Goal: Task Accomplishment & Management: Manage account settings

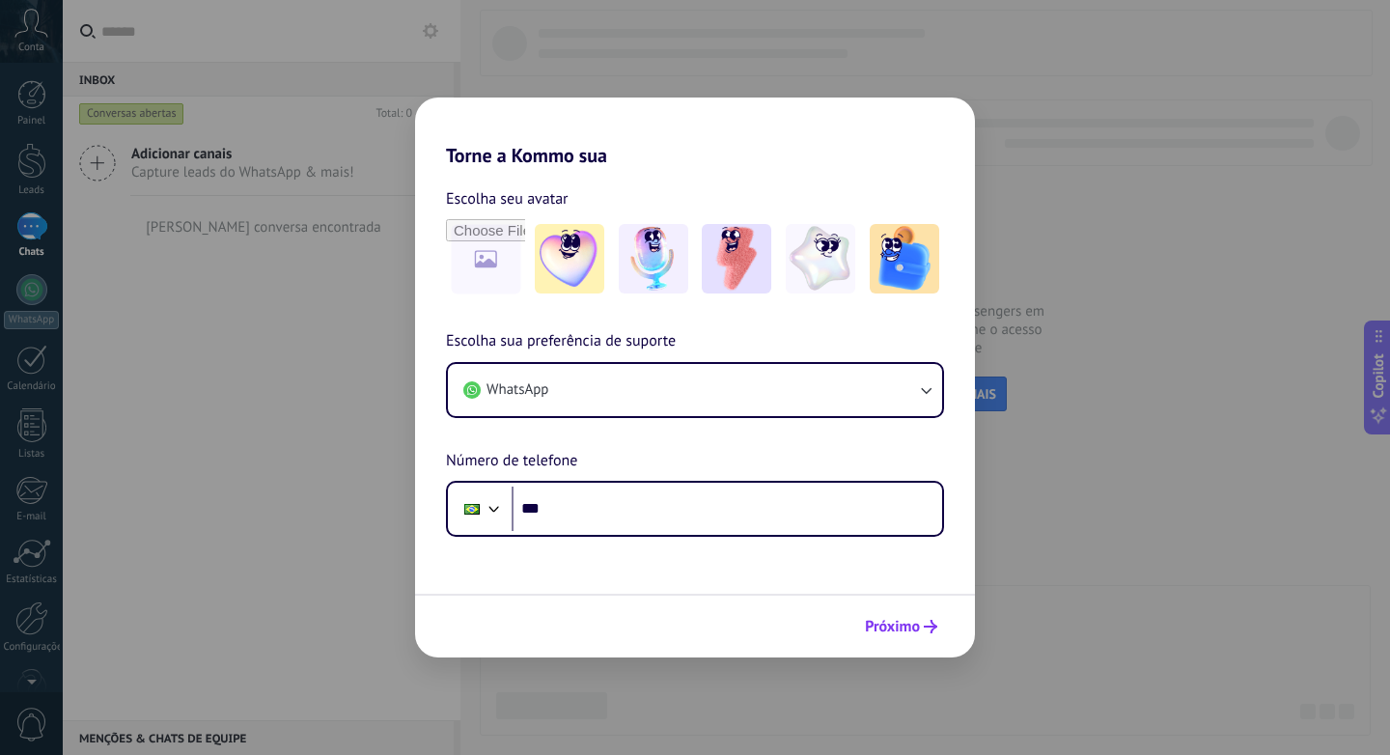
click at [883, 622] on span "Próximo" at bounding box center [892, 627] width 55 height 14
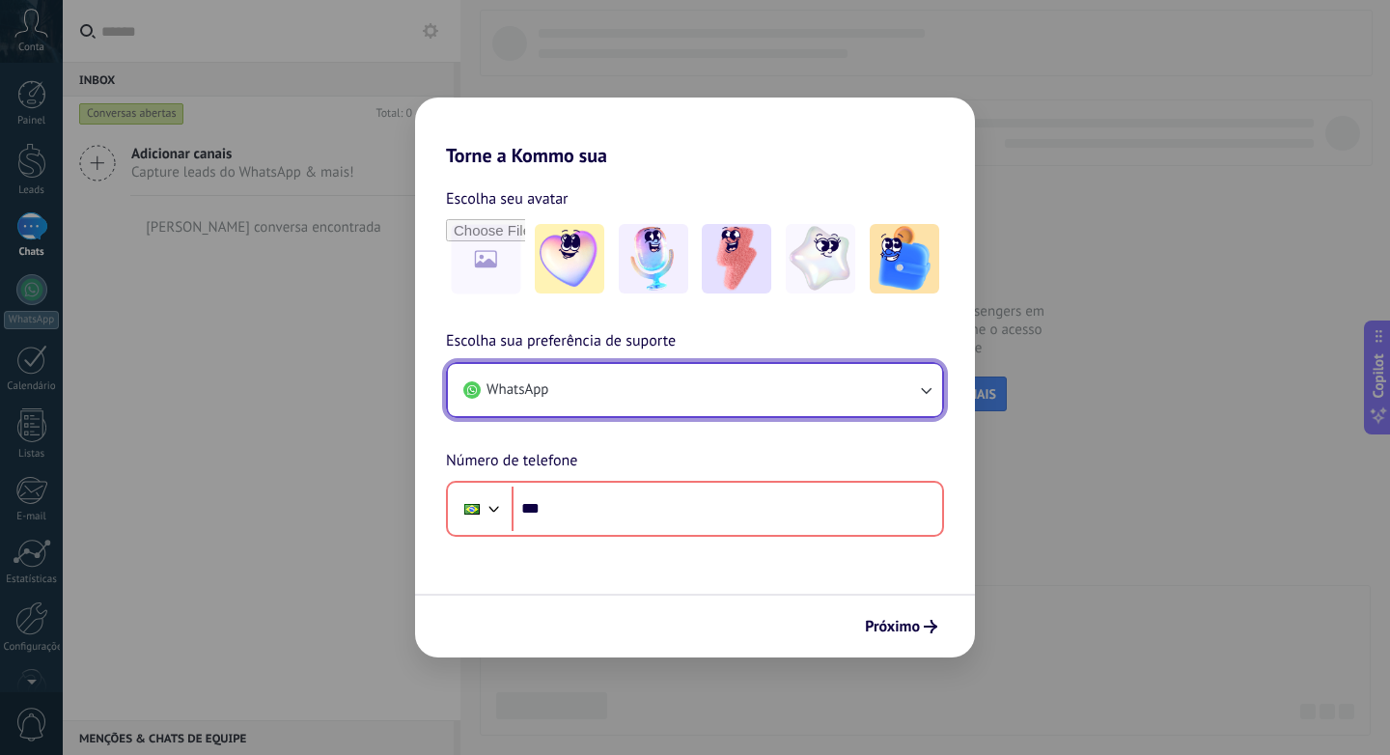
click at [615, 388] on button "WhatsApp" at bounding box center [695, 390] width 494 height 52
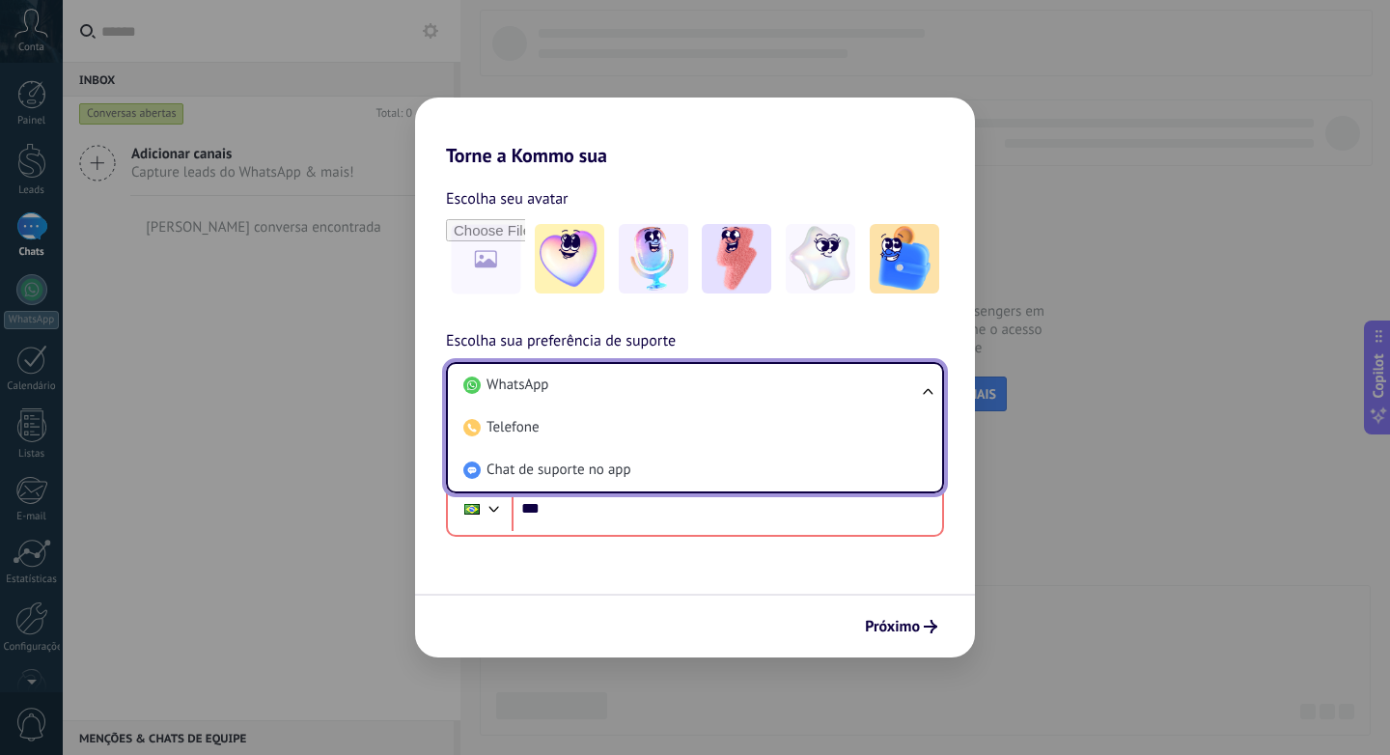
click at [580, 470] on span "Chat de suporte no app" at bounding box center [559, 470] width 145 height 19
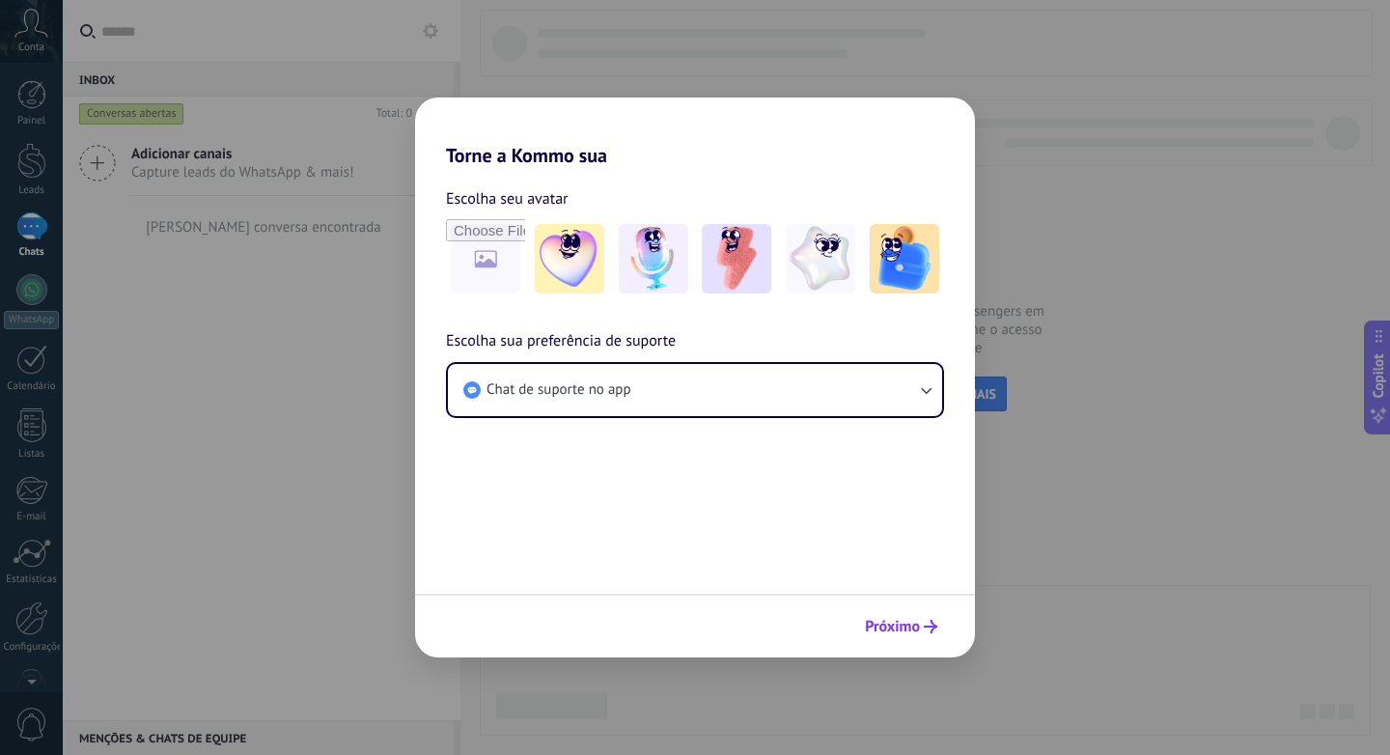
click at [903, 633] on span "Próximo" at bounding box center [892, 627] width 55 height 14
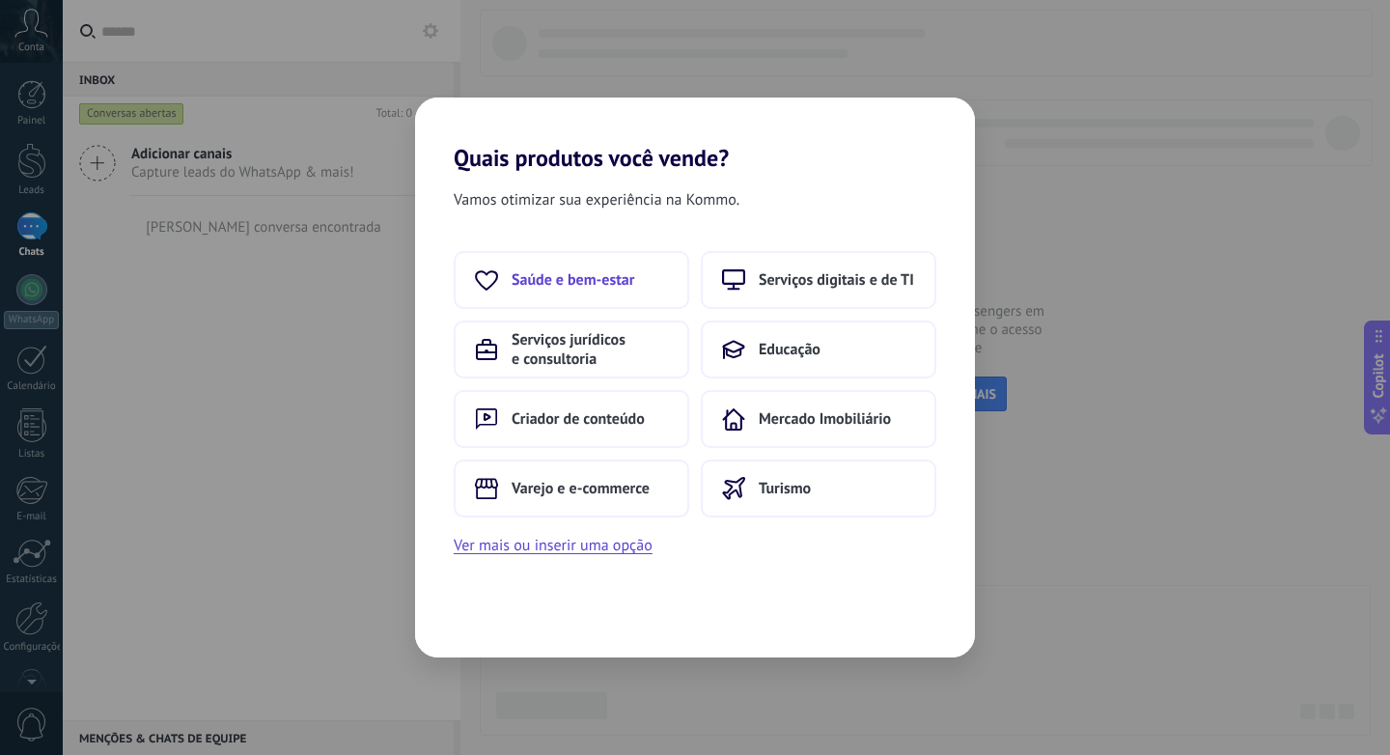
click at [655, 285] on button "Saúde e bem-estar" at bounding box center [572, 280] width 236 height 58
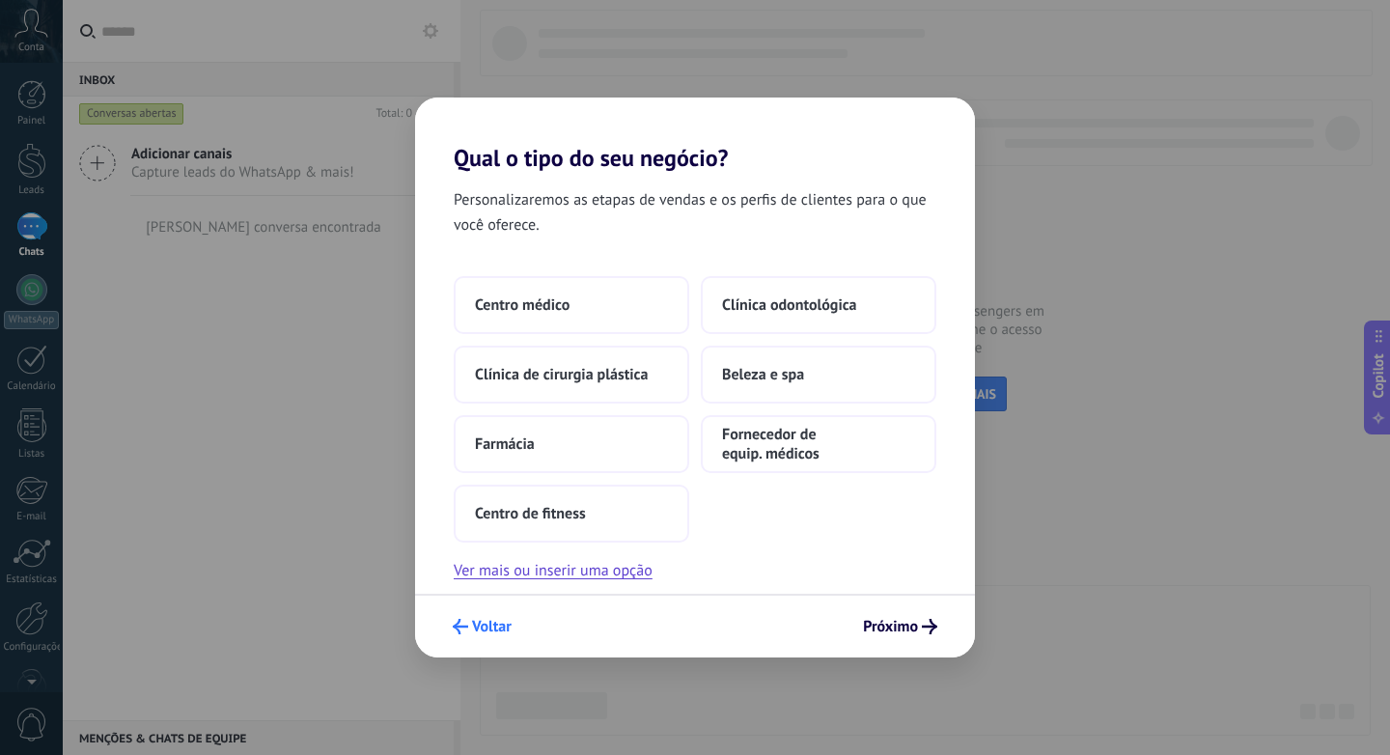
click at [507, 620] on span "Voltar" at bounding box center [492, 627] width 40 height 14
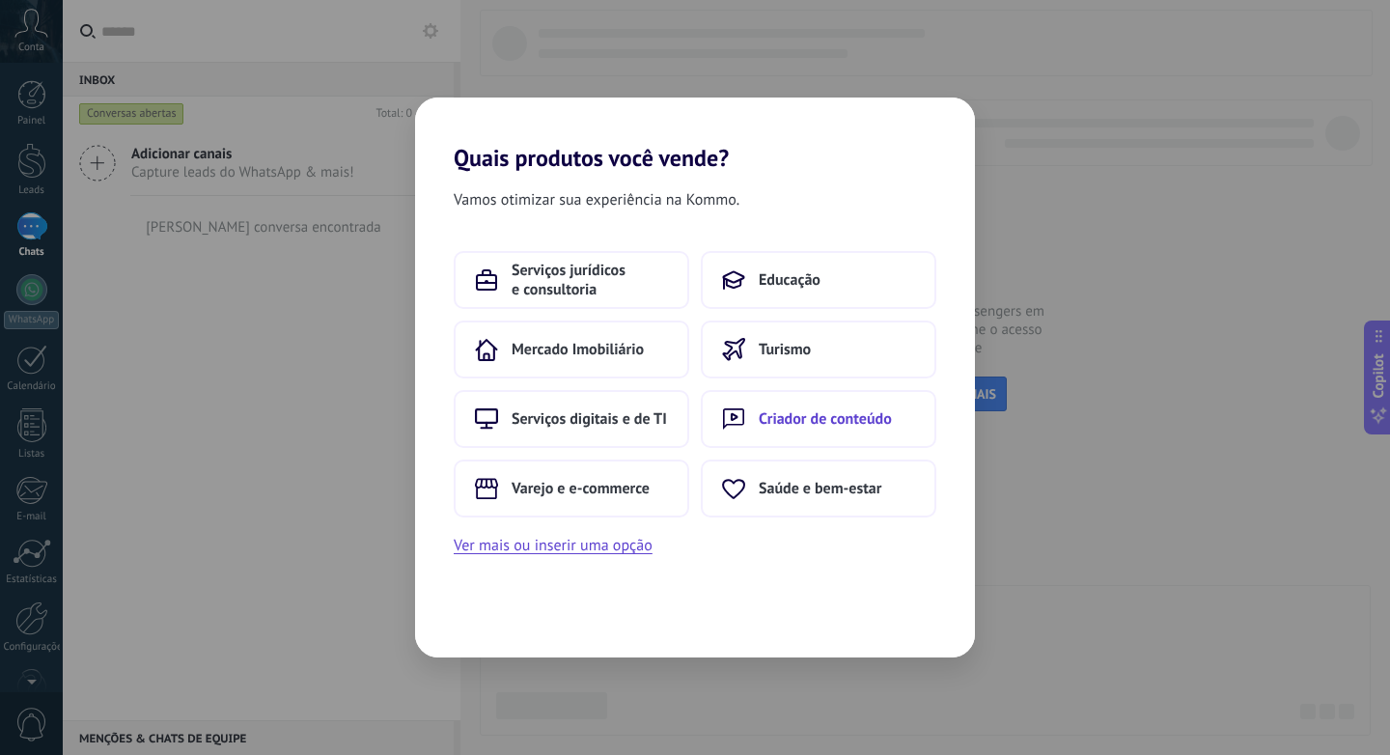
click at [723, 433] on button "Criador de conteúdo" at bounding box center [819, 419] width 236 height 58
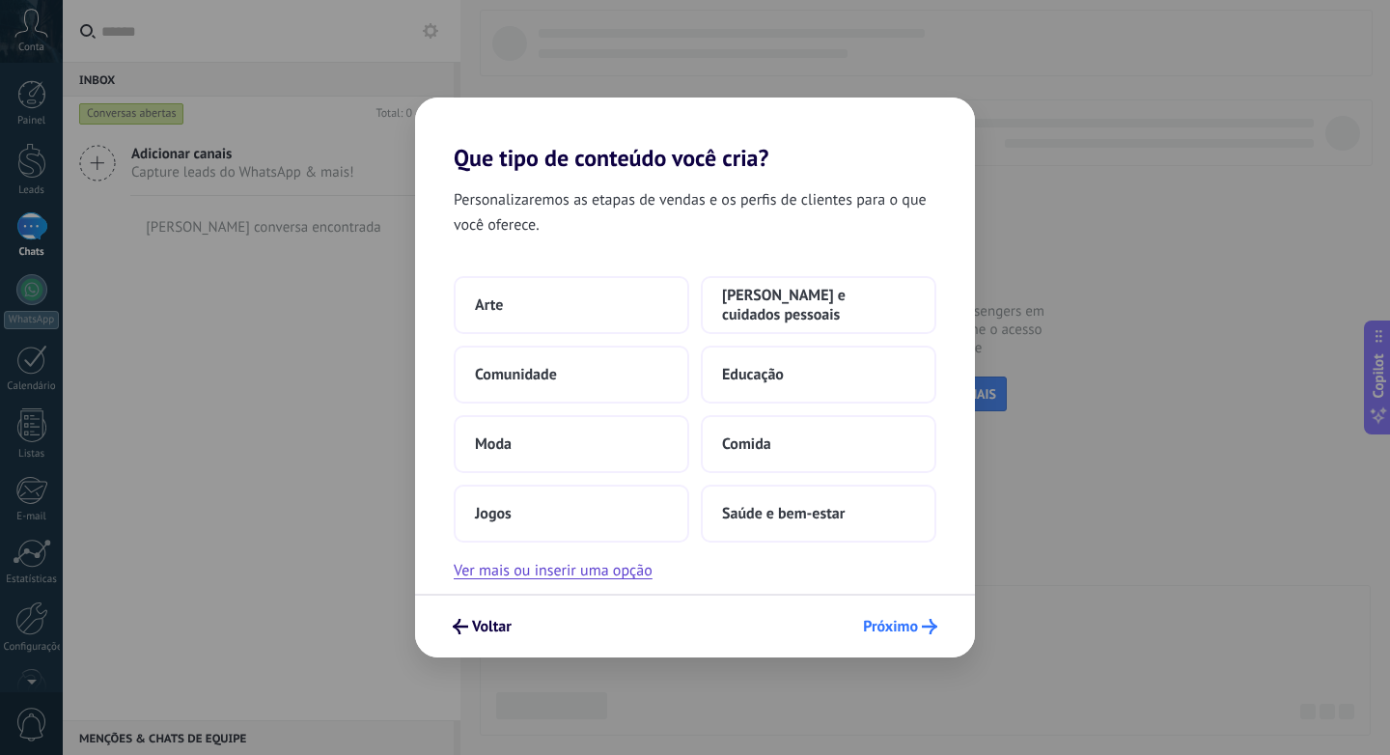
click at [908, 642] on button "Próximo" at bounding box center [900, 626] width 92 height 33
click at [917, 615] on button "Próximo" at bounding box center [900, 626] width 92 height 33
click at [799, 515] on span "Saúde e bem-estar" at bounding box center [783, 513] width 123 height 19
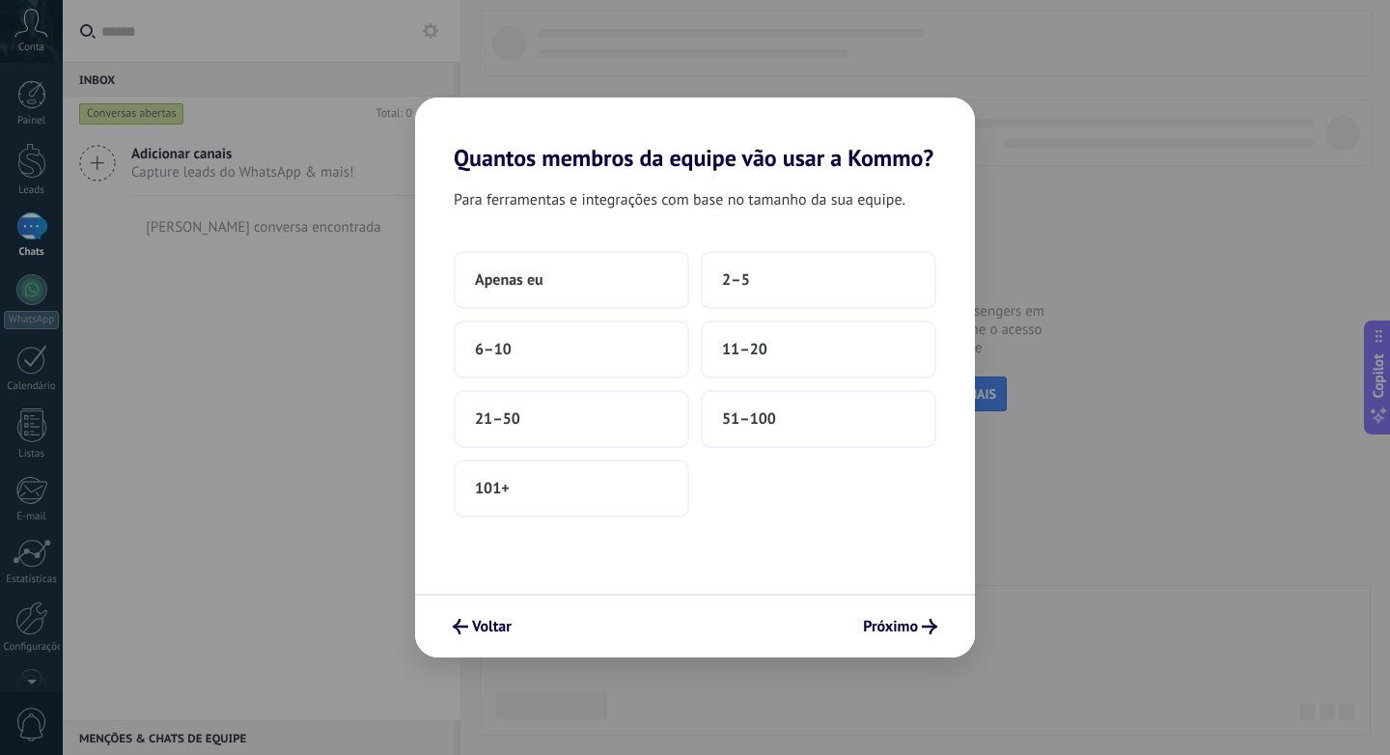
click at [510, 242] on div "Para ferramentas e integrações com base no tamanho da sua equipe. Apenas eu 2–5…" at bounding box center [695, 383] width 560 height 422
click at [510, 278] on span "Apenas eu" at bounding box center [509, 279] width 69 height 19
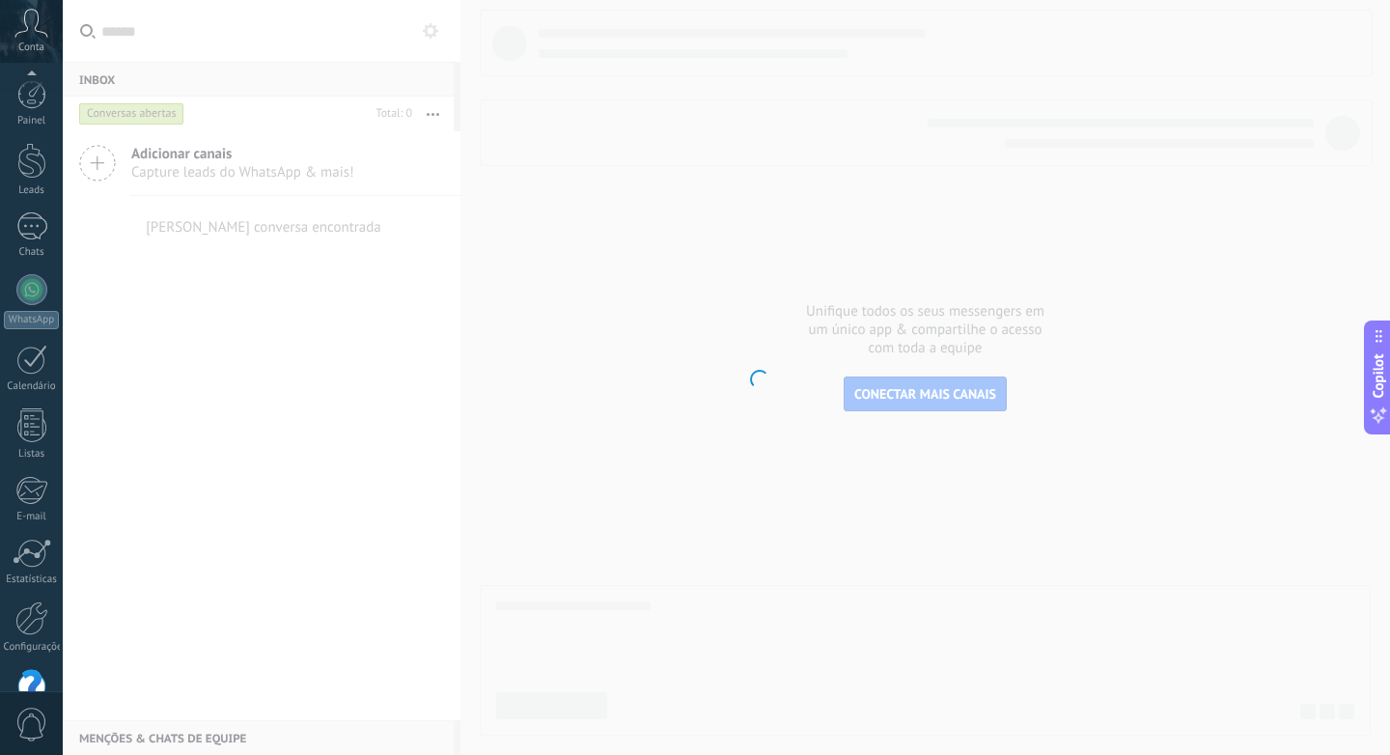
scroll to position [48, 0]
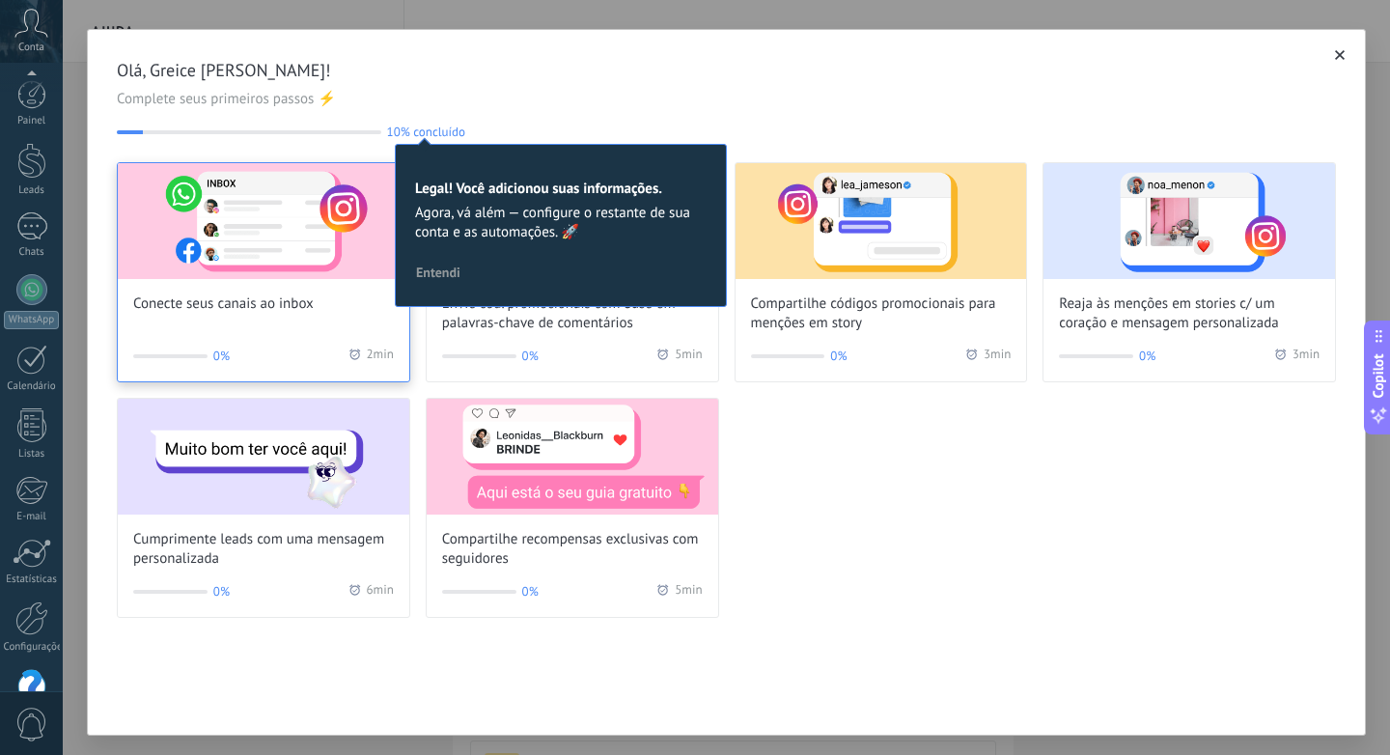
scroll to position [48, 0]
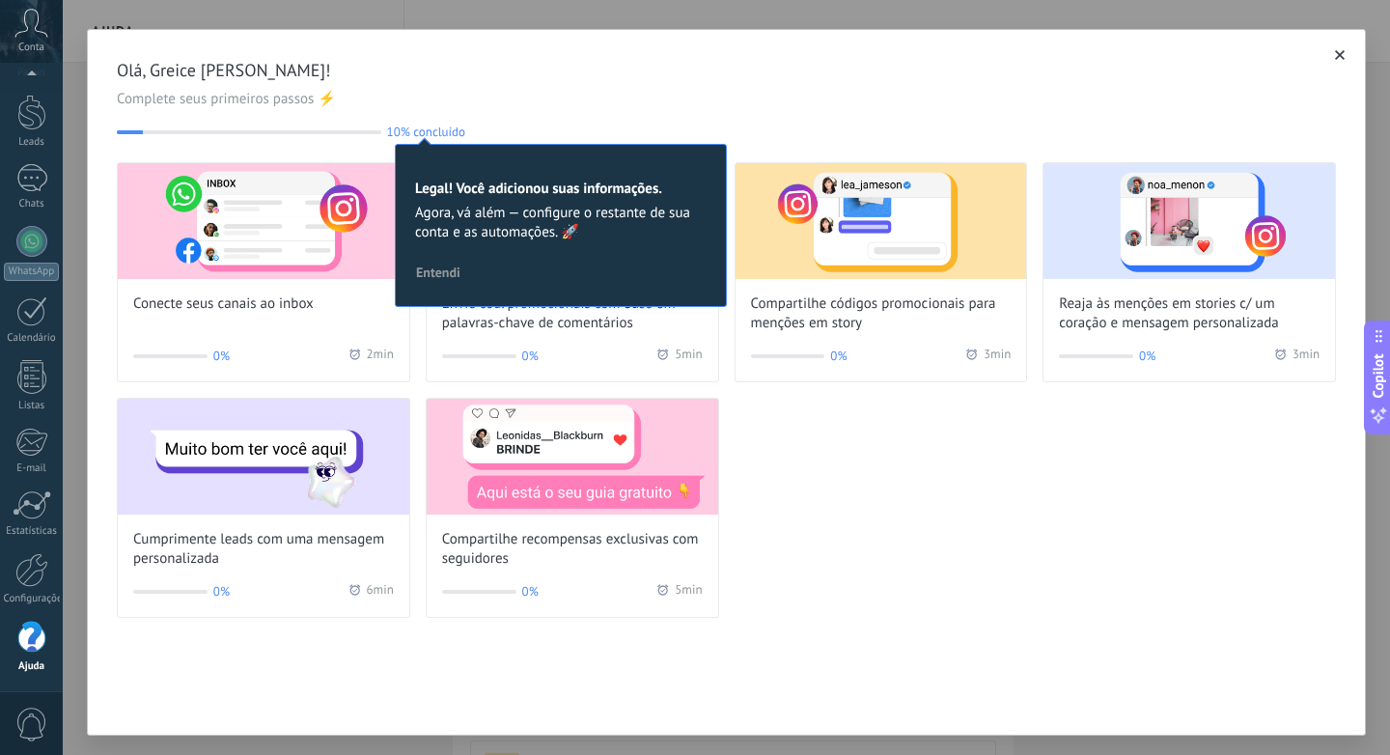
click at [1335, 57] on icon "button" at bounding box center [1340, 55] width 10 height 10
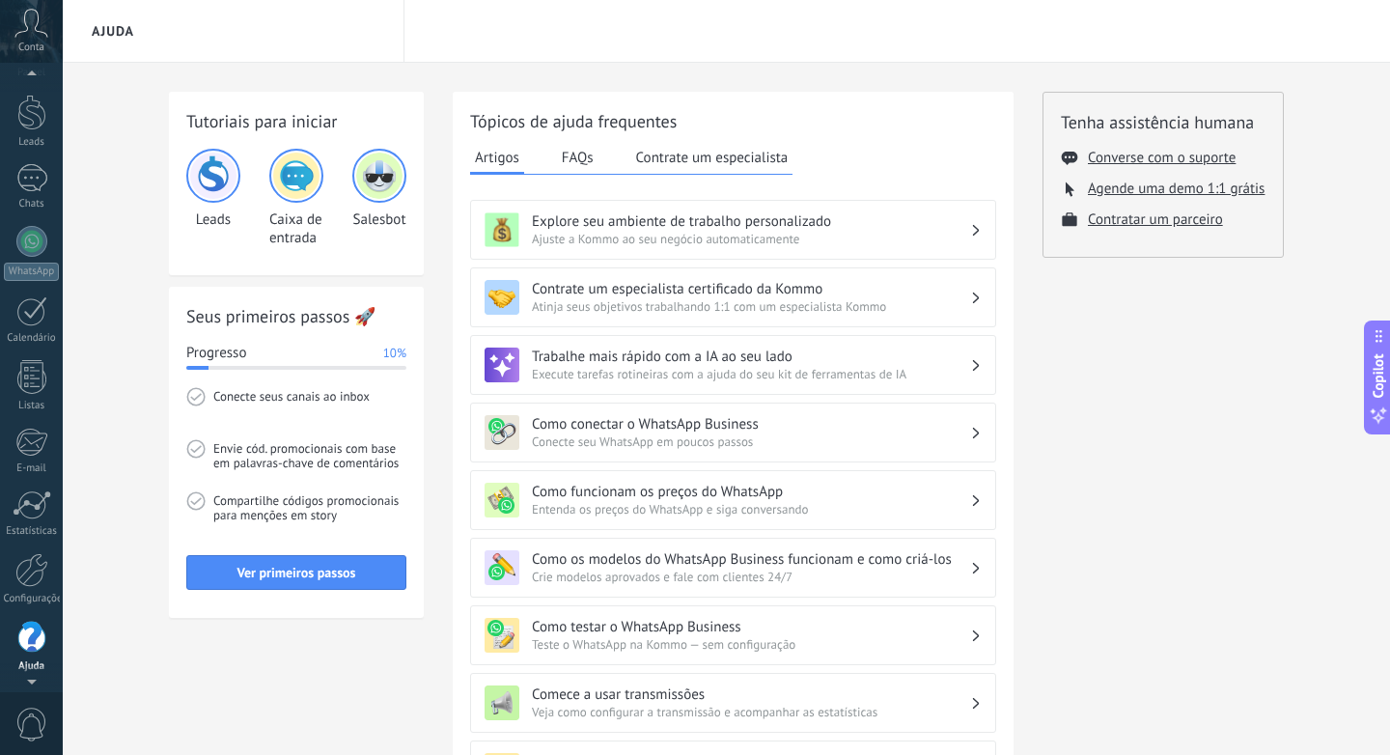
scroll to position [25, 0]
click at [39, 47] on span "Conta" at bounding box center [31, 48] width 26 height 13
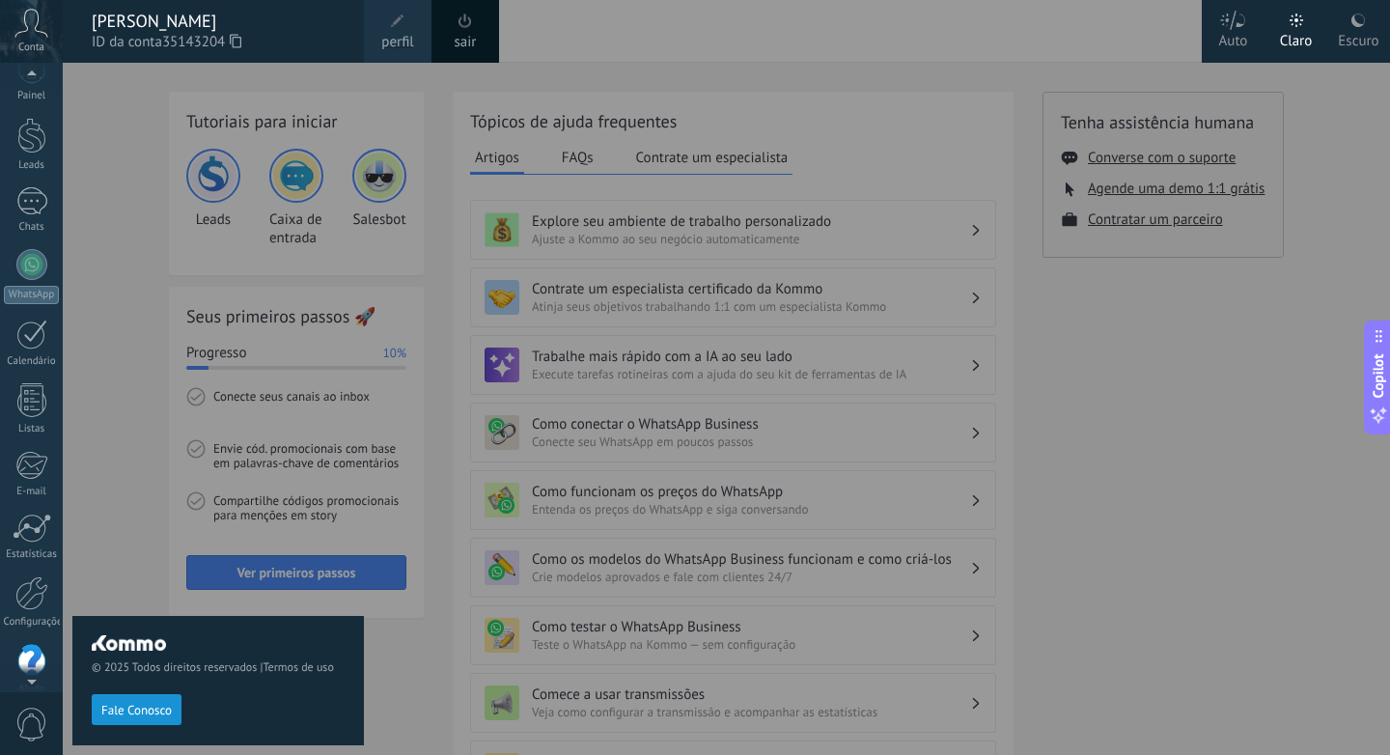
click at [382, 28] on link "perfil" at bounding box center [398, 31] width 68 height 63
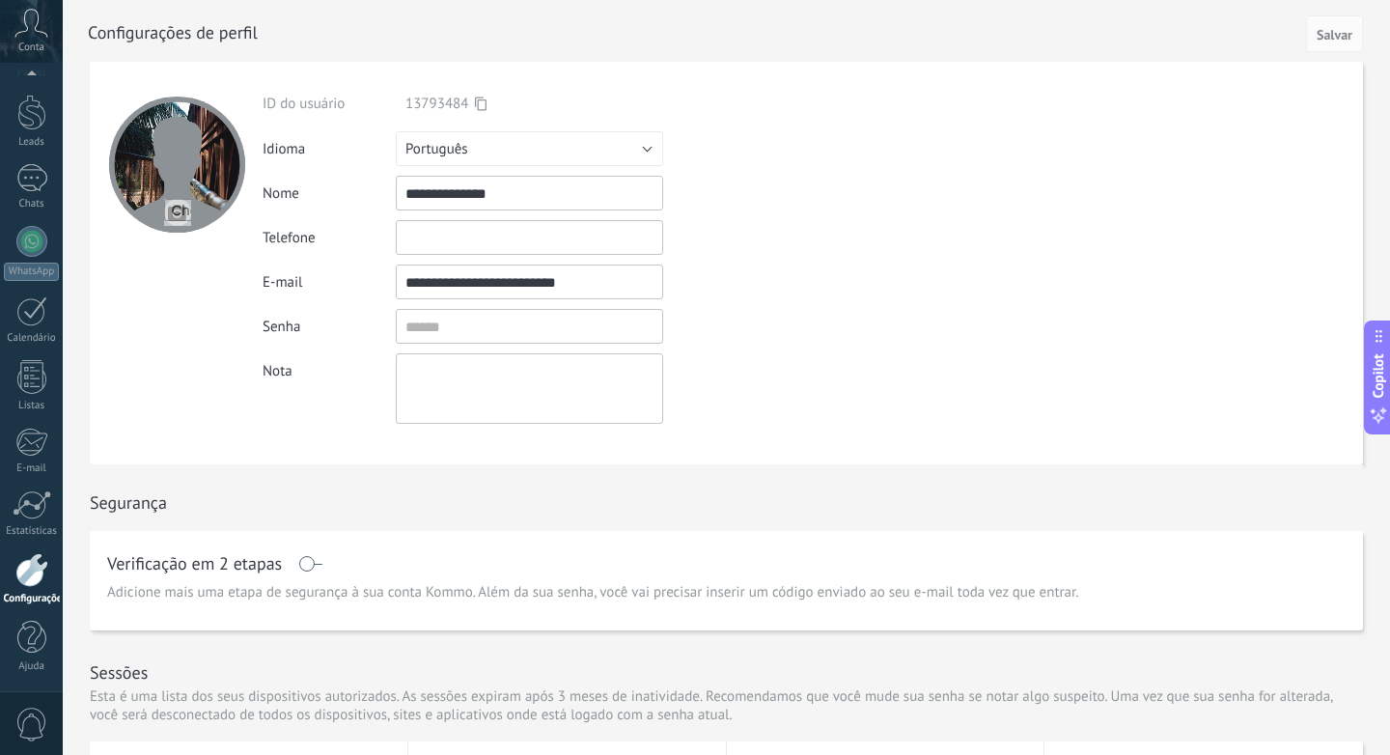
click at [31, 591] on link "Configurações" at bounding box center [31, 579] width 63 height 52
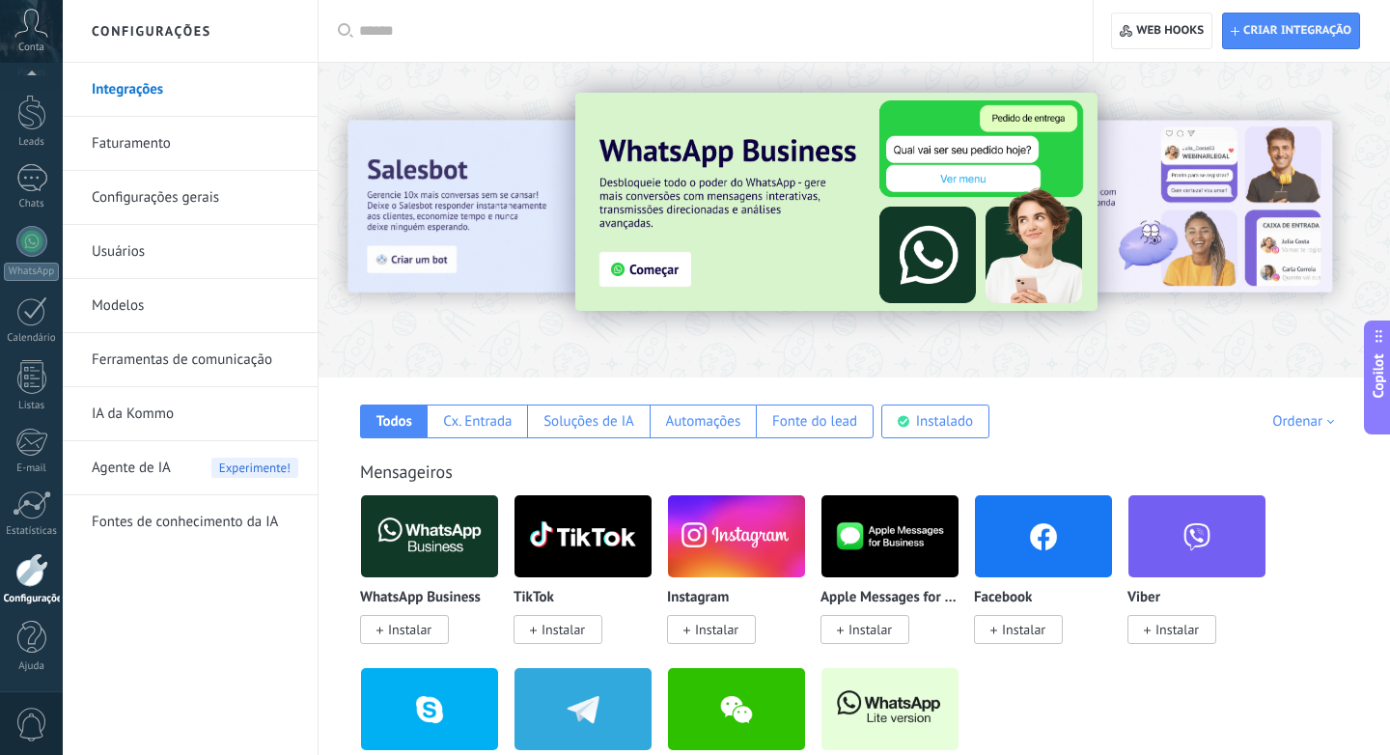
click at [710, 614] on div "Instagram Instalar" at bounding box center [736, 614] width 139 height 49
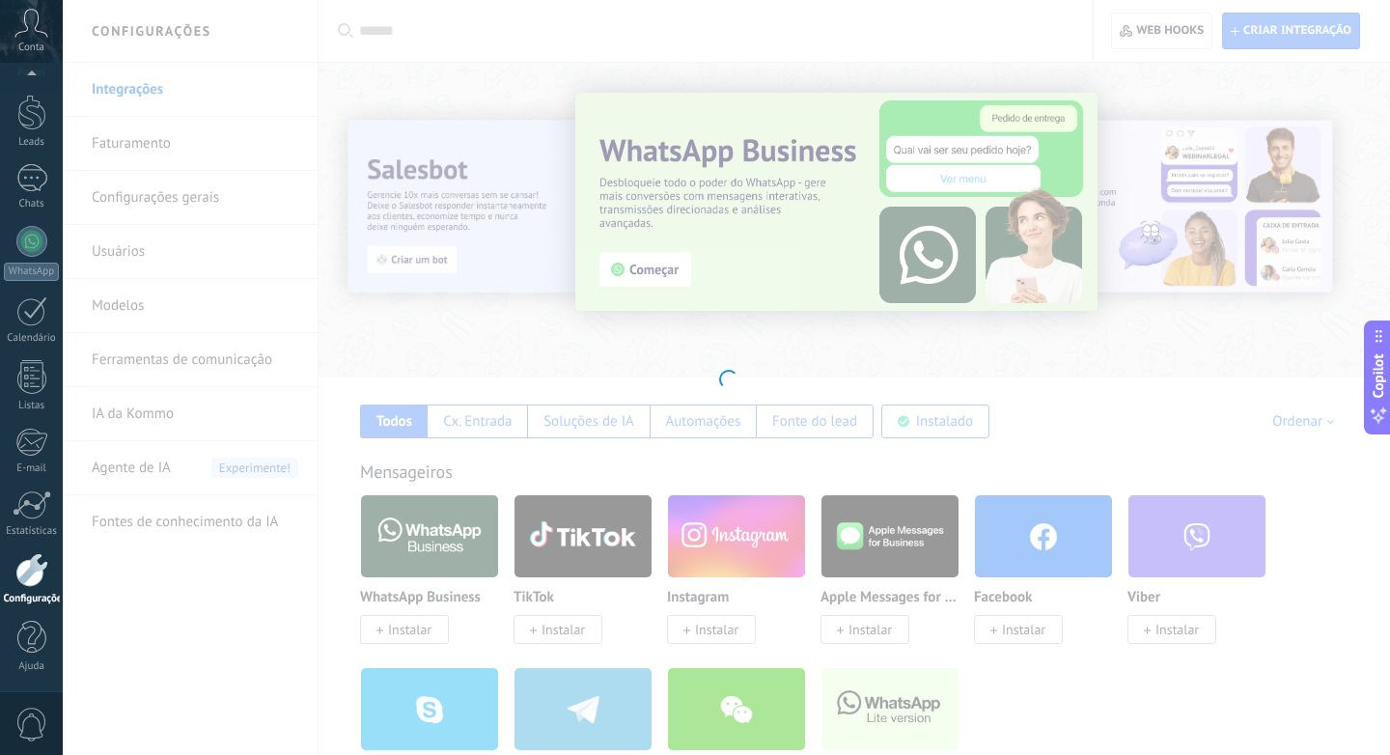
click at [700, 630] on div "Instagram Pegue os leads do Instagram e mantenha-os conversando sem sair da Kom…" at bounding box center [727, 377] width 1328 height 755
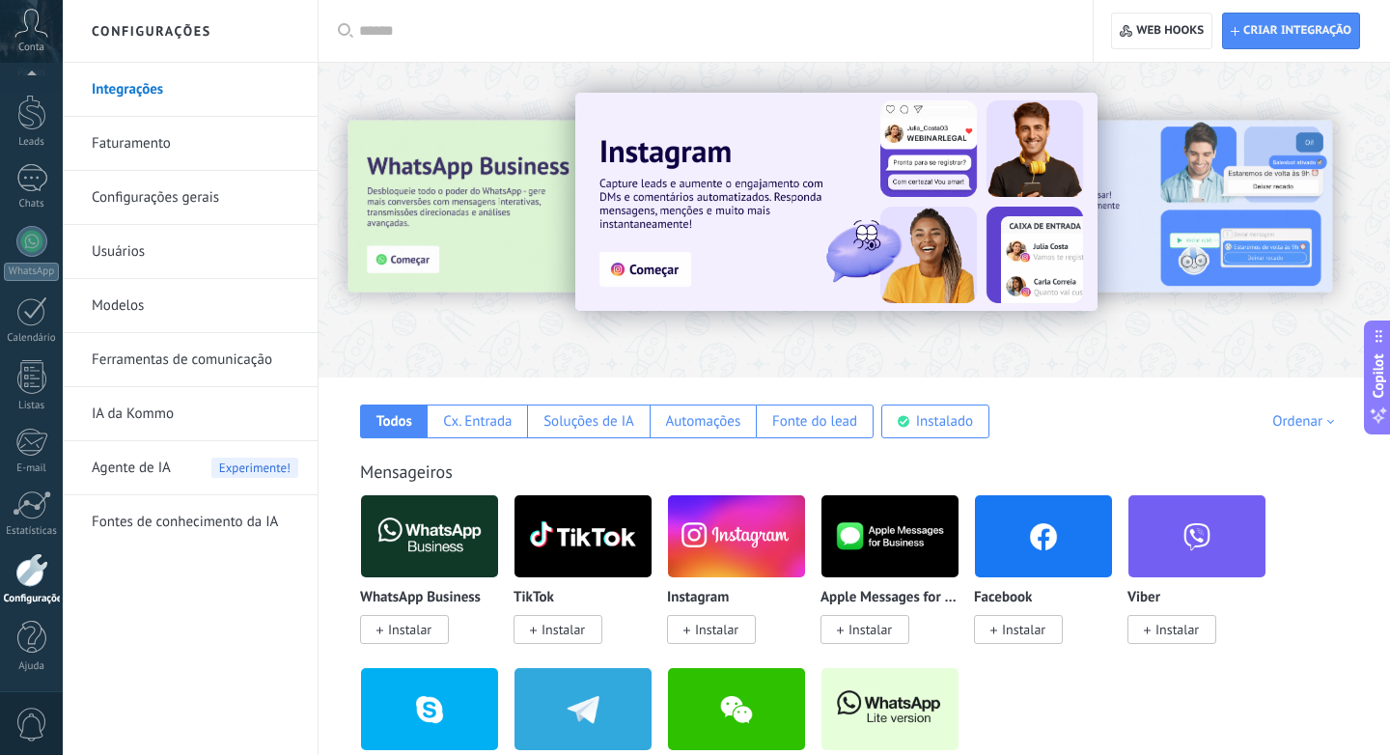
click at [700, 630] on span "Instalar" at bounding box center [716, 629] width 43 height 17
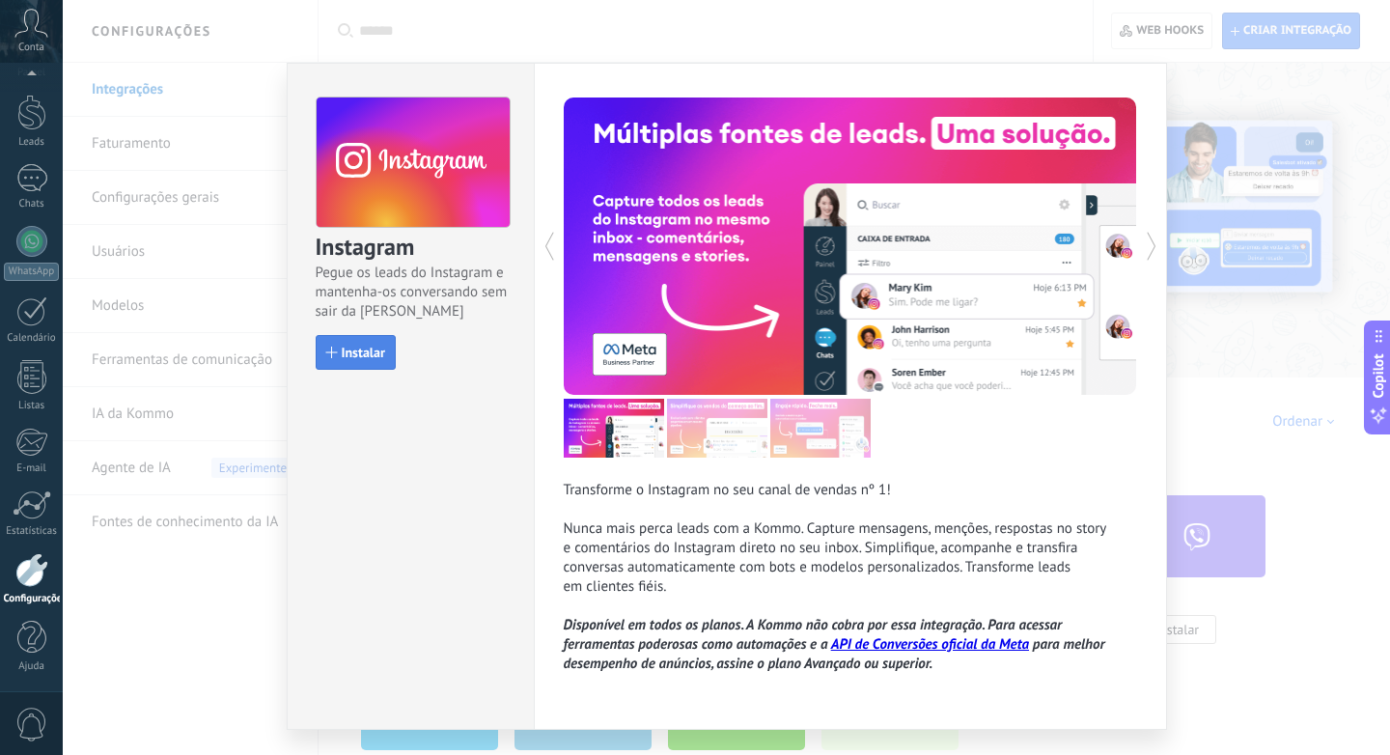
click at [355, 354] on span "Instalar" at bounding box center [363, 353] width 43 height 14
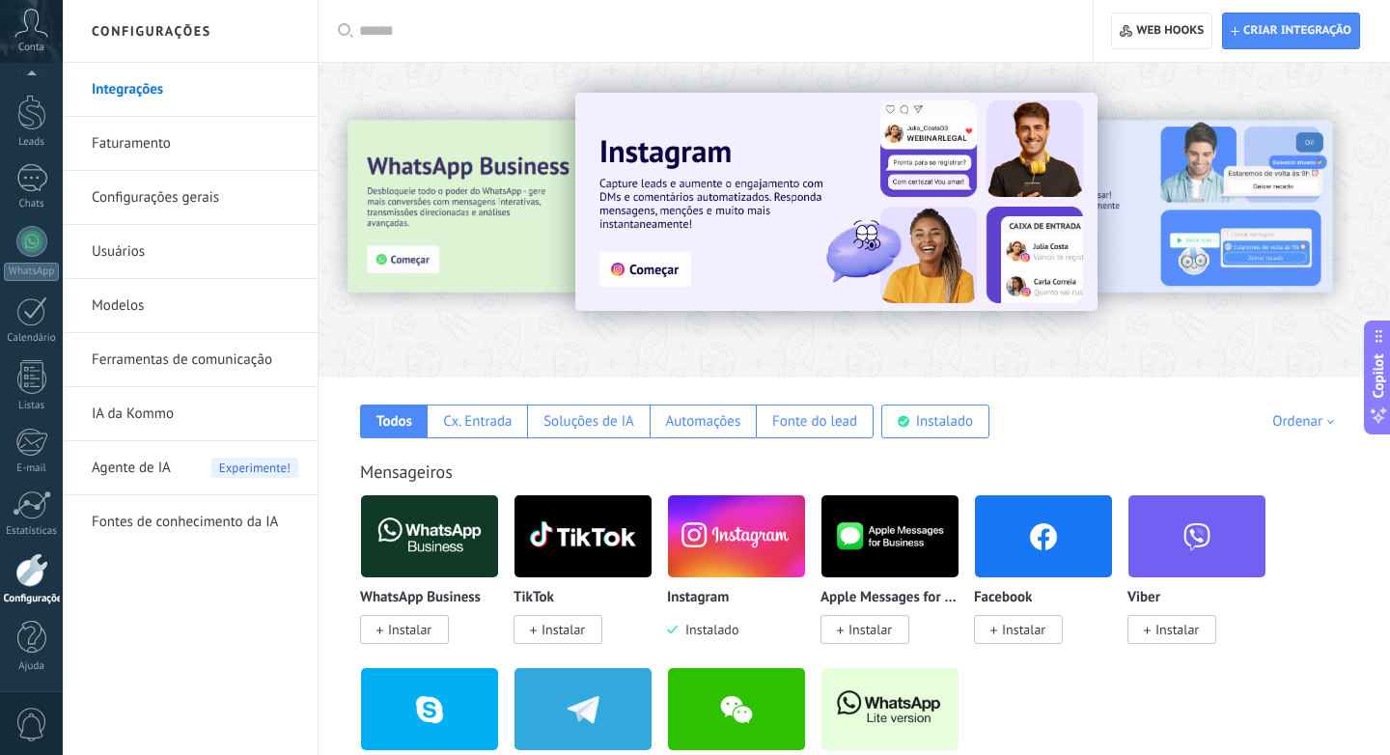
click at [728, 524] on img at bounding box center [736, 536] width 137 height 94
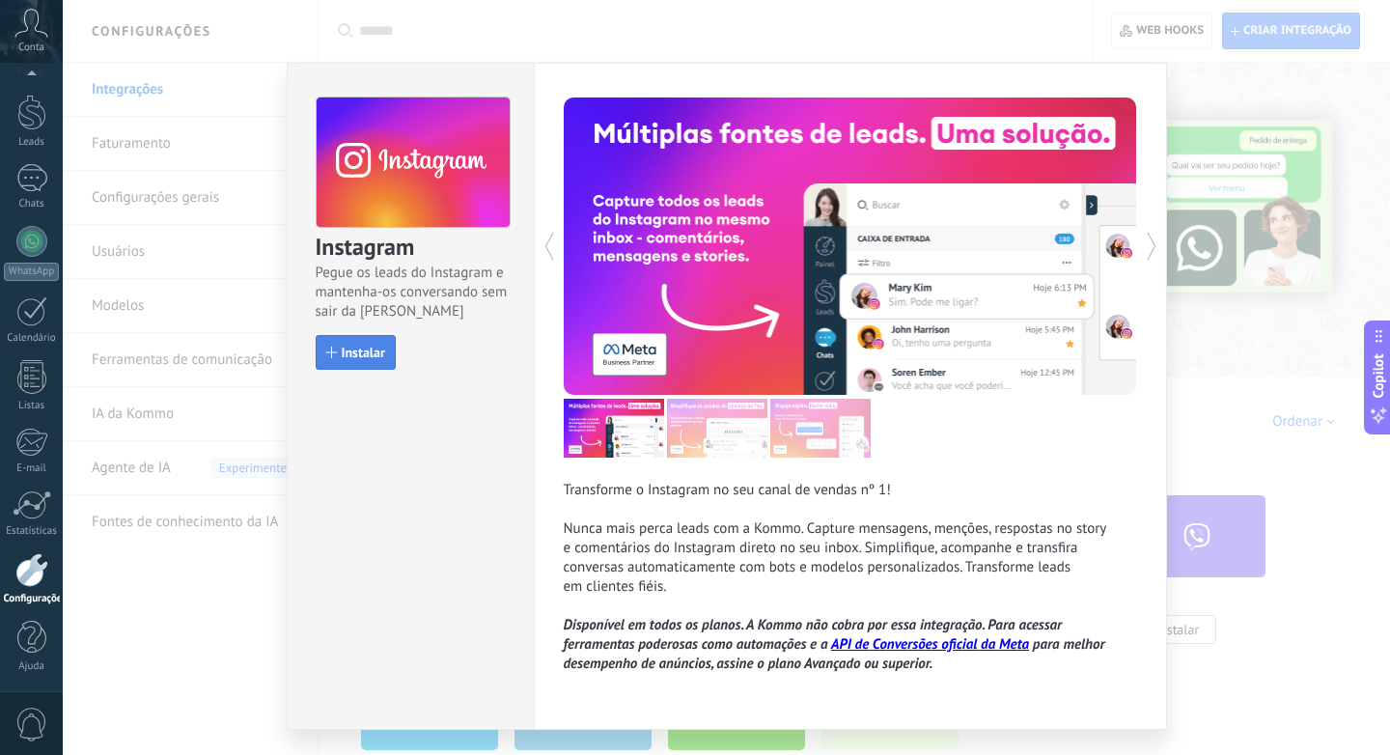
click at [370, 357] on span "Instalar" at bounding box center [363, 353] width 43 height 14
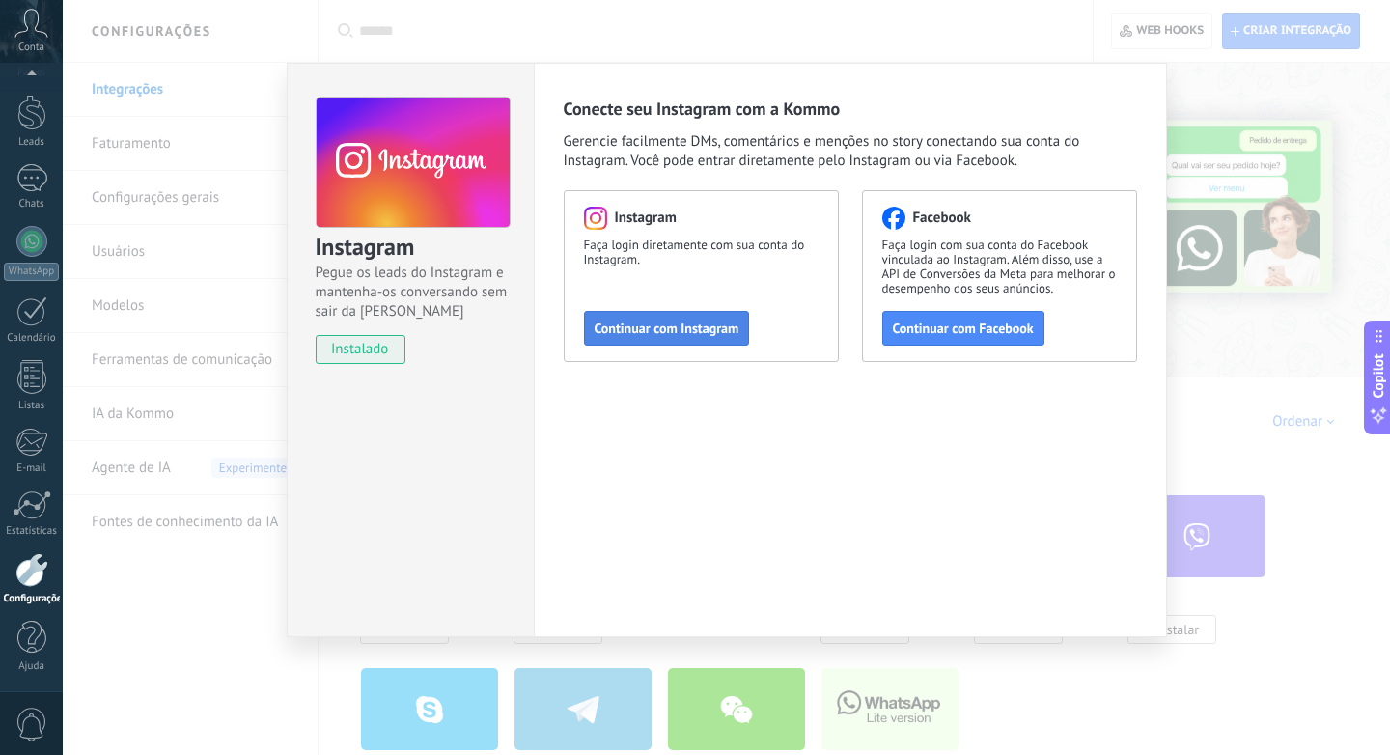
click at [681, 332] on span "Continuar com Instagram" at bounding box center [667, 329] width 145 height 14
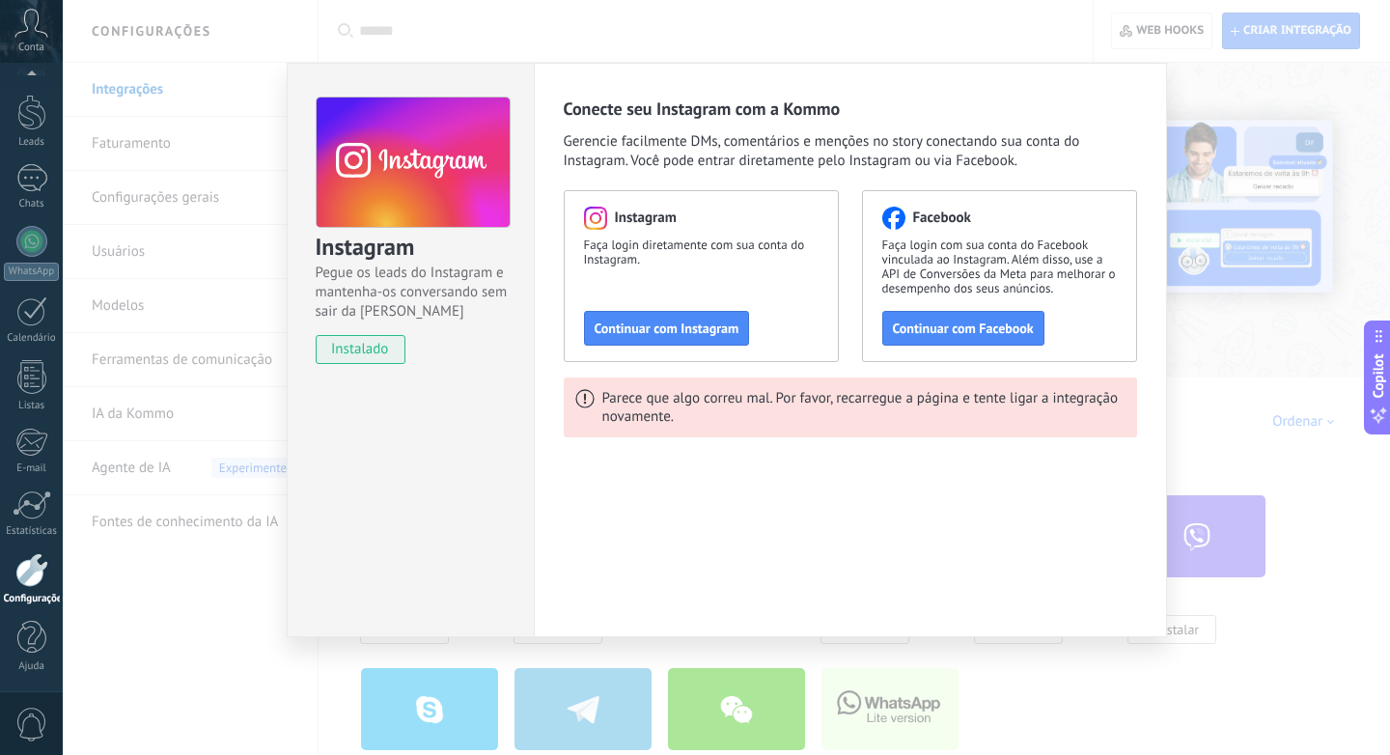
click at [1098, 33] on div "Instagram Pegue os leads do Instagram e mantenha-os conversando sem sair da Kom…" at bounding box center [727, 377] width 1328 height 755
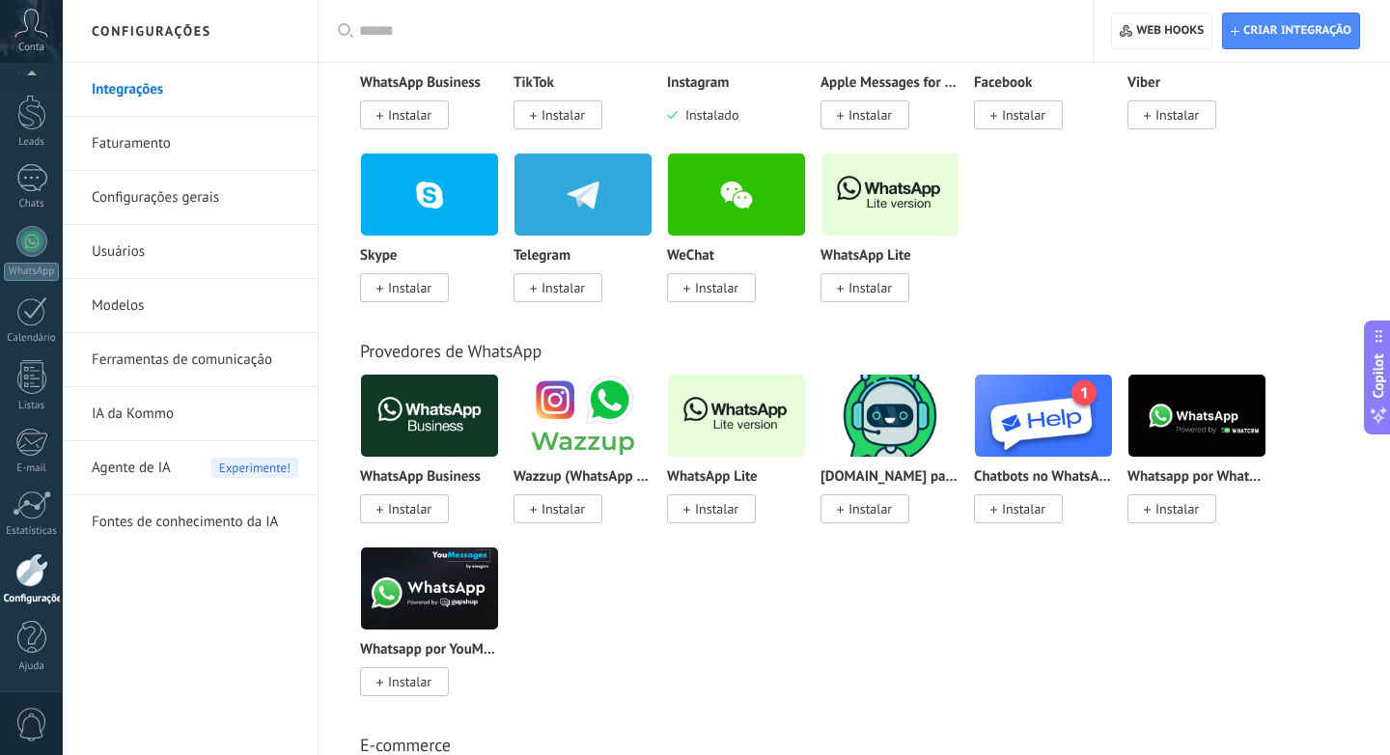
scroll to position [522, 0]
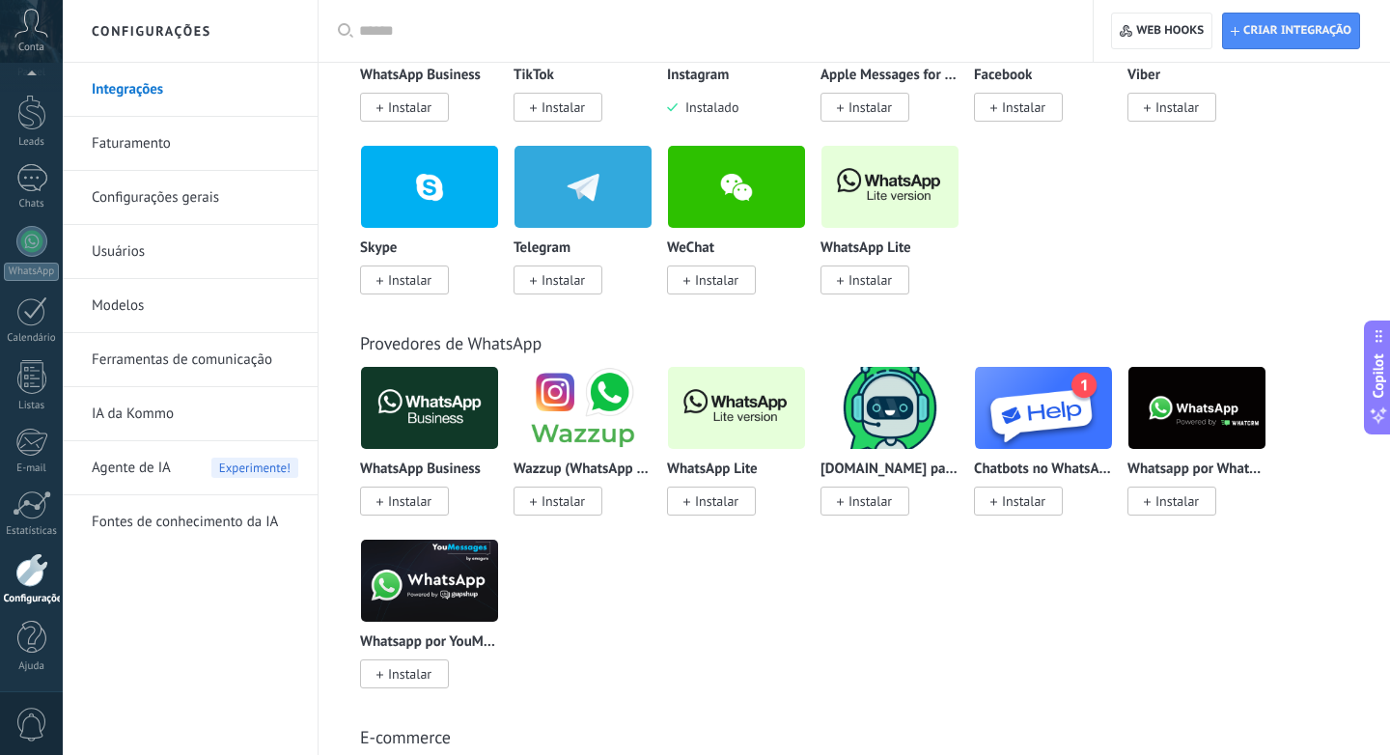
click at [702, 410] on img at bounding box center [736, 408] width 137 height 94
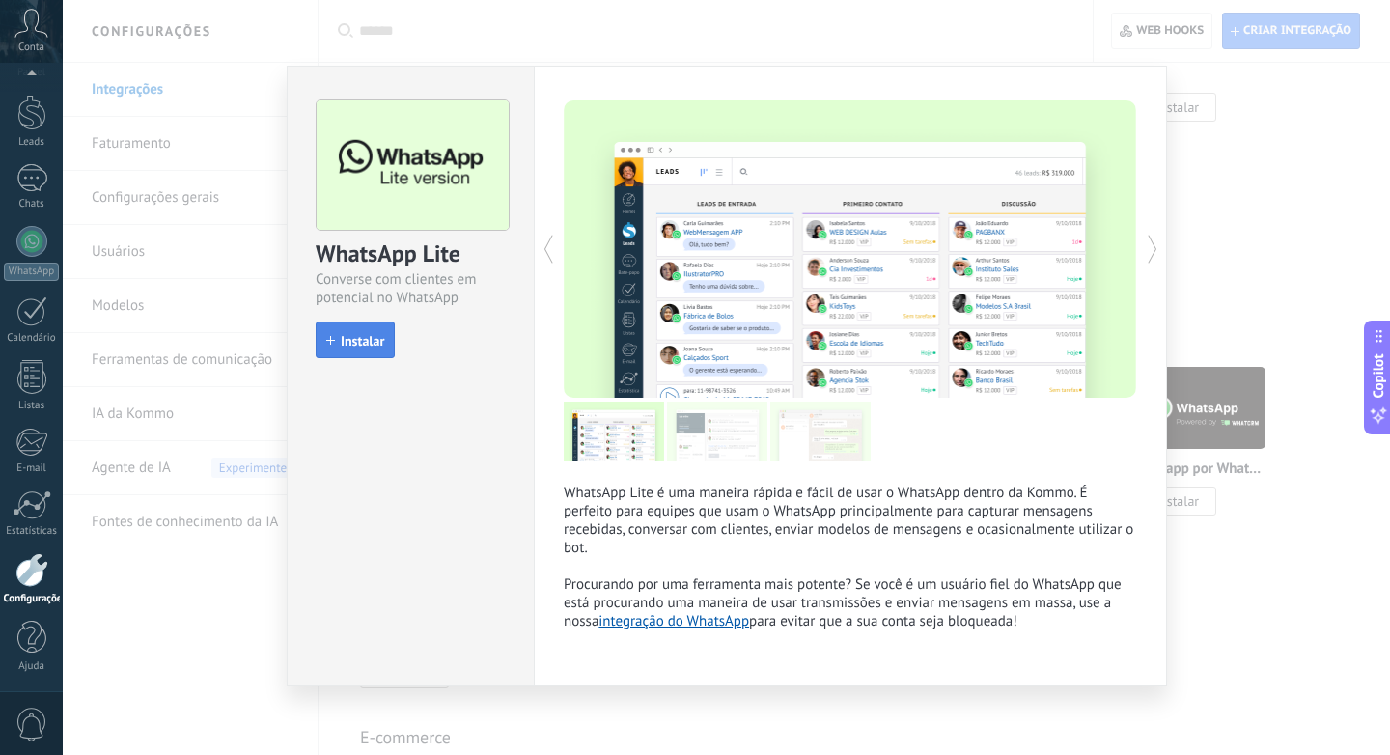
click at [355, 336] on span "Instalar" at bounding box center [362, 341] width 43 height 14
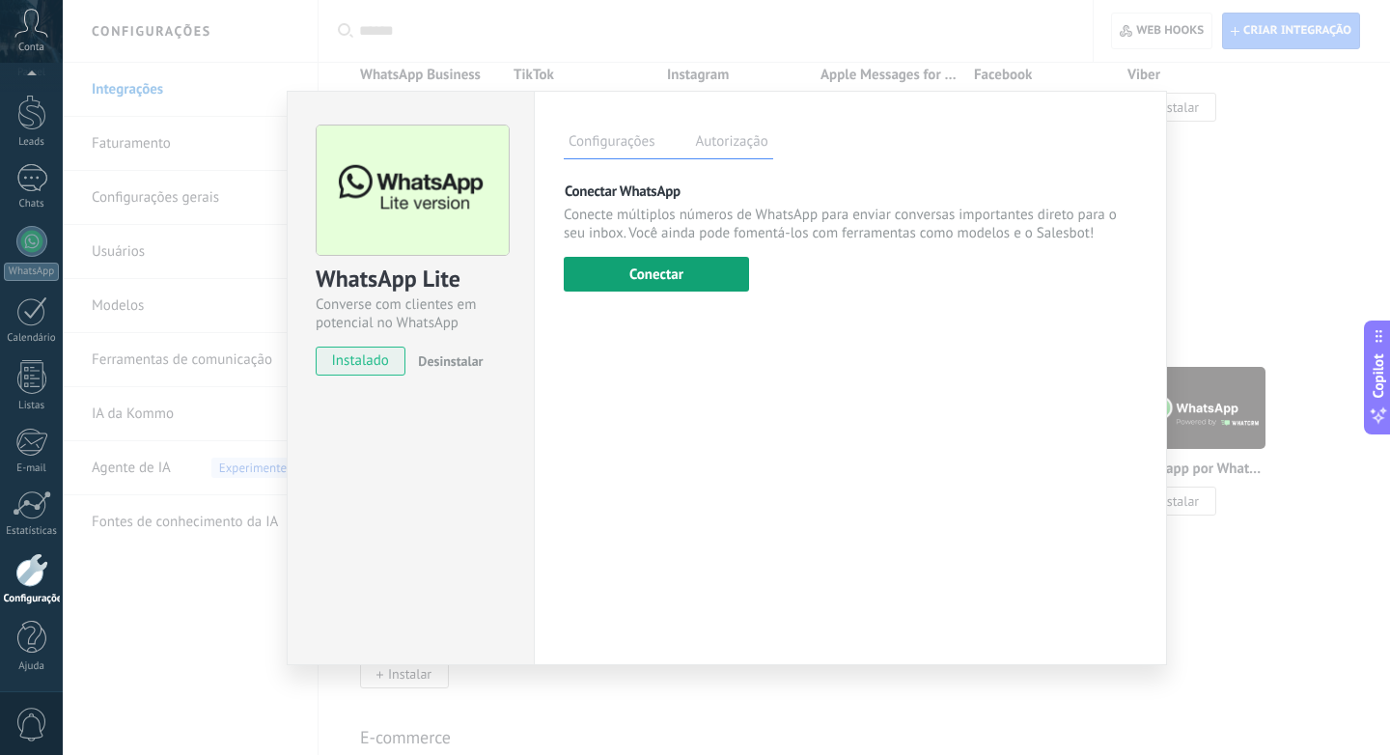
click at [685, 292] on button "Conectar" at bounding box center [656, 274] width 185 height 35
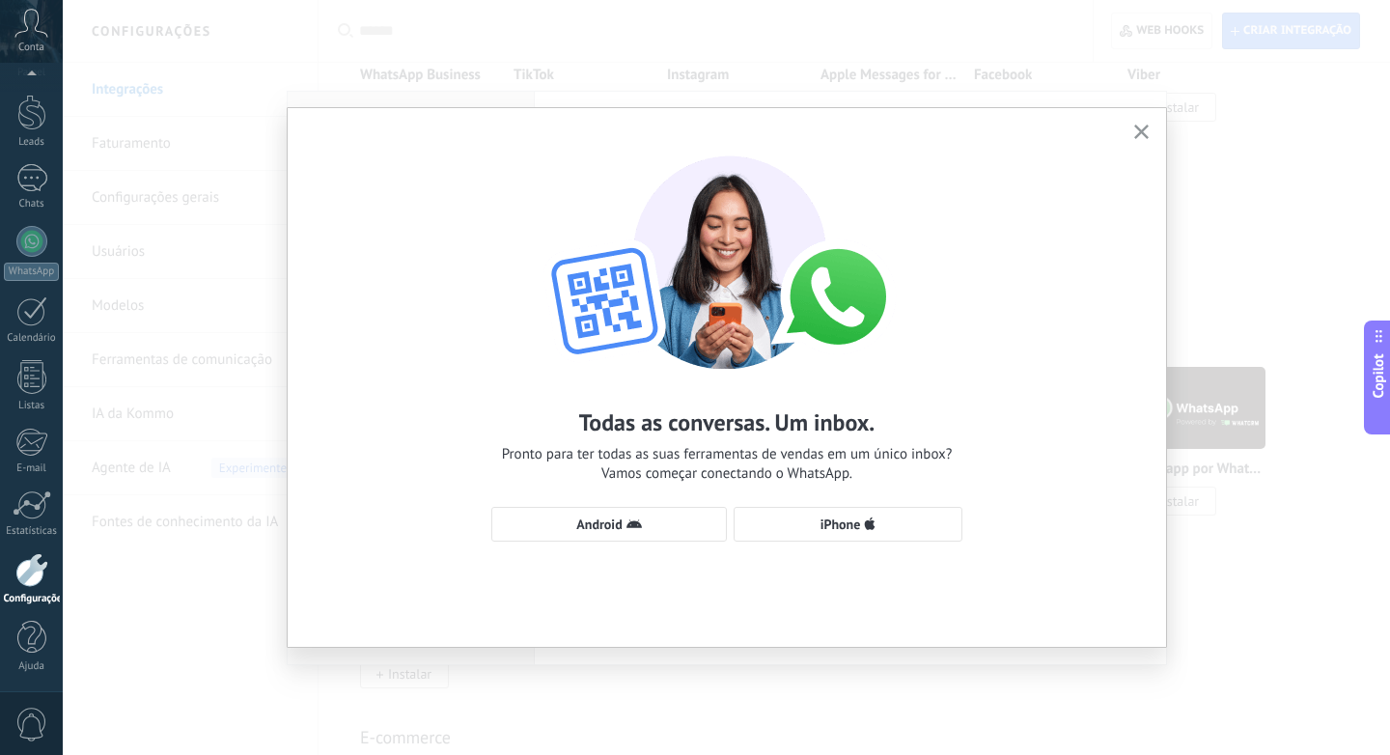
click at [1140, 127] on icon "button" at bounding box center [1141, 132] width 14 height 14
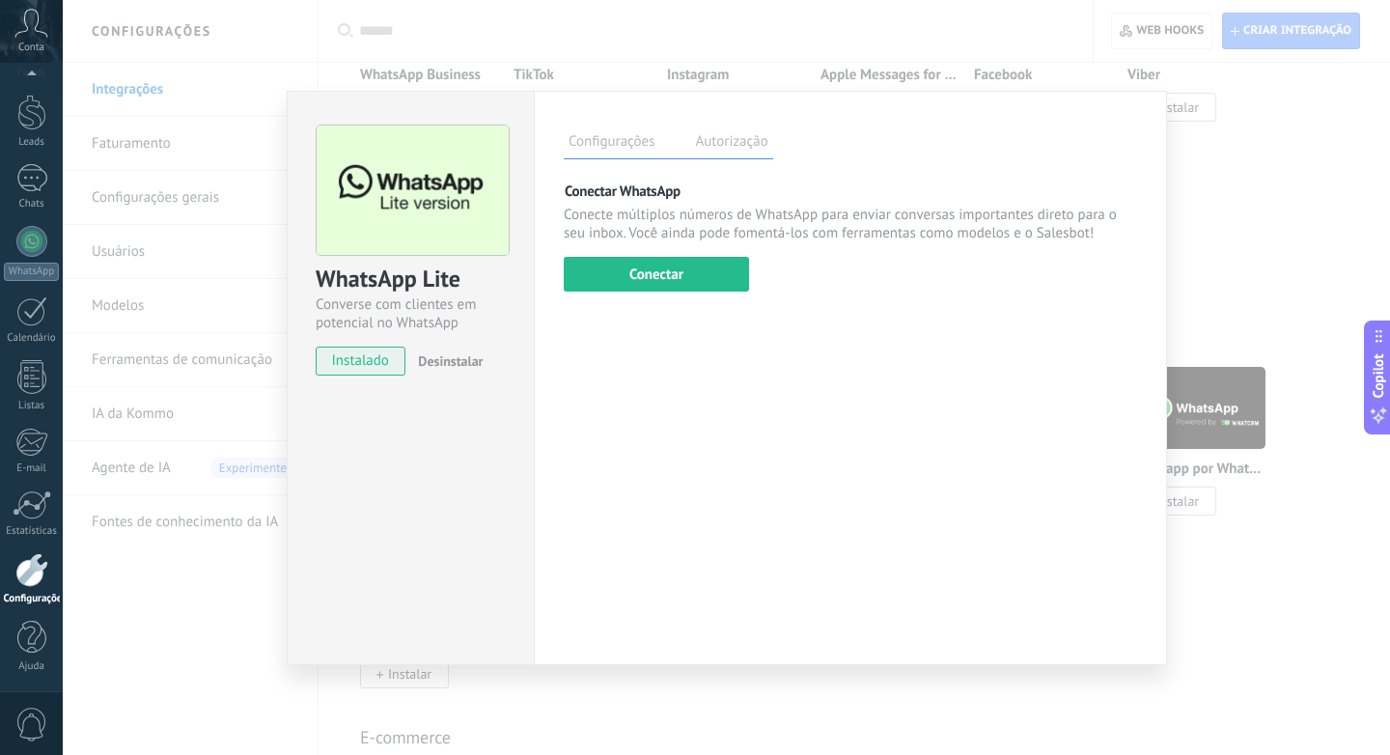
click at [984, 76] on div "WhatsApp Lite Converse com clientes em potencial no WhatsApp instalado Desinsta…" at bounding box center [727, 377] width 1328 height 755
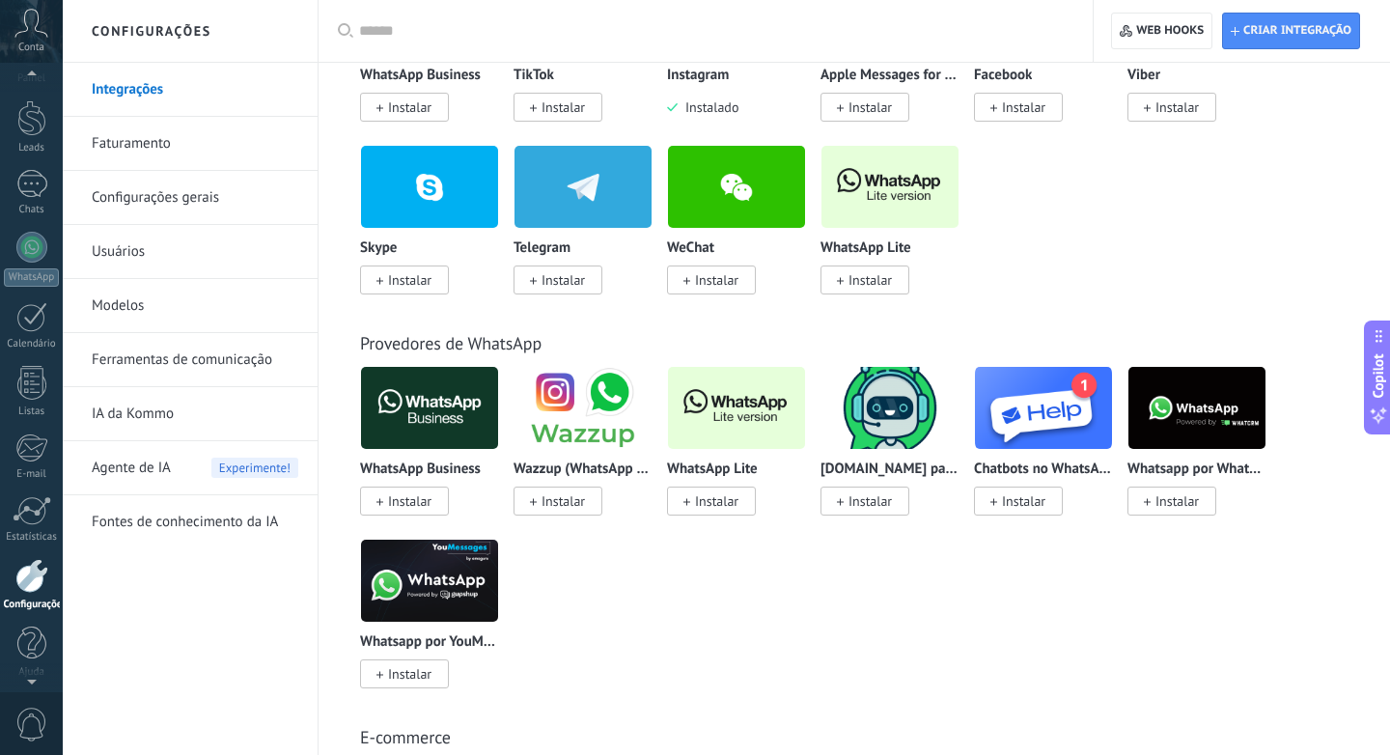
click at [42, 40] on div "Conta" at bounding box center [31, 31] width 63 height 63
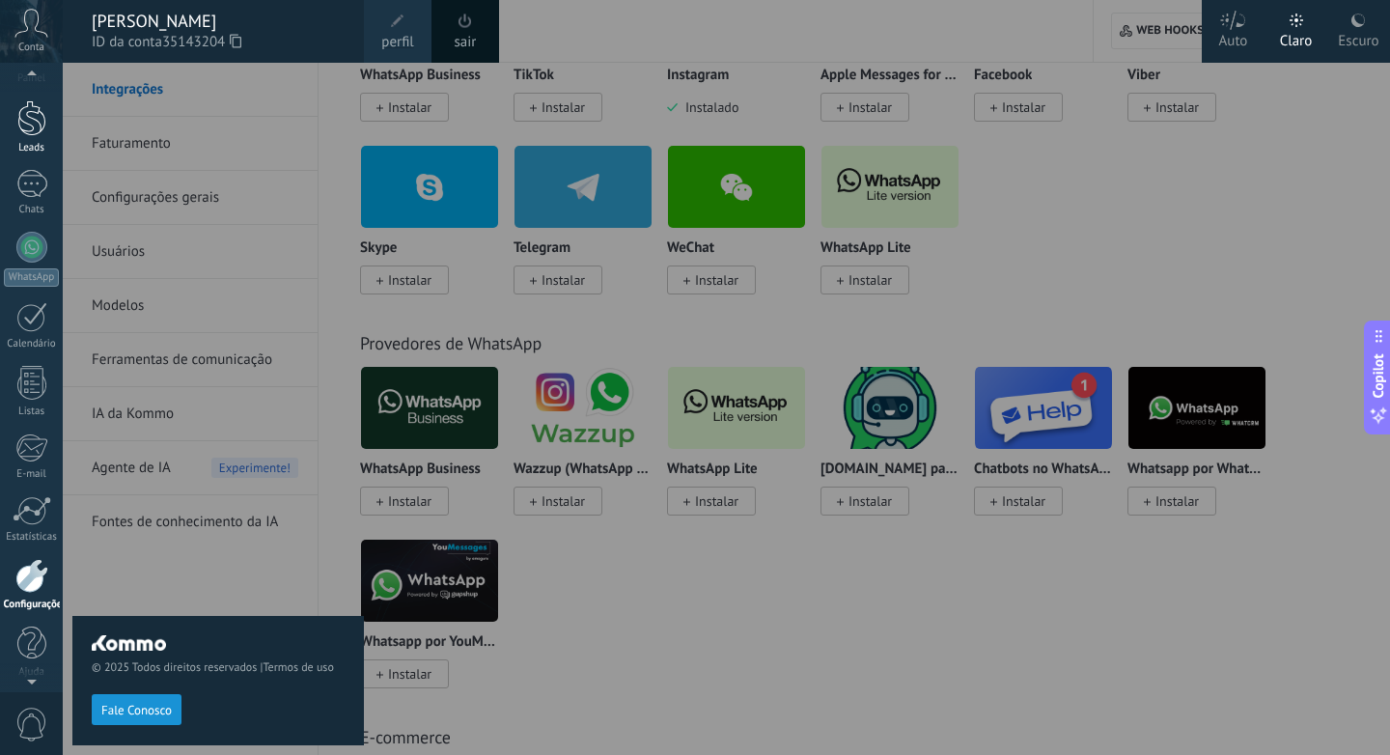
scroll to position [40, 0]
click at [50, 117] on link "Leads" at bounding box center [31, 130] width 63 height 54
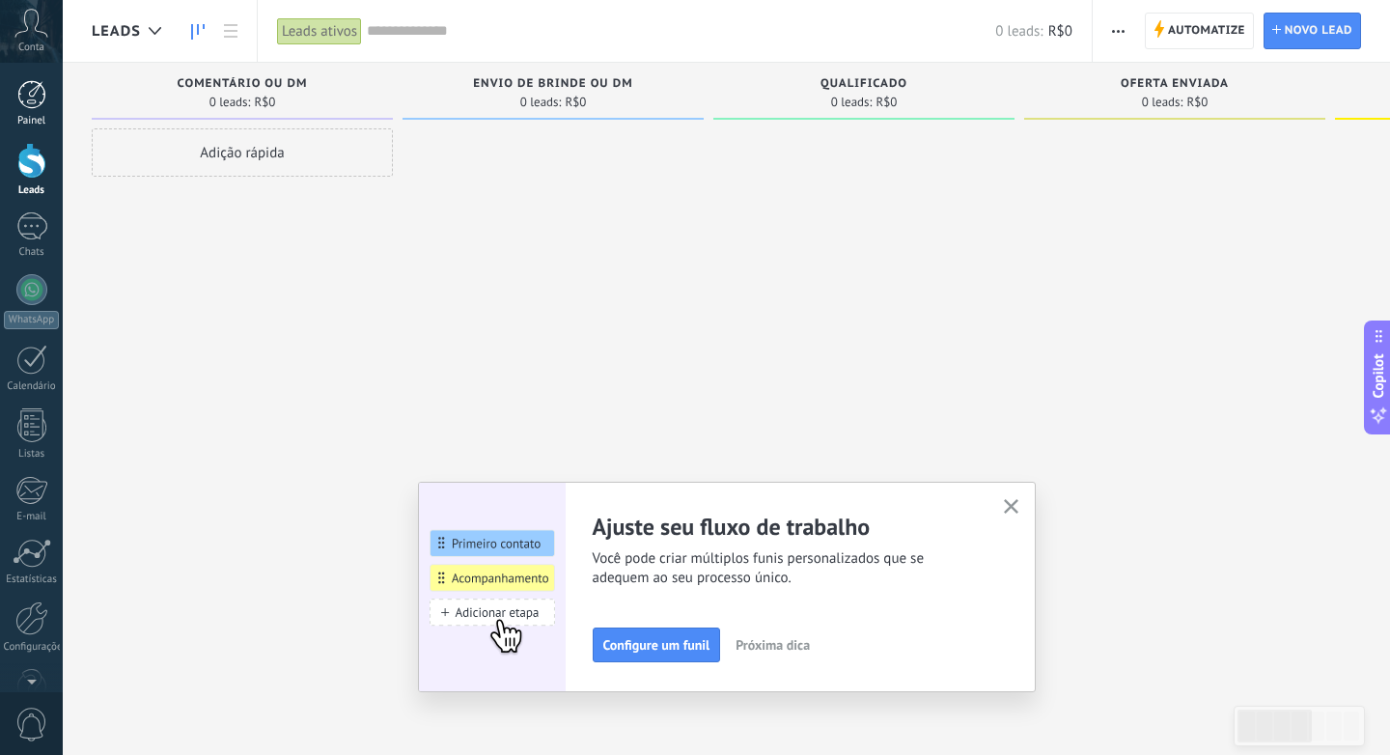
click at [47, 96] on link "Painel" at bounding box center [31, 103] width 63 height 47
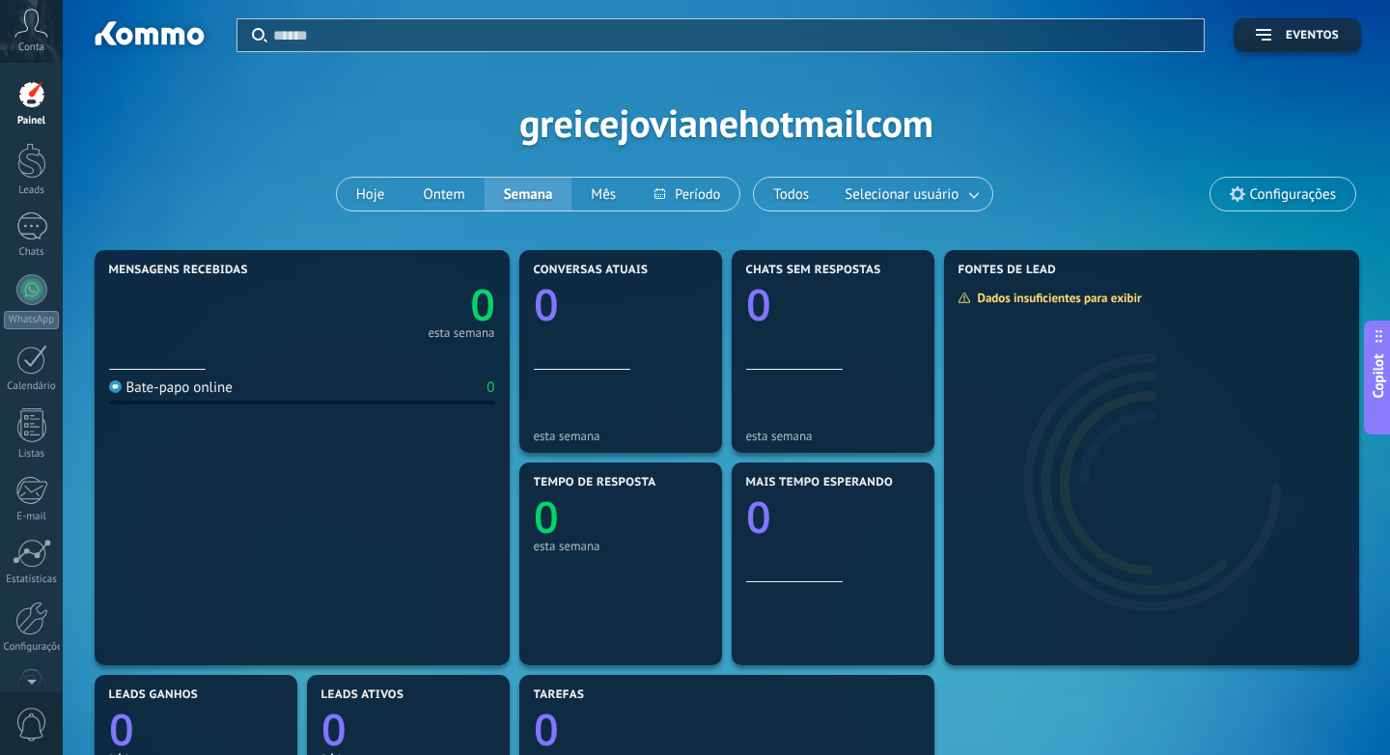
click at [888, 136] on div "Aplicar Eventos greicejovianehotmailcom Hoje Ontem Semana Mês Todos Selecionar …" at bounding box center [727, 122] width 1270 height 245
click at [1285, 203] on span "Configurações" at bounding box center [1283, 194] width 145 height 33
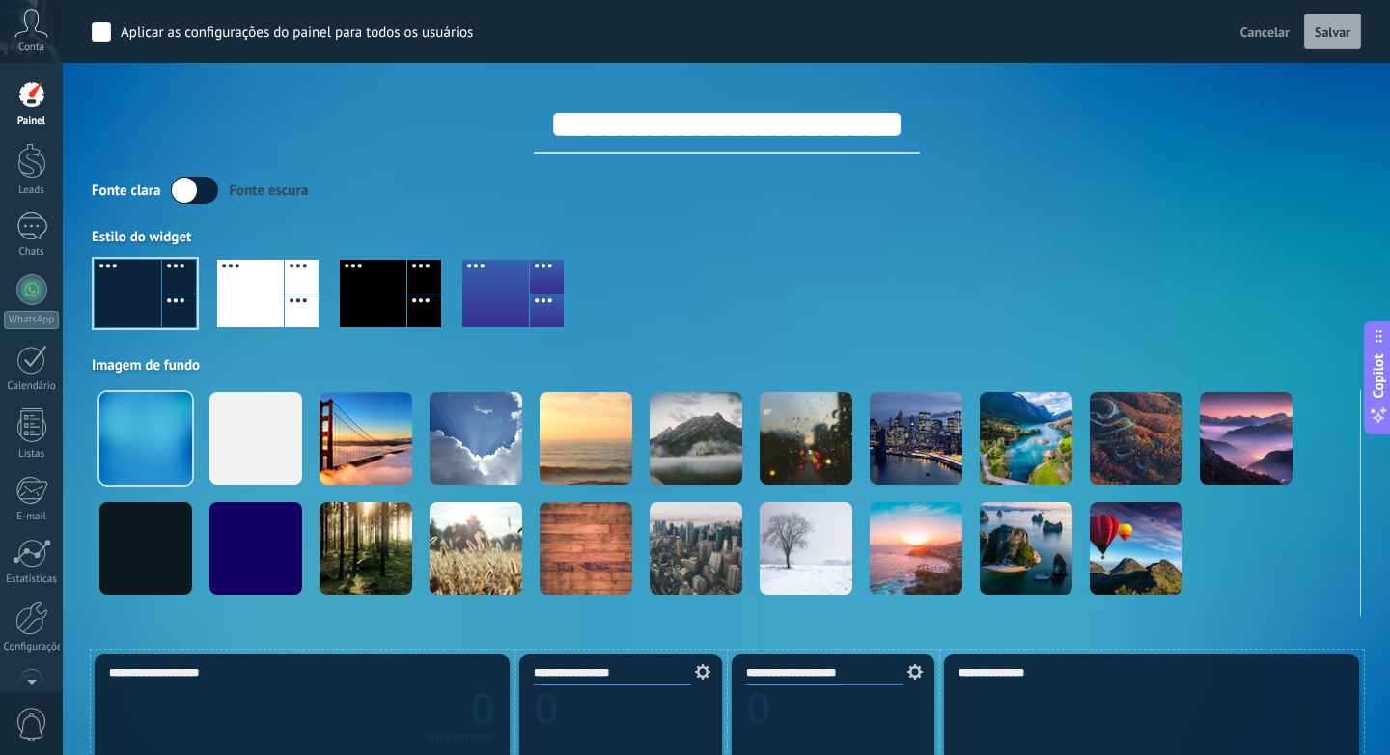
click at [365, 285] on div at bounding box center [373, 294] width 67 height 68
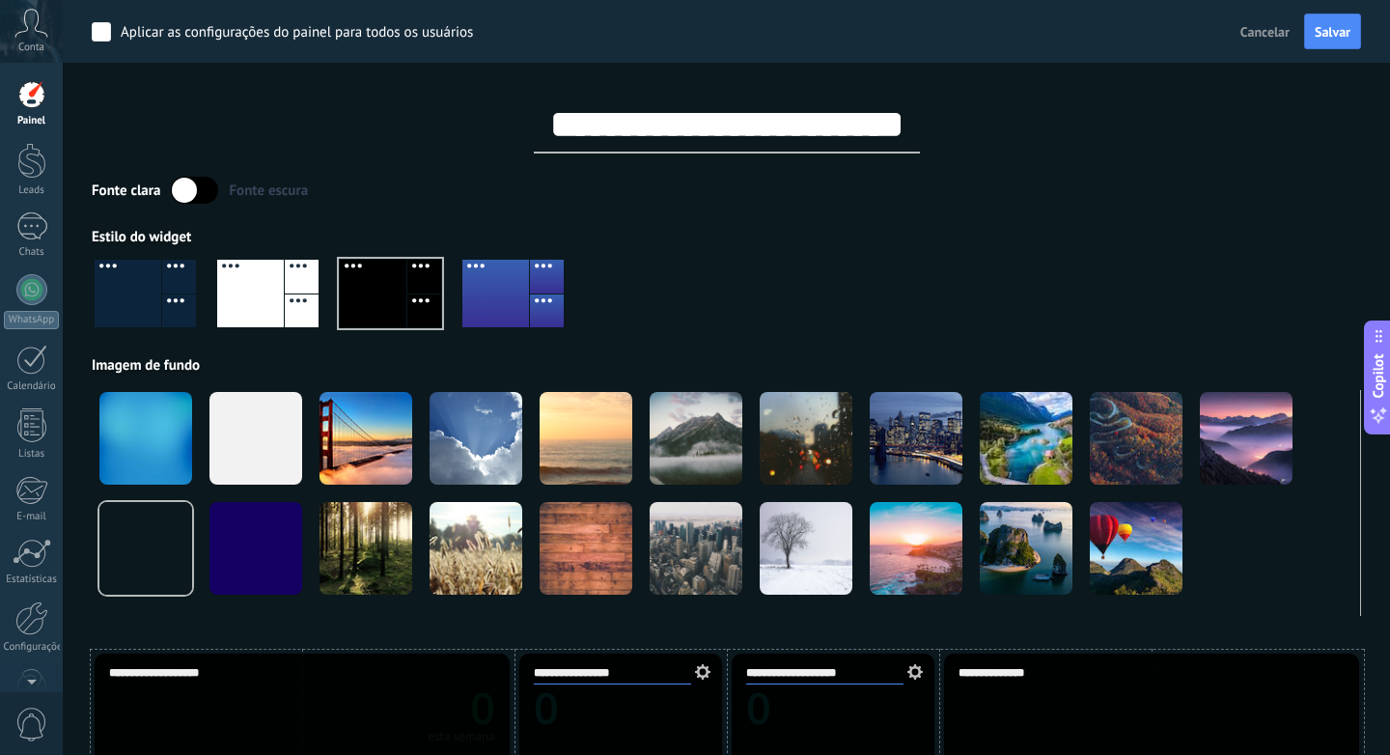
click at [665, 122] on input "**********" at bounding box center [727, 125] width 386 height 58
type input "**********"
click at [1354, 23] on button "Salvar" at bounding box center [1332, 32] width 57 height 37
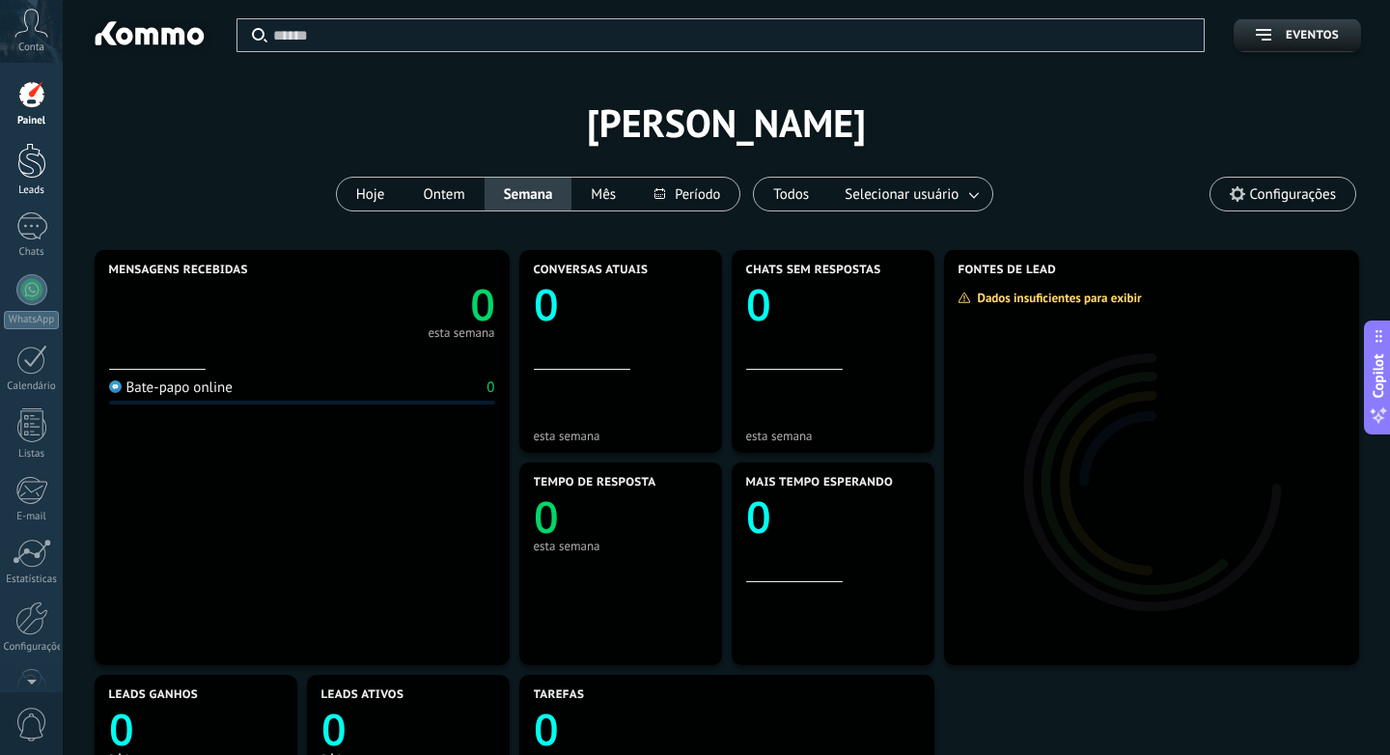
click at [15, 175] on link "Leads" at bounding box center [31, 170] width 63 height 54
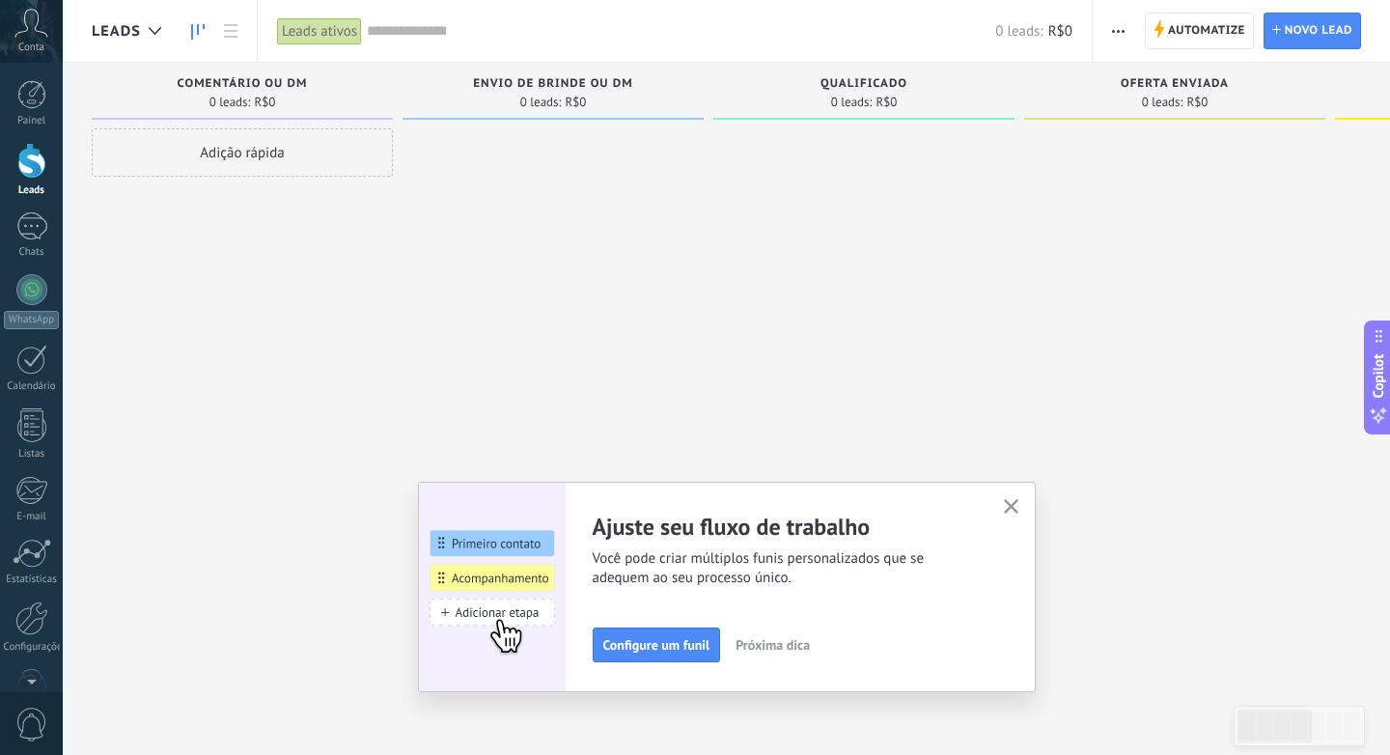
drag, startPoint x: 1006, startPoint y: 502, endPoint x: 903, endPoint y: 473, distance: 107.3
click at [1006, 502] on use "button" at bounding box center [1011, 506] width 14 height 14
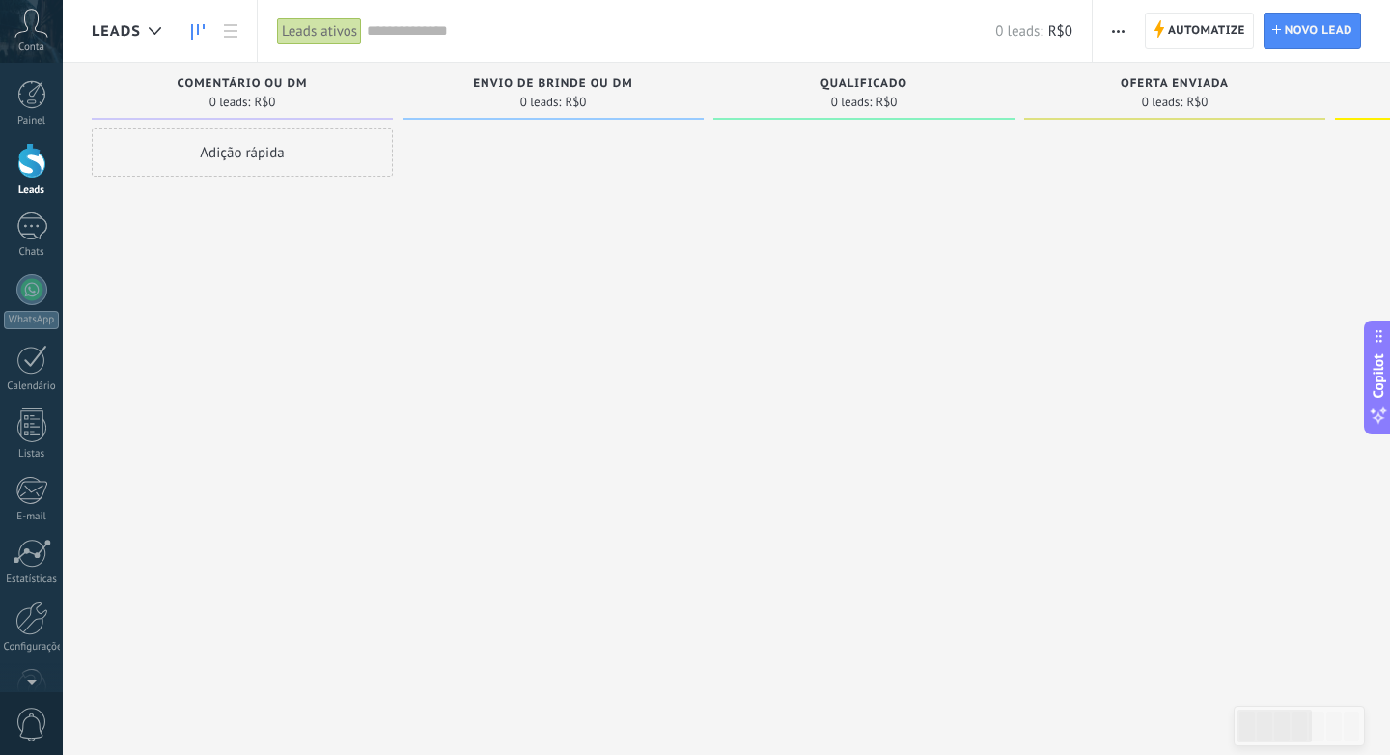
click at [94, 48] on div "Leads" at bounding box center [131, 31] width 79 height 62
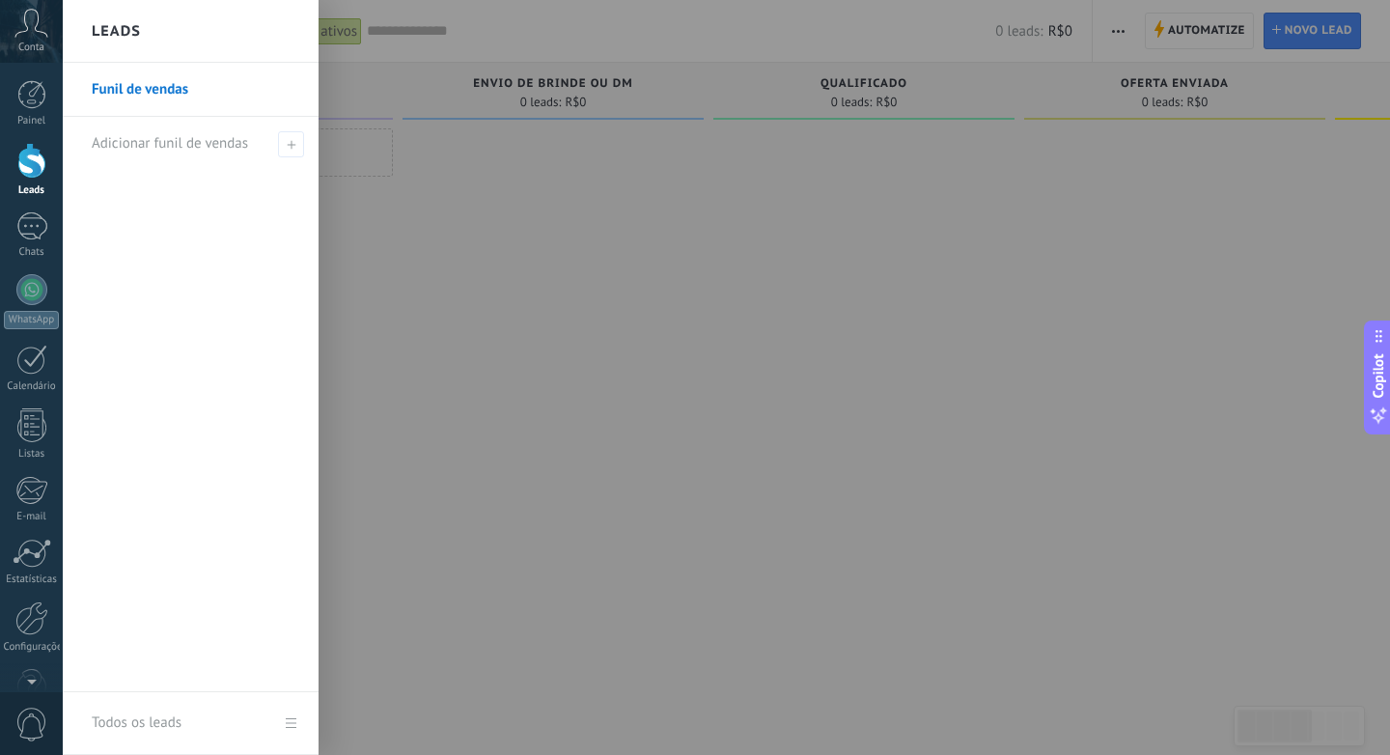
click at [914, 187] on div at bounding box center [758, 377] width 1390 height 755
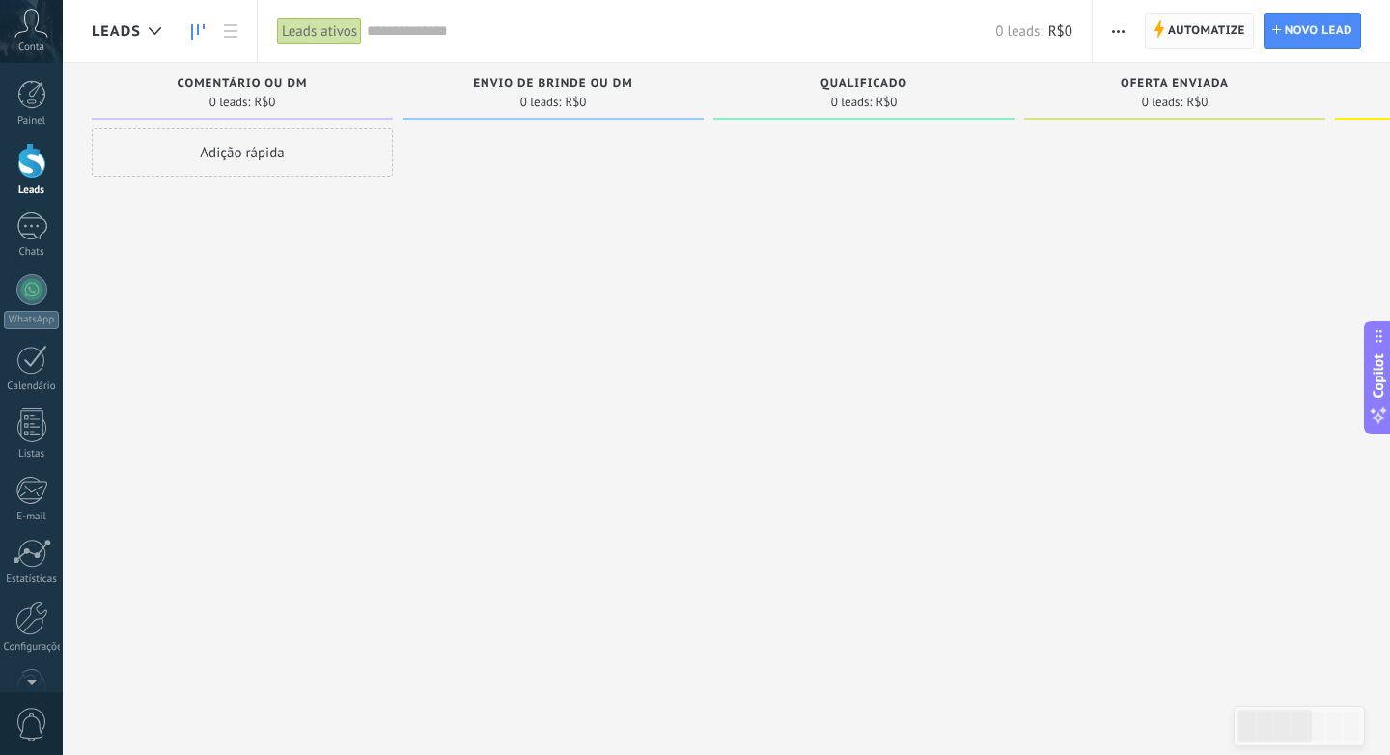
click at [1232, 30] on span "Automatize" at bounding box center [1206, 31] width 77 height 35
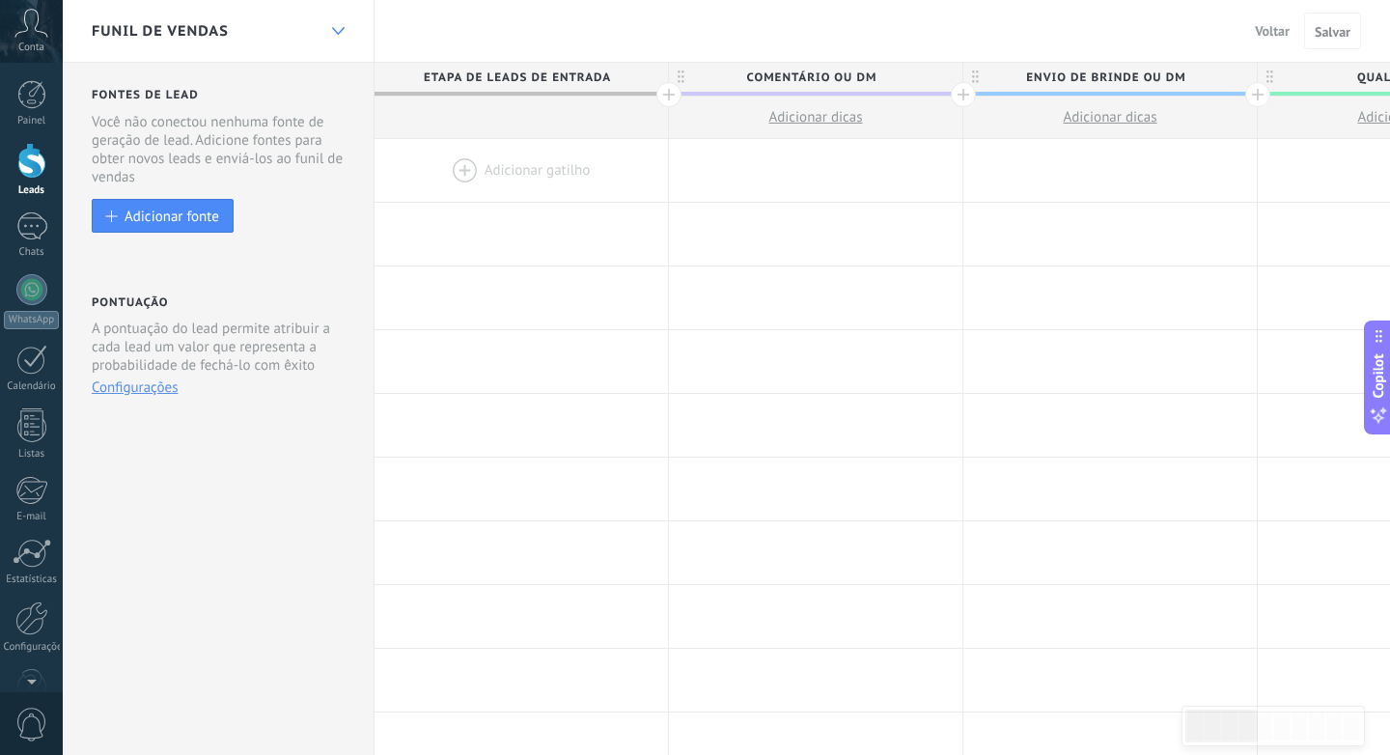
click at [335, 26] on div at bounding box center [338, 32] width 33 height 38
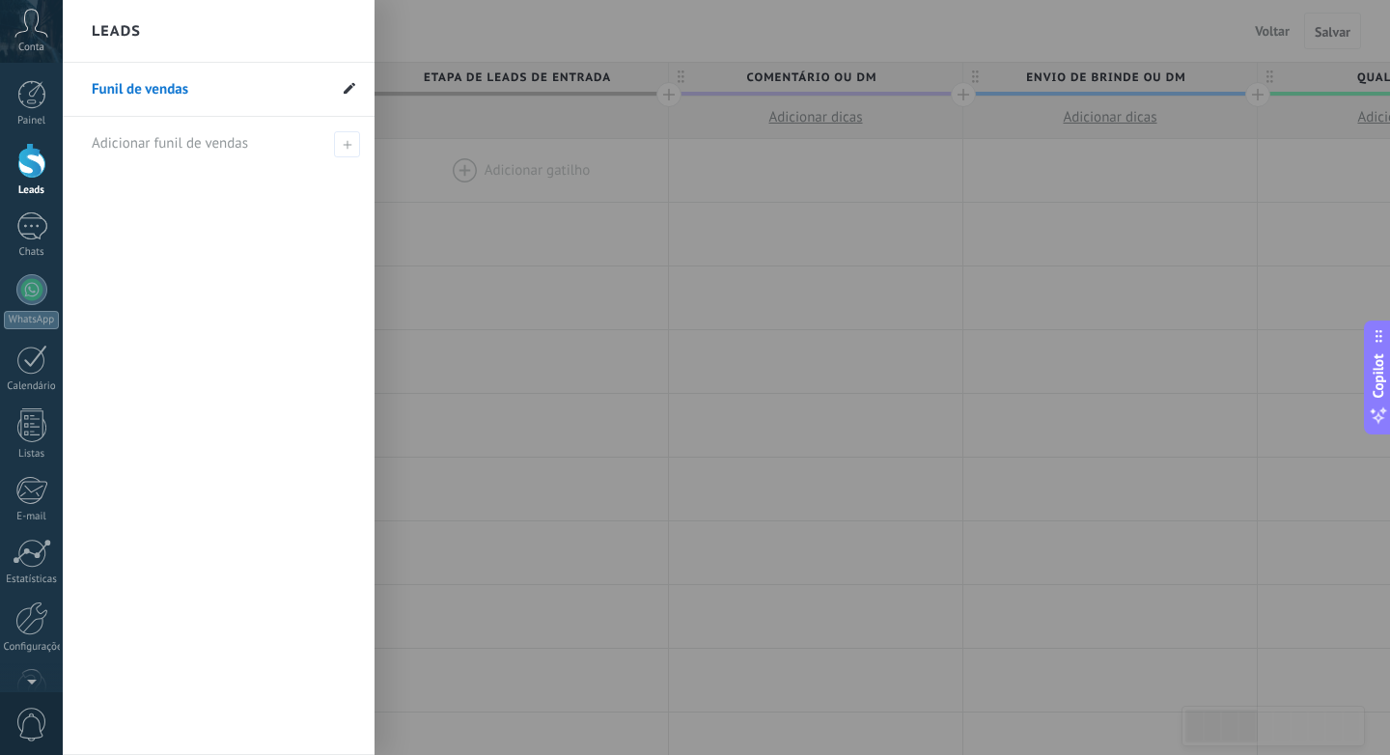
click at [347, 86] on icon at bounding box center [350, 88] width 12 height 12
type input "**********"
click at [345, 89] on icon at bounding box center [346, 90] width 21 height 12
click at [678, 289] on div at bounding box center [758, 377] width 1390 height 755
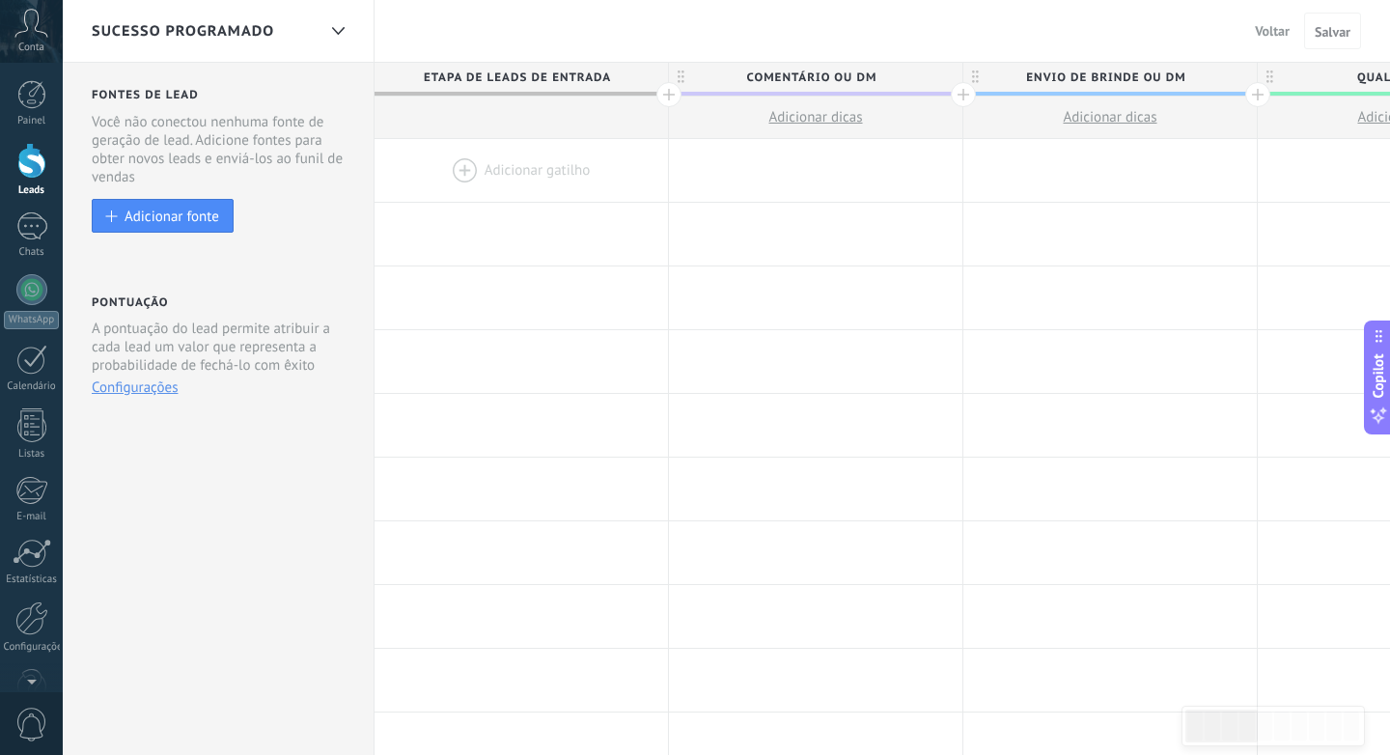
click at [1275, 32] on span "Voltar" at bounding box center [1272, 30] width 35 height 17
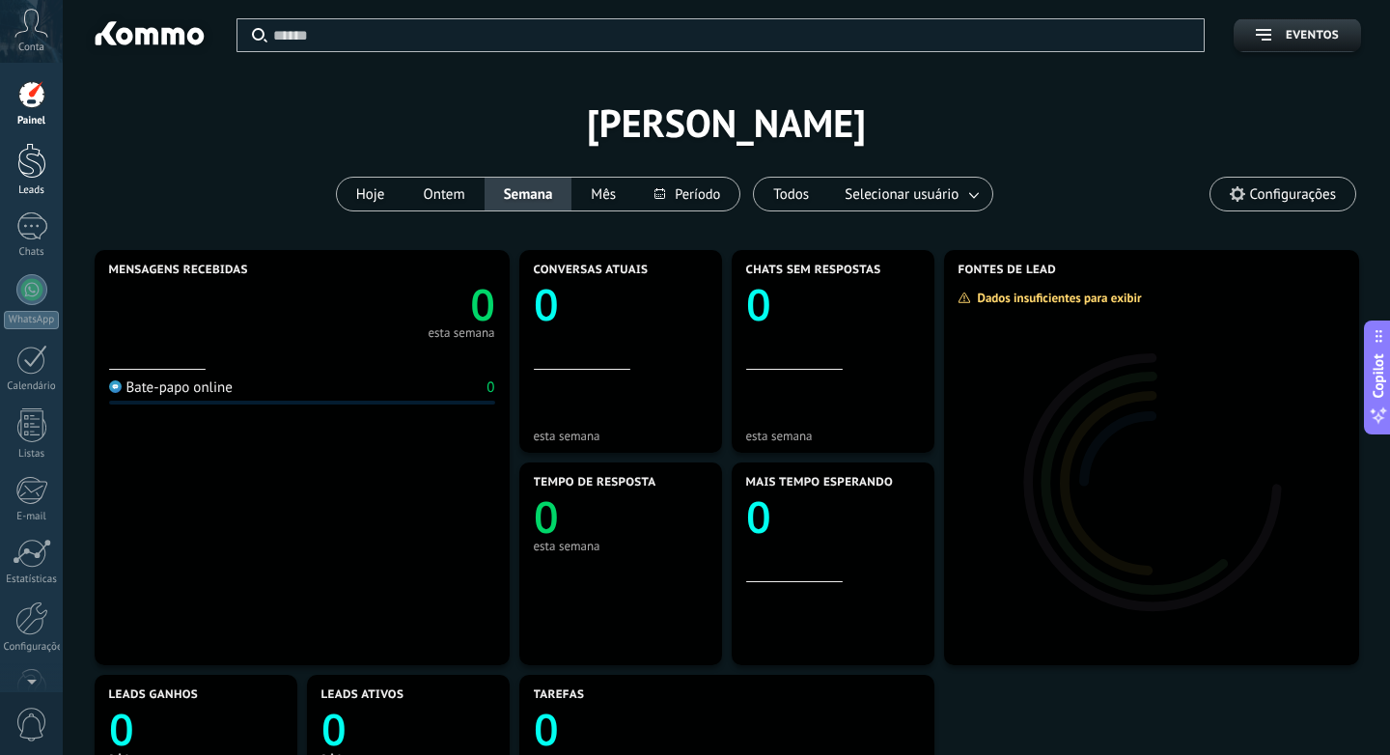
click at [52, 161] on link "Leads" at bounding box center [31, 170] width 63 height 54
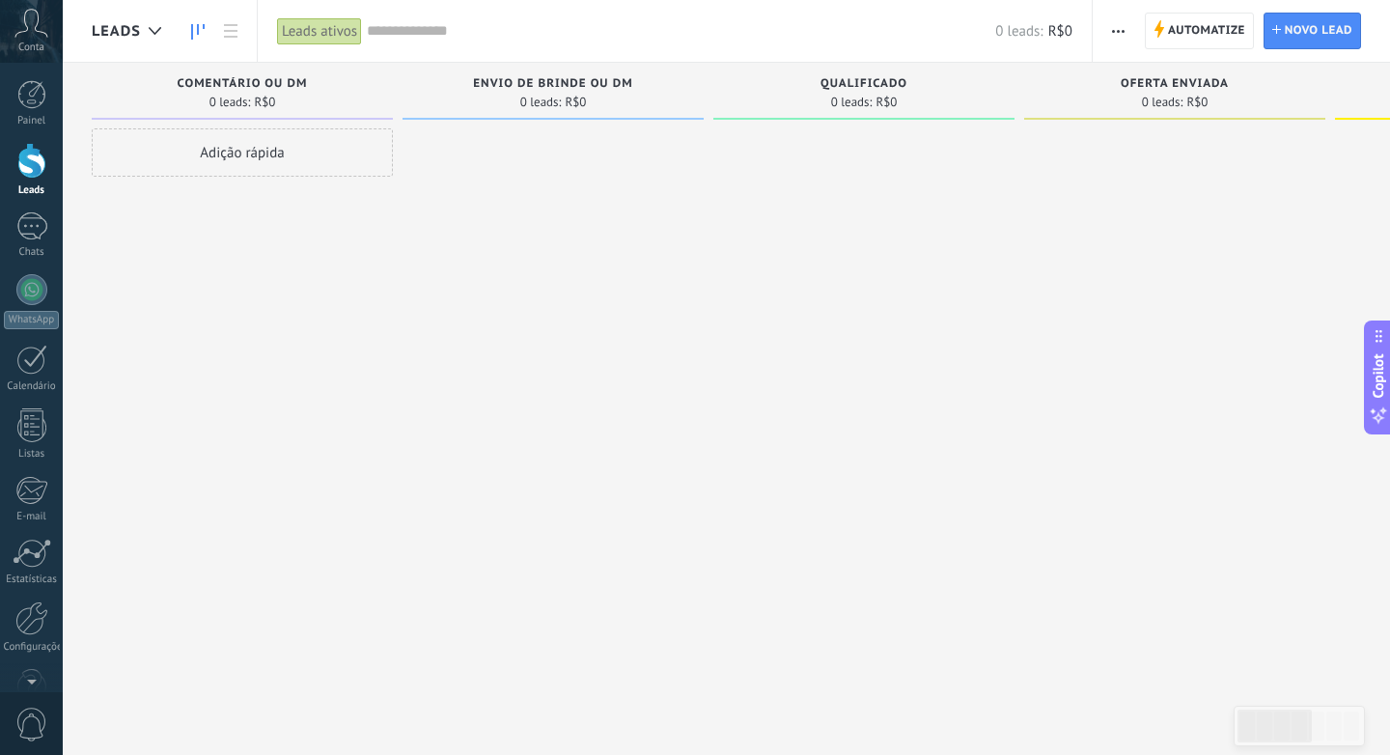
click at [1128, 27] on button "button" at bounding box center [1119, 31] width 28 height 37
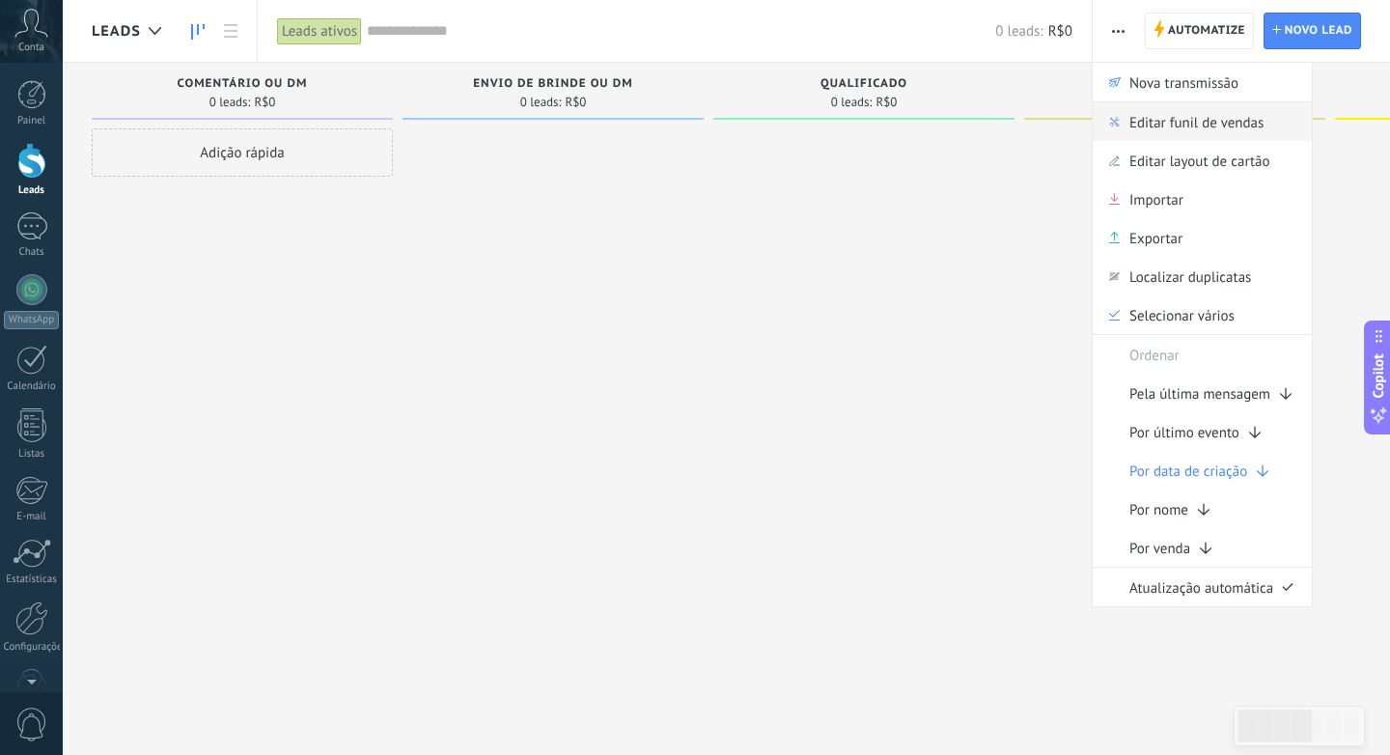
click at [1136, 129] on span "Editar funil de vendas" at bounding box center [1197, 121] width 134 height 39
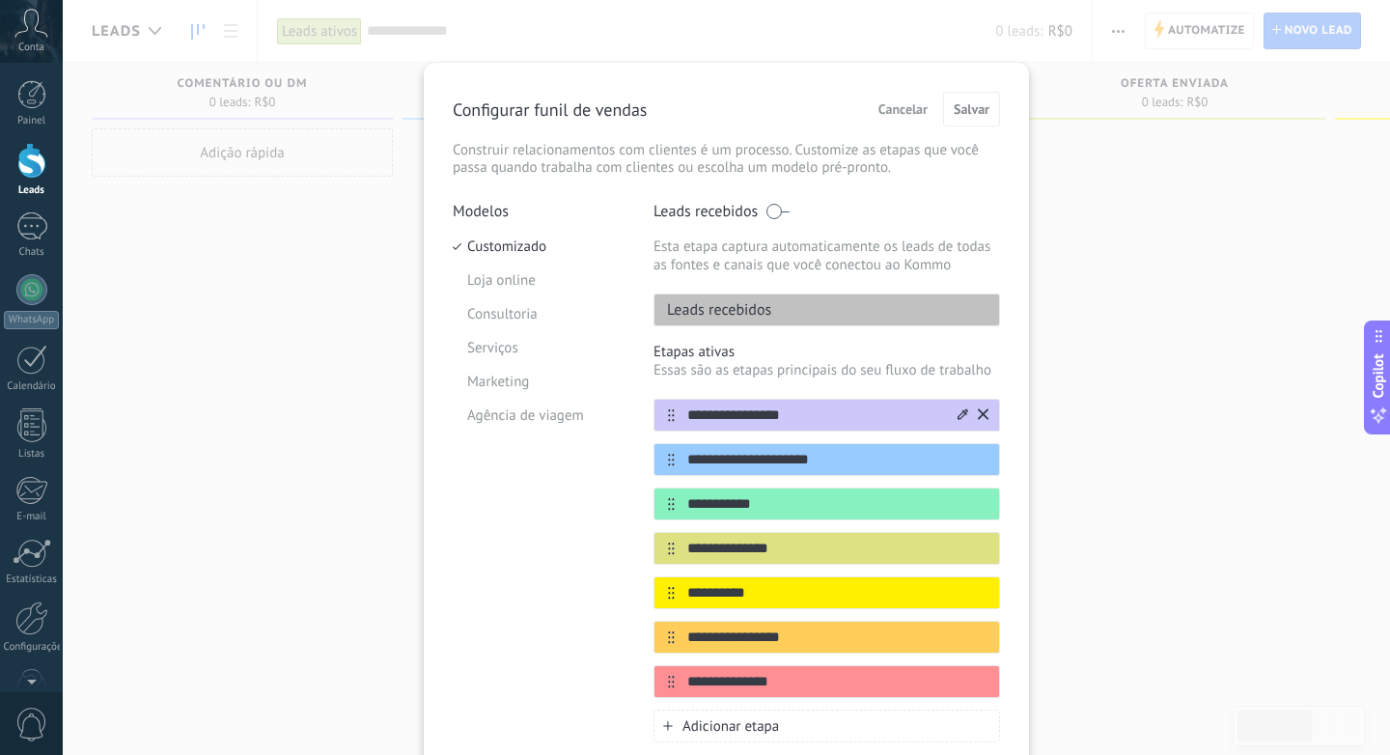
click at [979, 413] on icon at bounding box center [983, 414] width 11 height 12
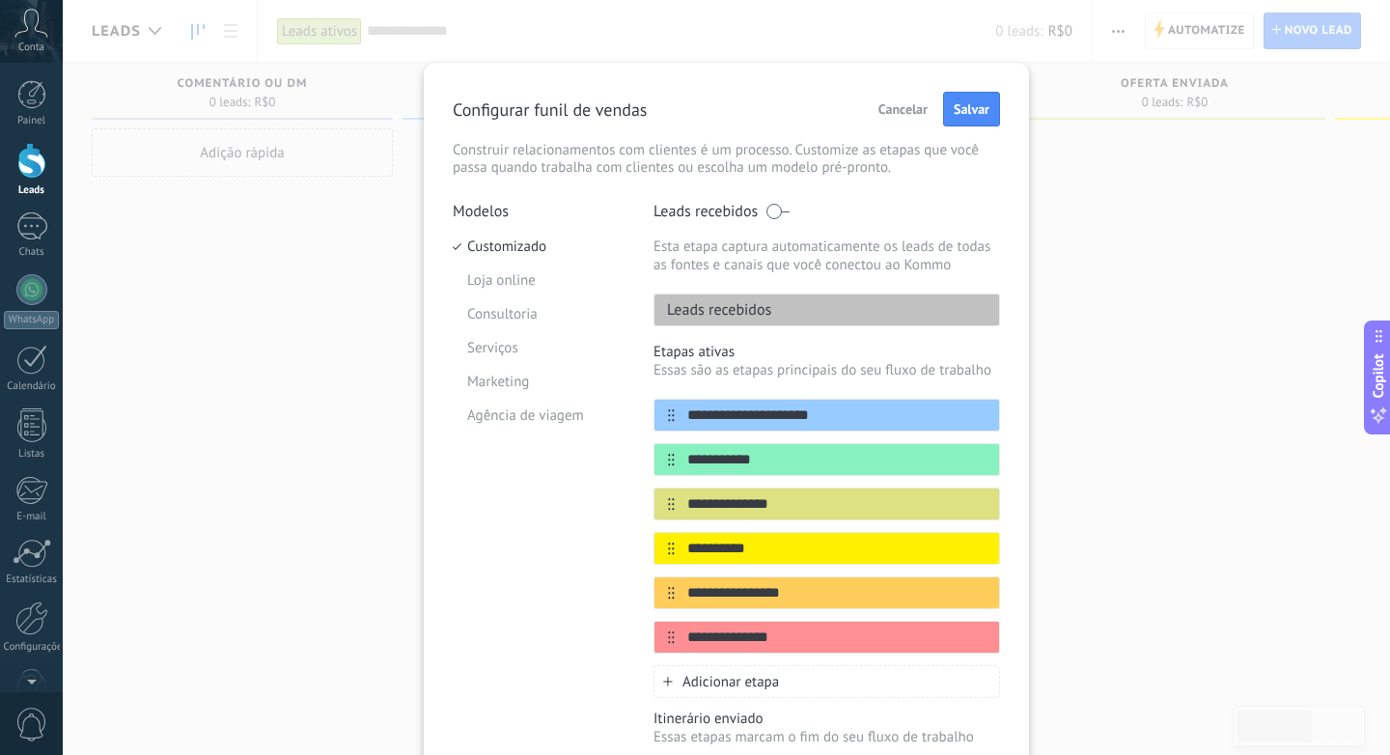
click at [0, 0] on icon at bounding box center [0, 0] width 0 height 0
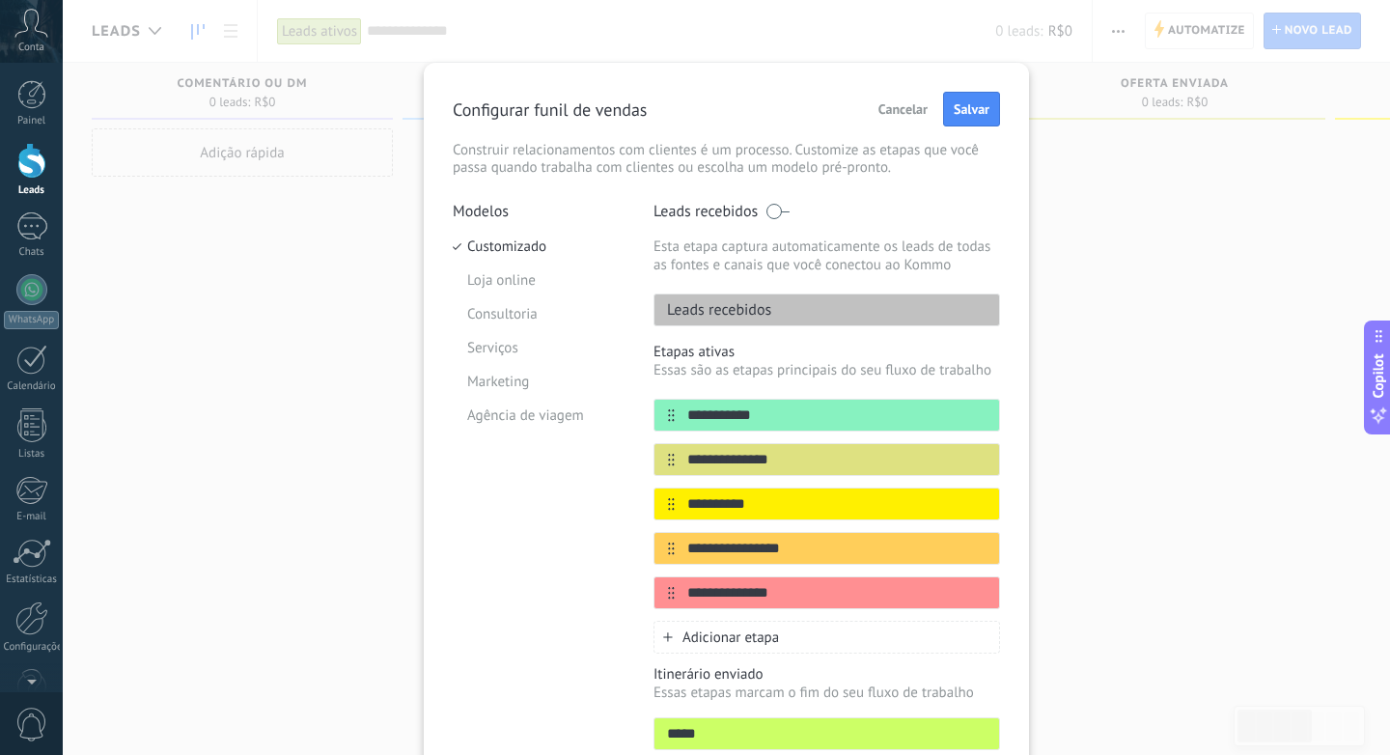
click at [0, 0] on icon at bounding box center [0, 0] width 0 height 0
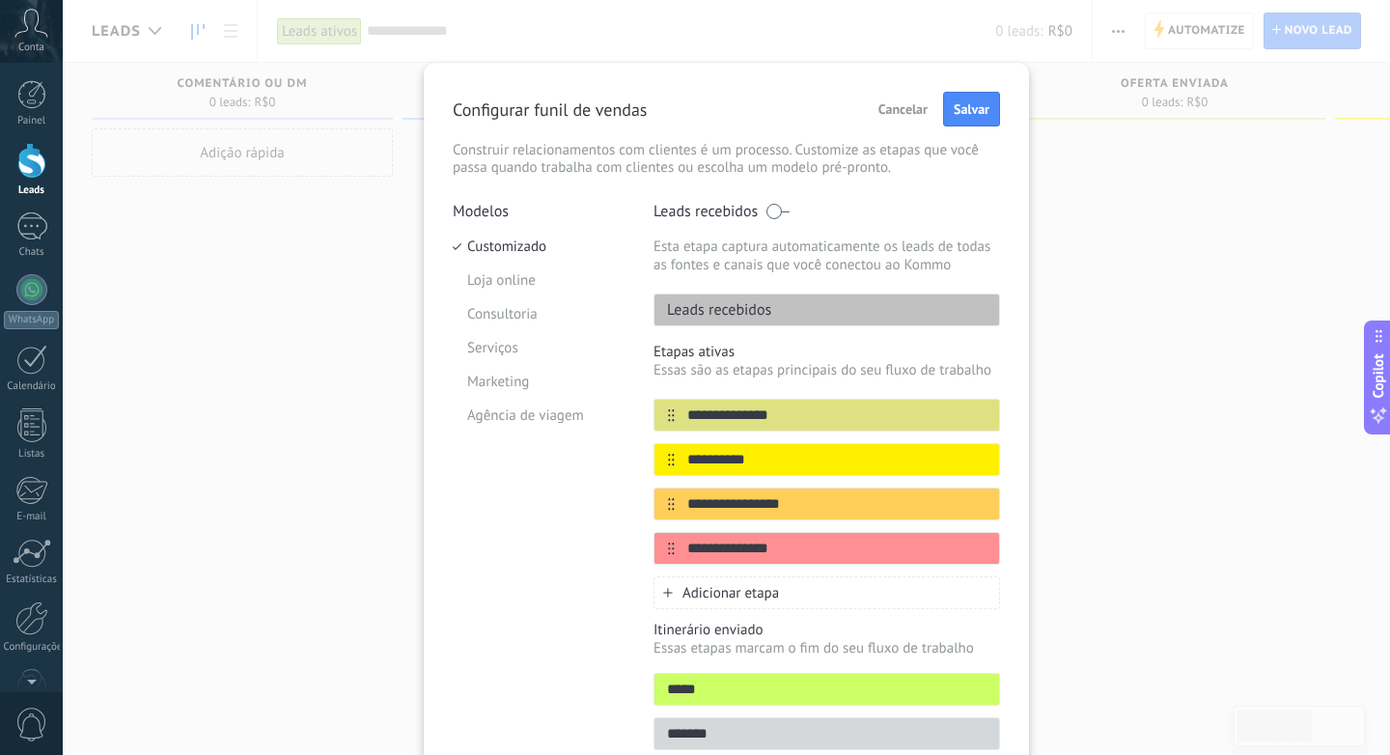
click at [0, 0] on icon at bounding box center [0, 0] width 0 height 0
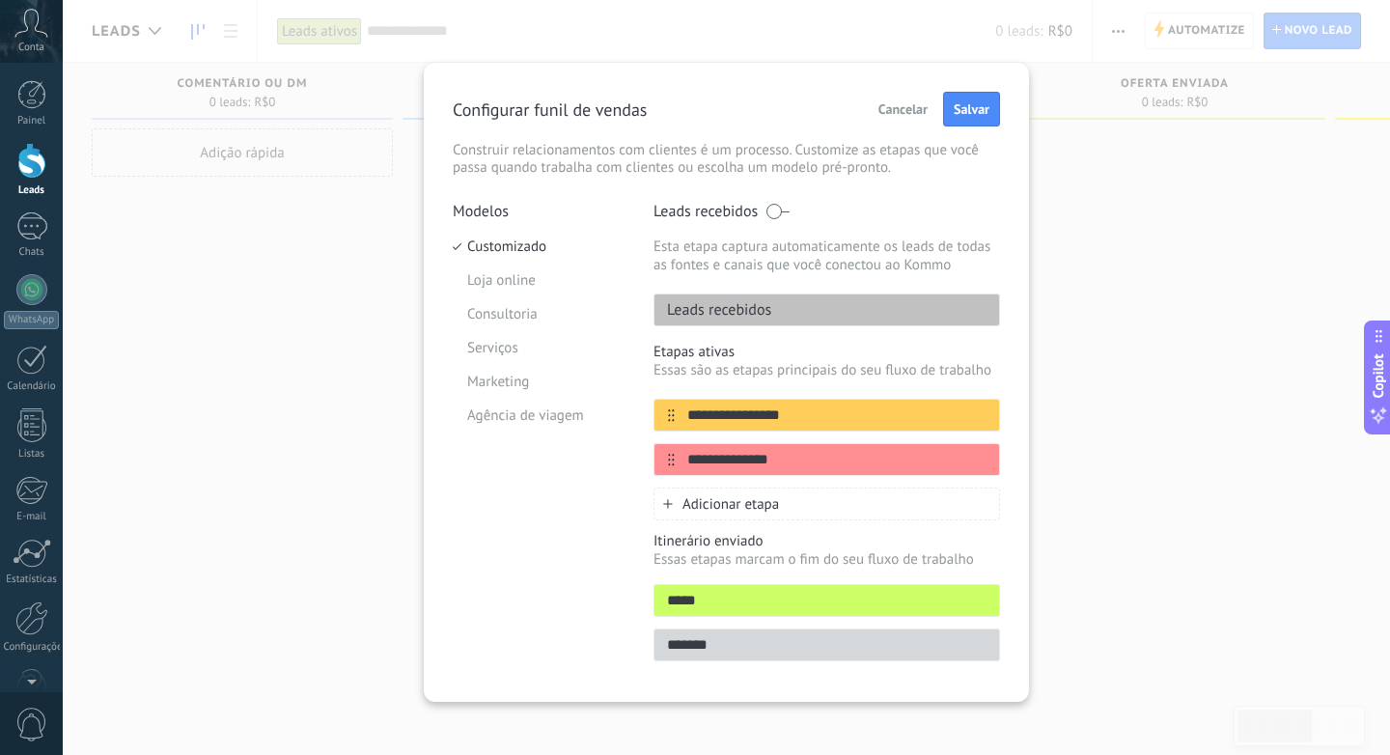
click at [0, 0] on icon at bounding box center [0, 0] width 0 height 0
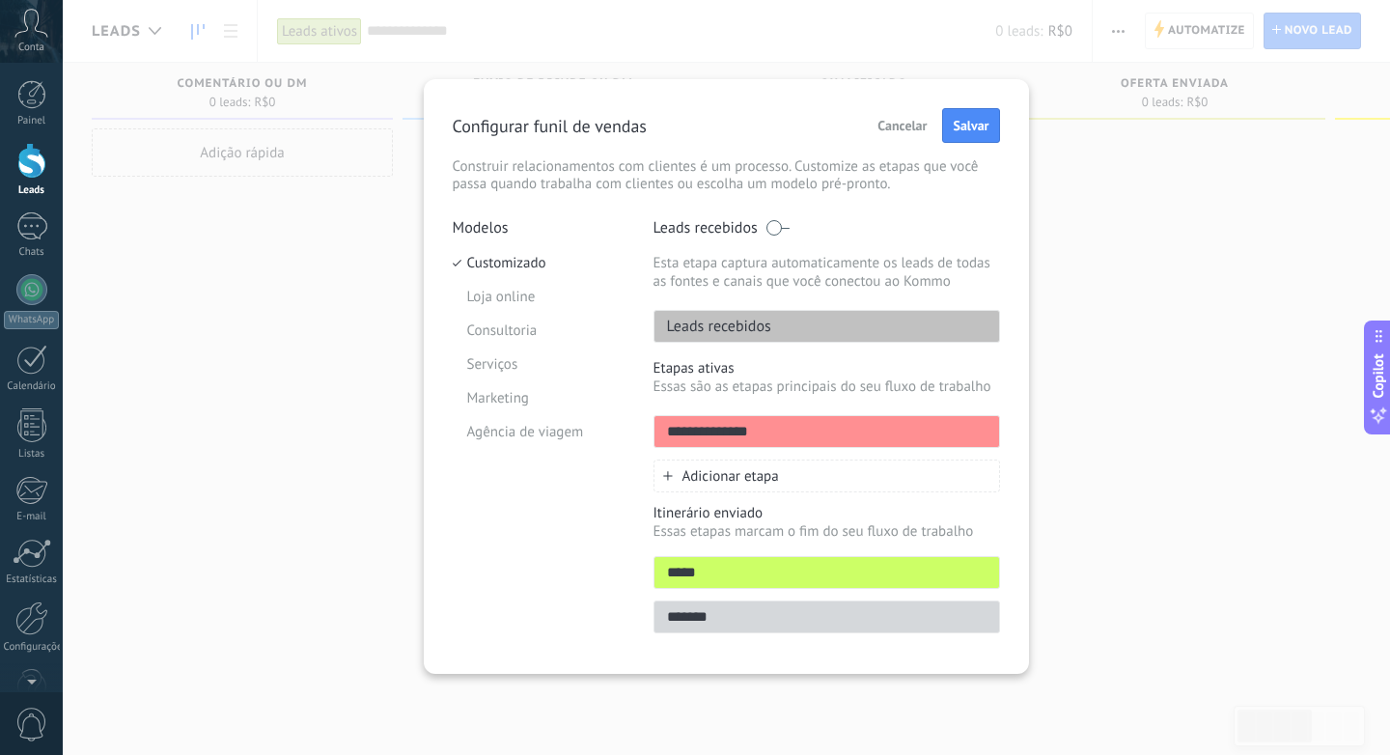
click at [979, 413] on div "**********" at bounding box center [827, 425] width 347 height 133
click at [783, 425] on input "**********" at bounding box center [805, 432] width 300 height 20
click at [985, 432] on icon at bounding box center [983, 431] width 11 height 12
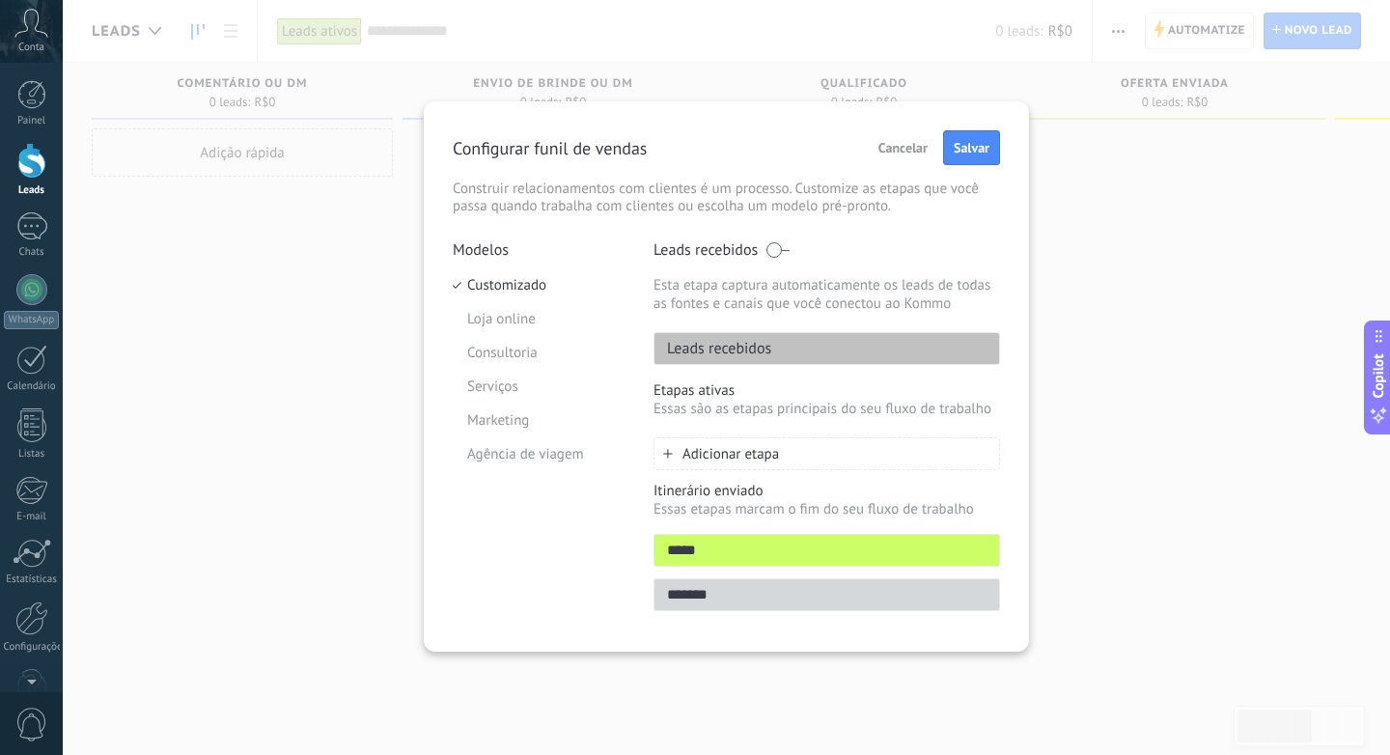
click at [742, 459] on span "Adicionar etapa" at bounding box center [731, 454] width 97 height 18
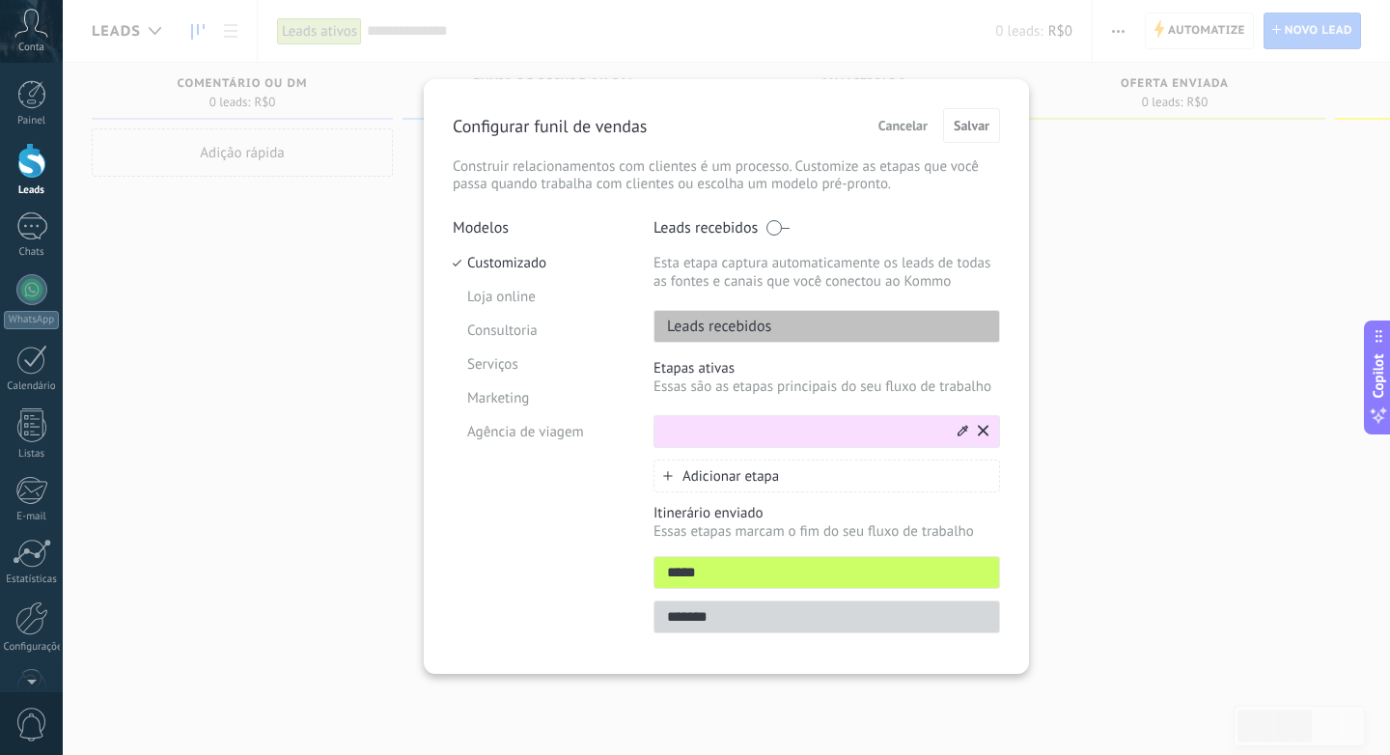
click at [977, 434] on div at bounding box center [972, 431] width 34 height 31
click at [978, 433] on icon at bounding box center [983, 431] width 11 height 12
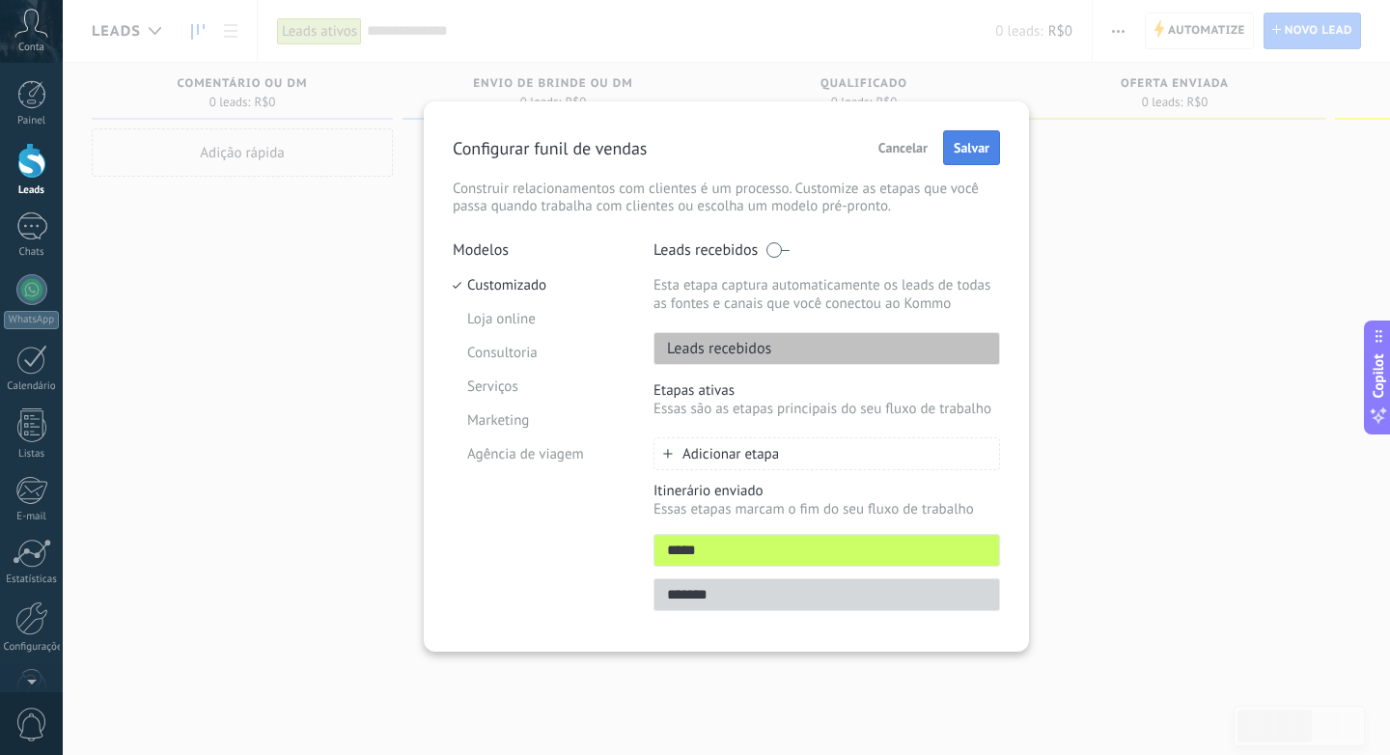
click at [970, 157] on button "Salvar" at bounding box center [971, 147] width 57 height 35
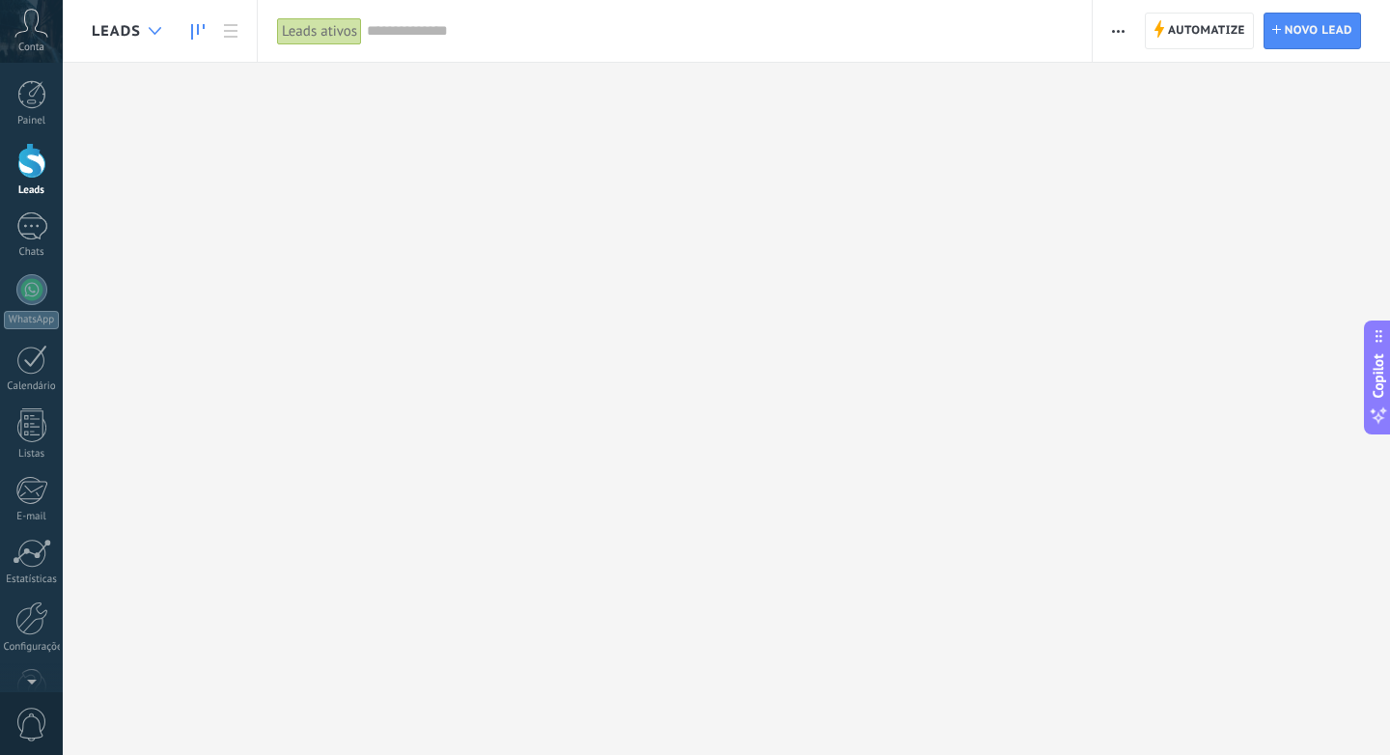
click at [158, 35] on div at bounding box center [155, 32] width 32 height 38
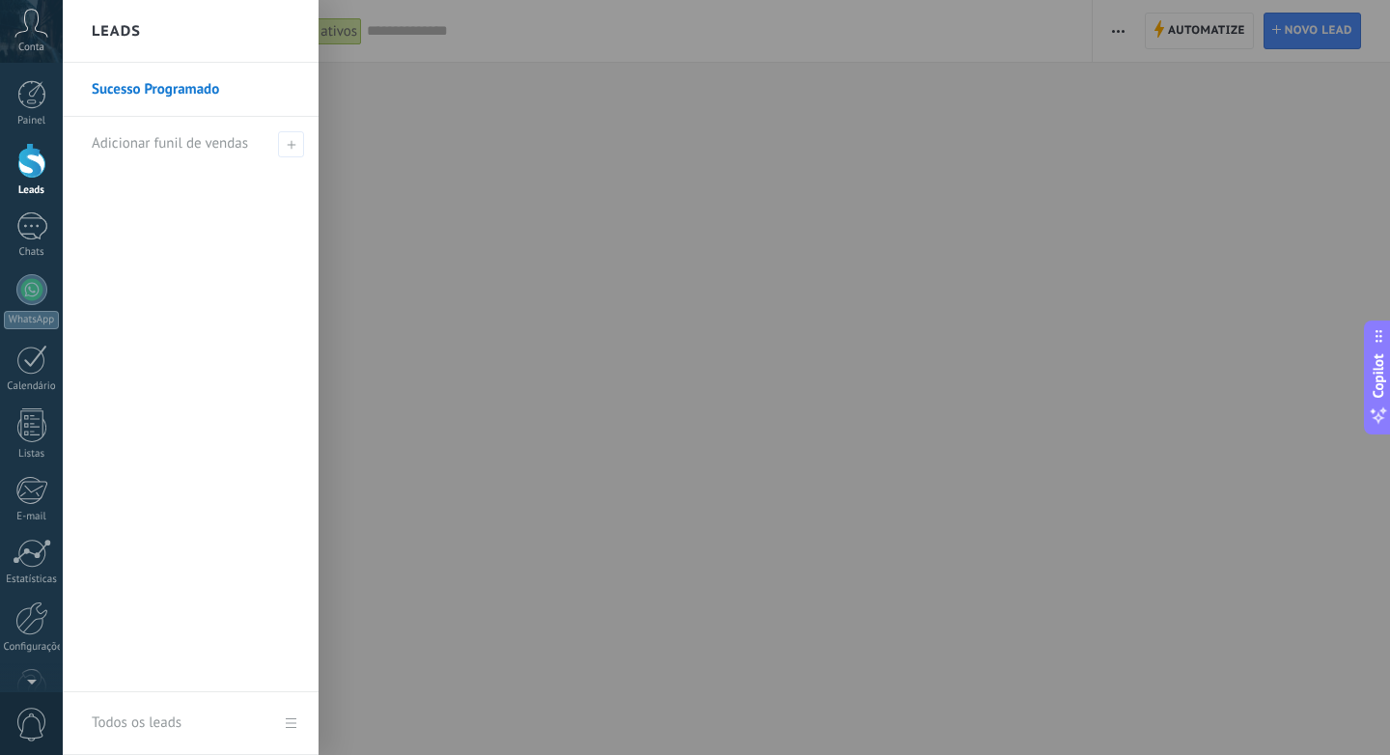
click at [495, 118] on div at bounding box center [758, 377] width 1390 height 755
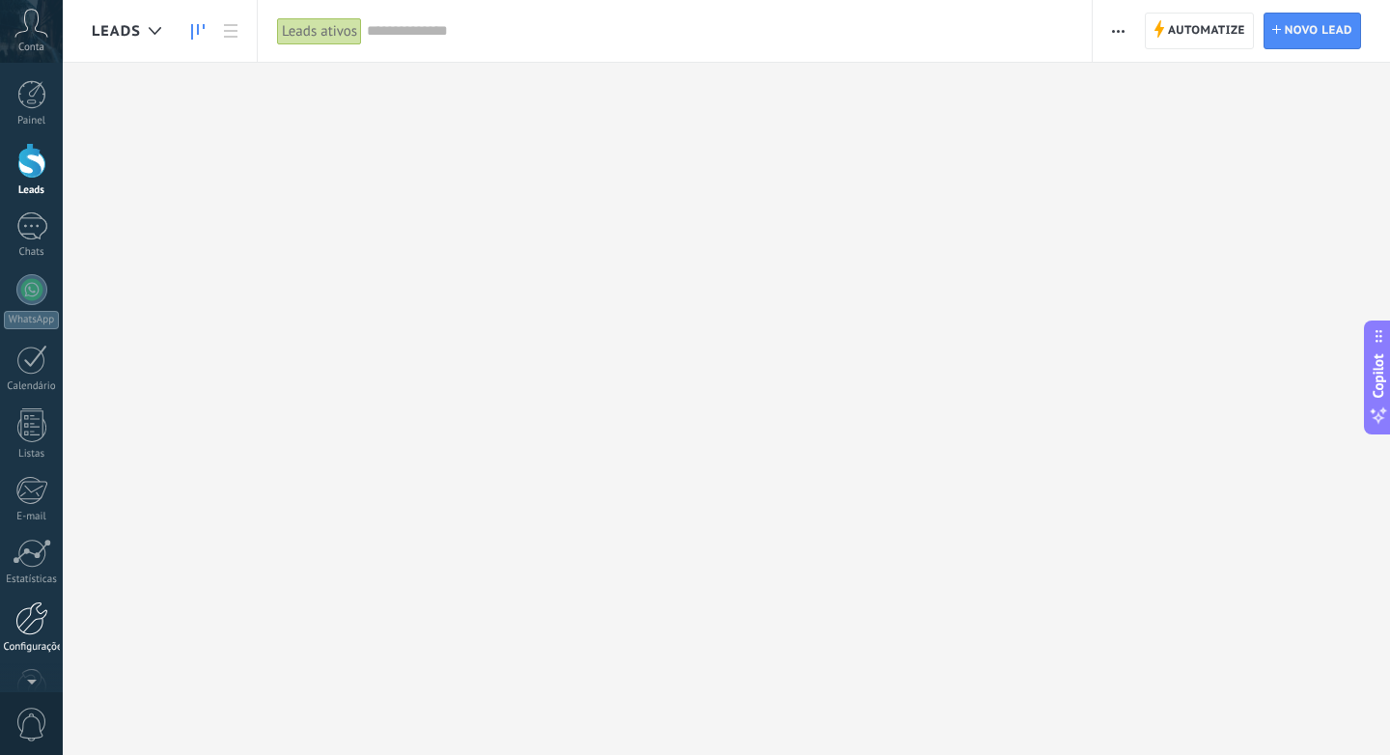
click at [31, 627] on div at bounding box center [31, 618] width 33 height 34
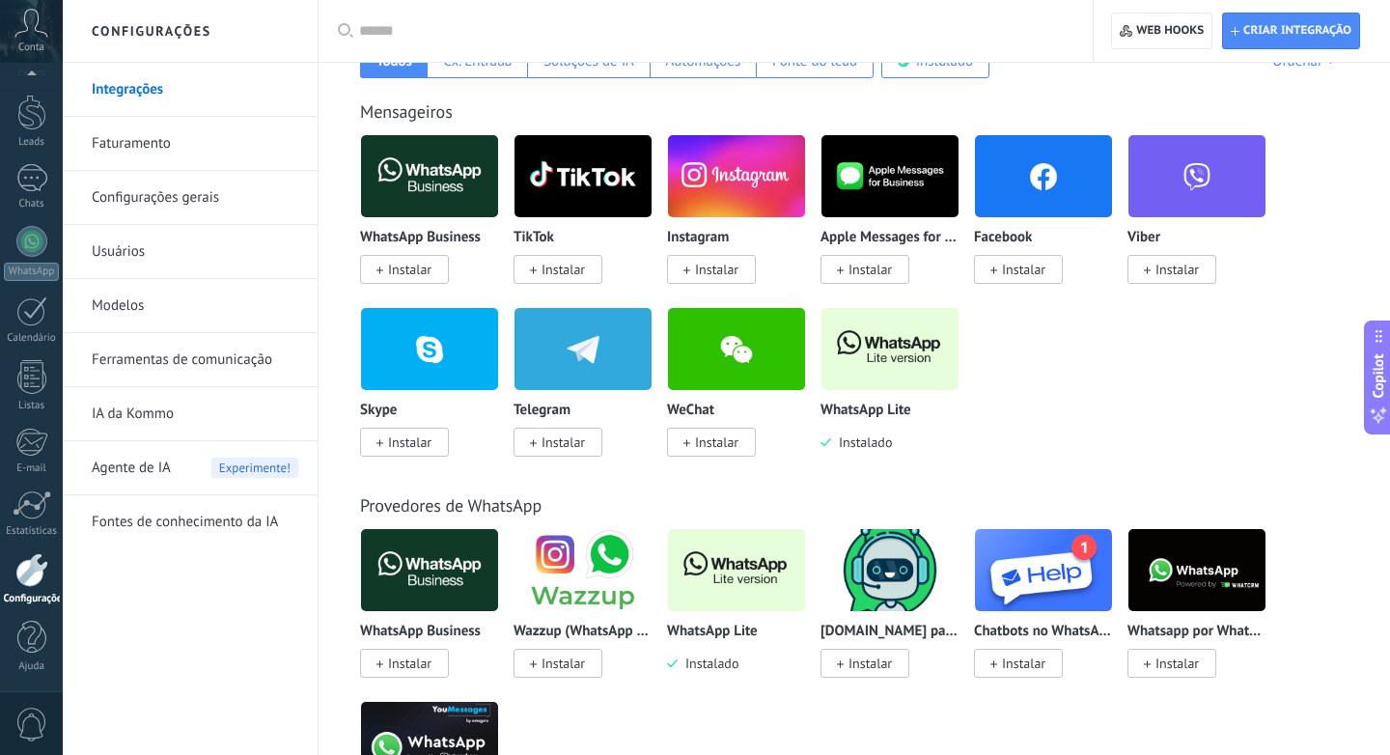
scroll to position [358, 0]
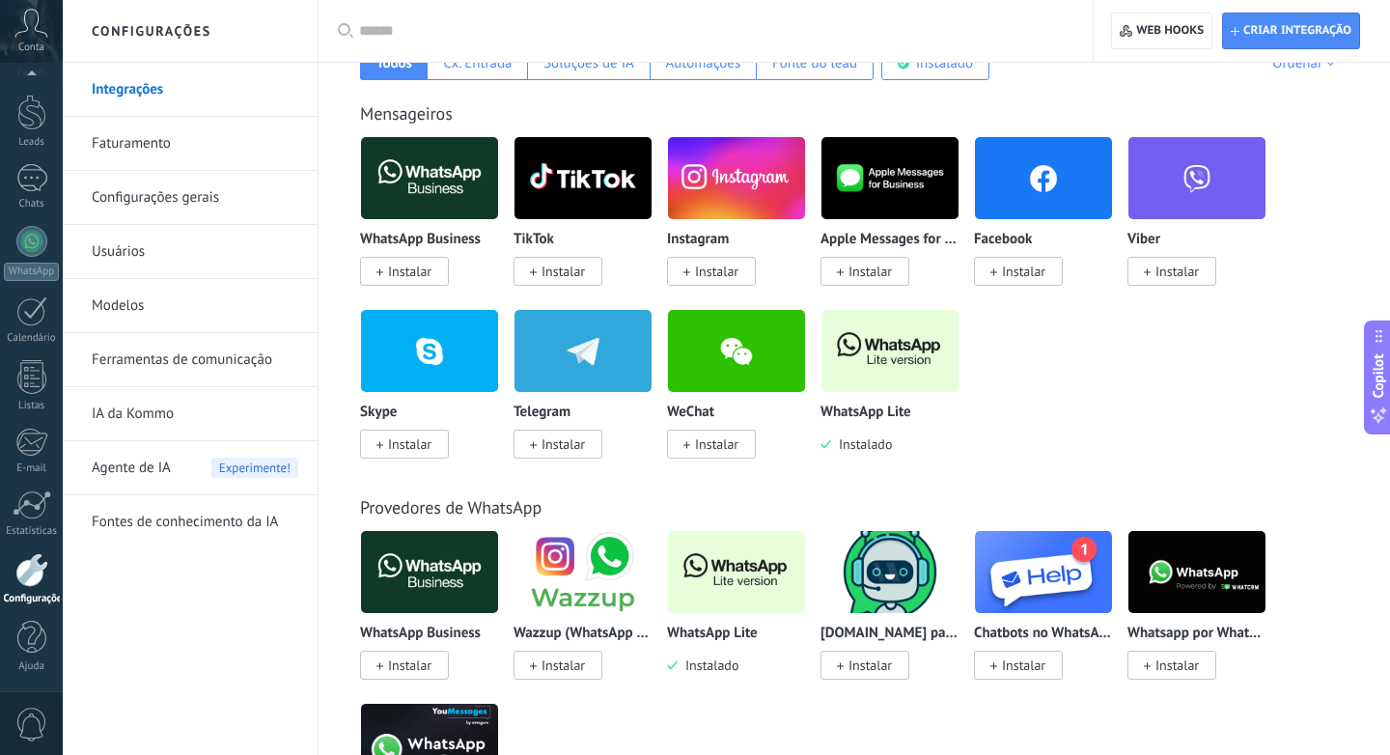
click at [924, 355] on img at bounding box center [890, 351] width 137 height 94
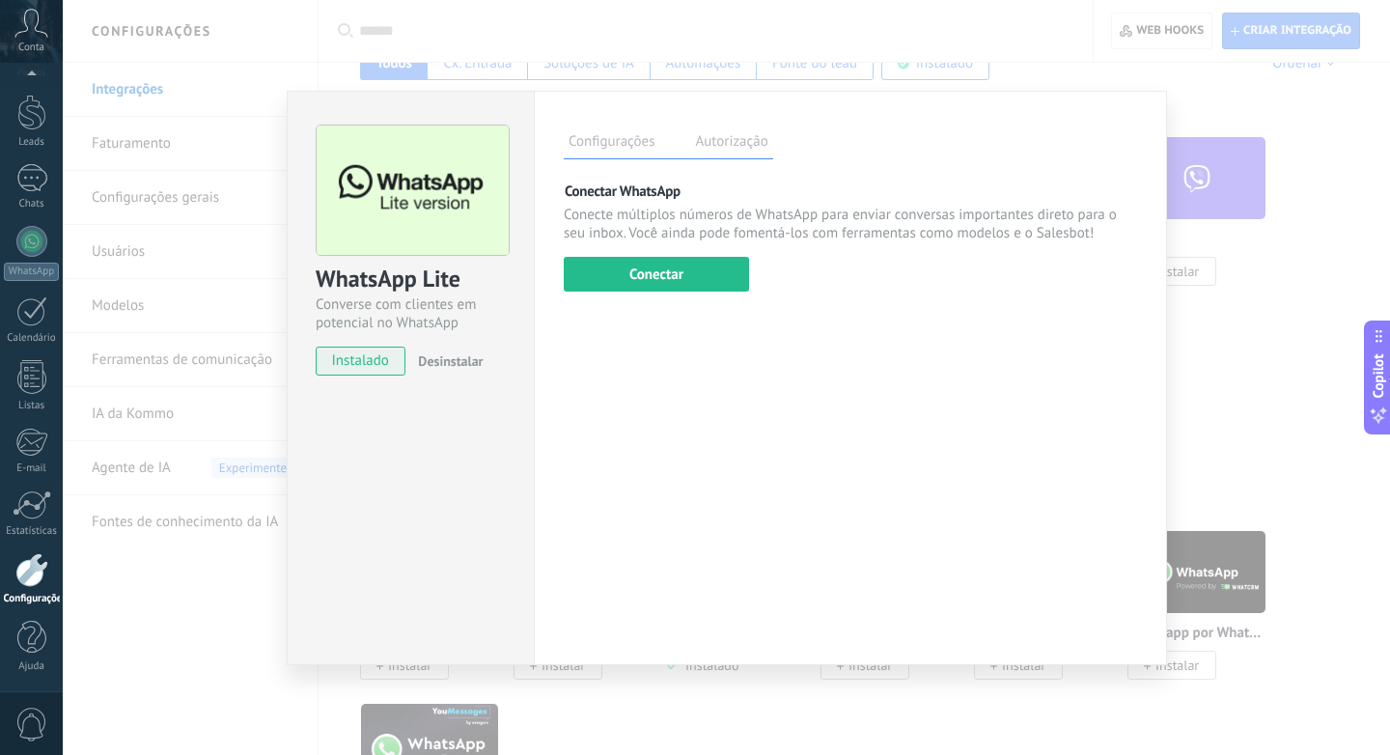
click at [1232, 338] on div "WhatsApp Lite Converse com clientes em potencial no WhatsApp instalado Desinsta…" at bounding box center [727, 377] width 1328 height 755
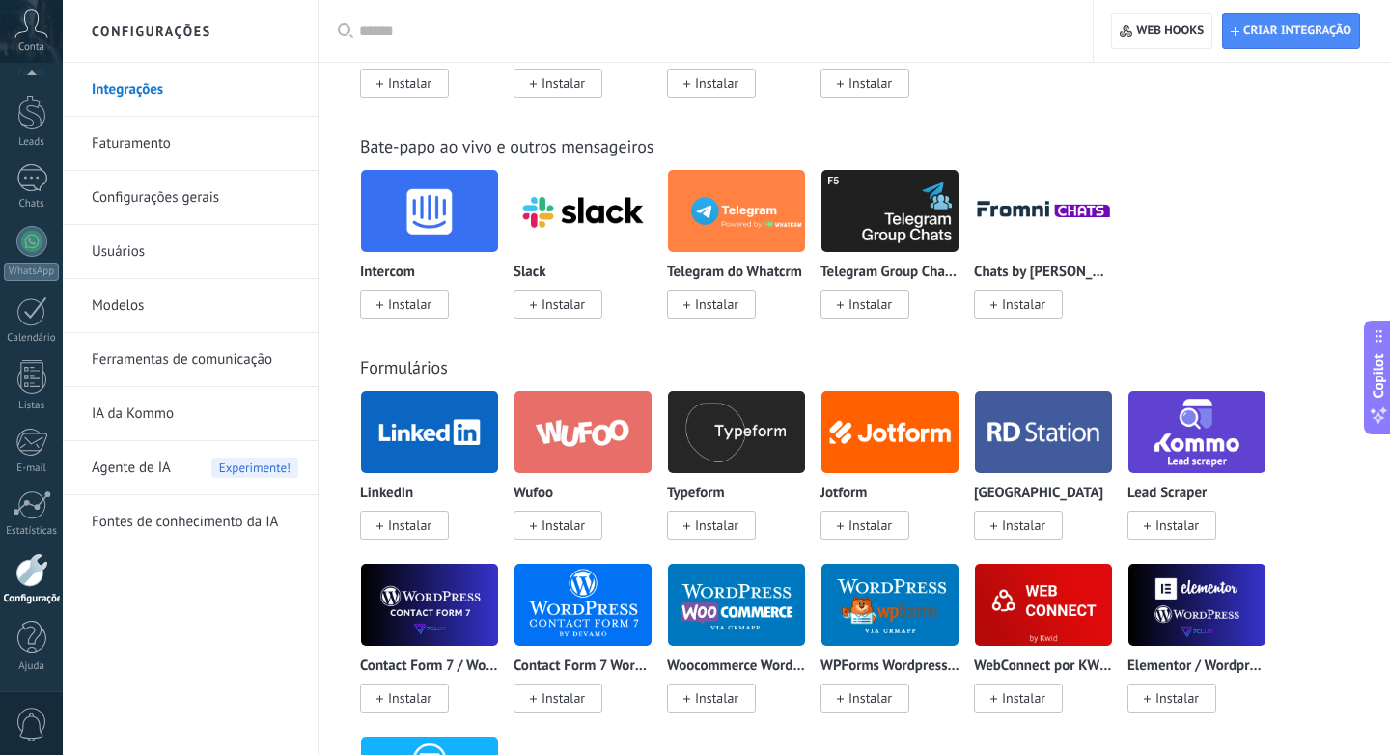
scroll to position [1730, 0]
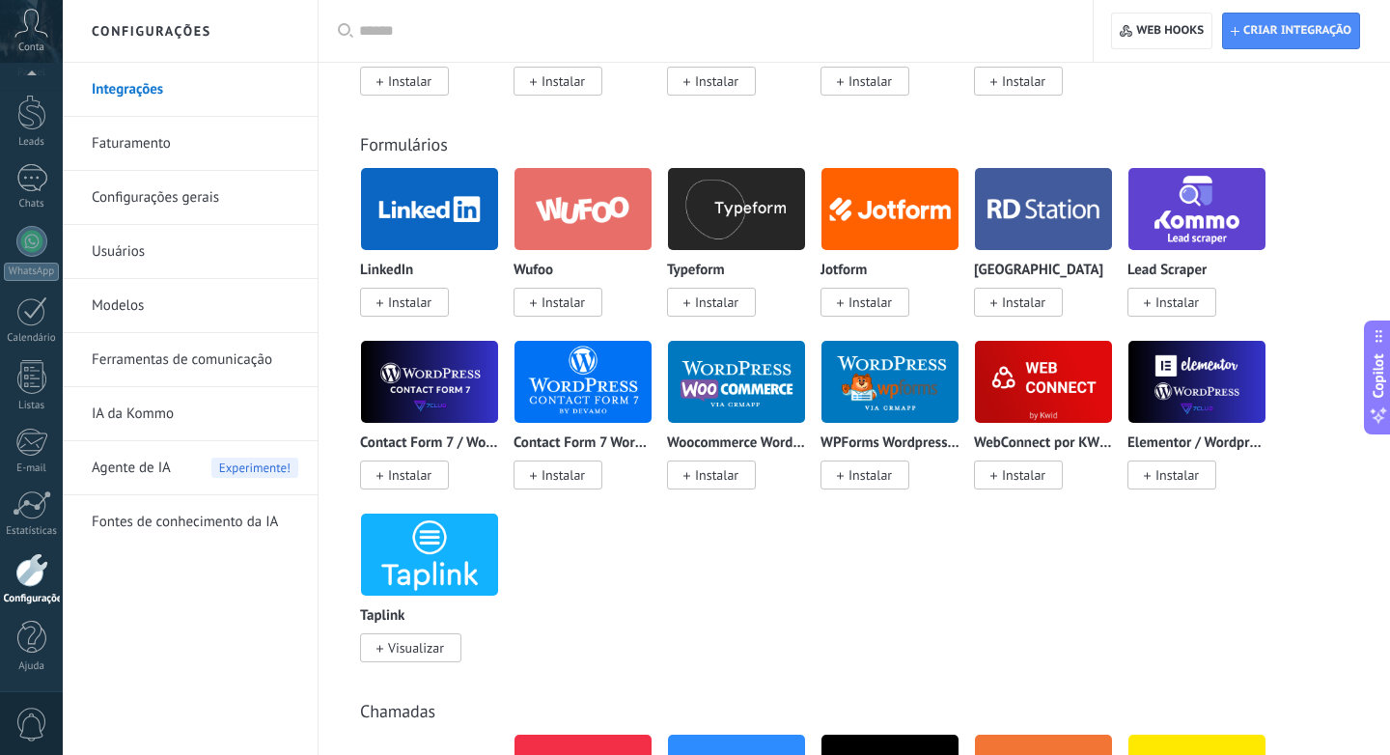
click at [1201, 358] on img at bounding box center [1197, 382] width 137 height 94
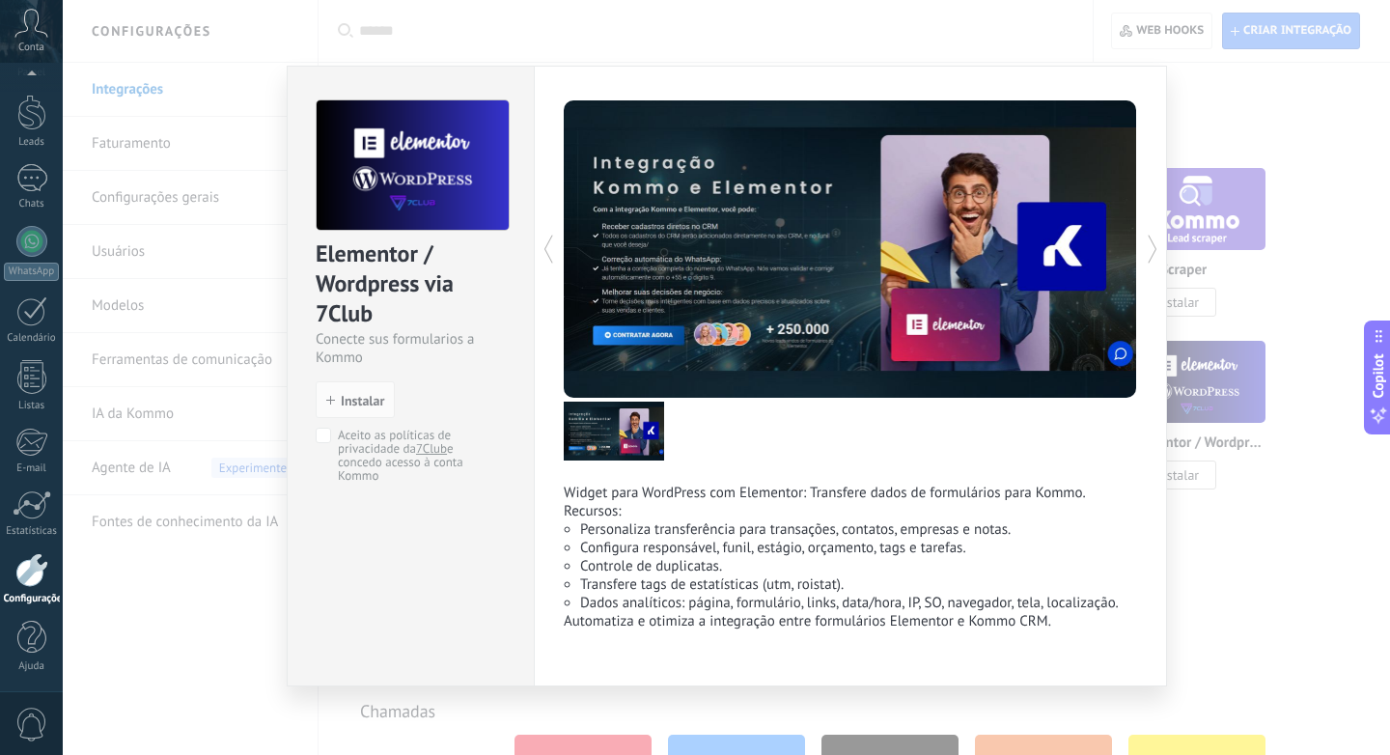
click at [1252, 345] on div "Elementor / Wordpress via 7Club Conecte sus formularios a Kommo install Instala…" at bounding box center [727, 377] width 1328 height 755
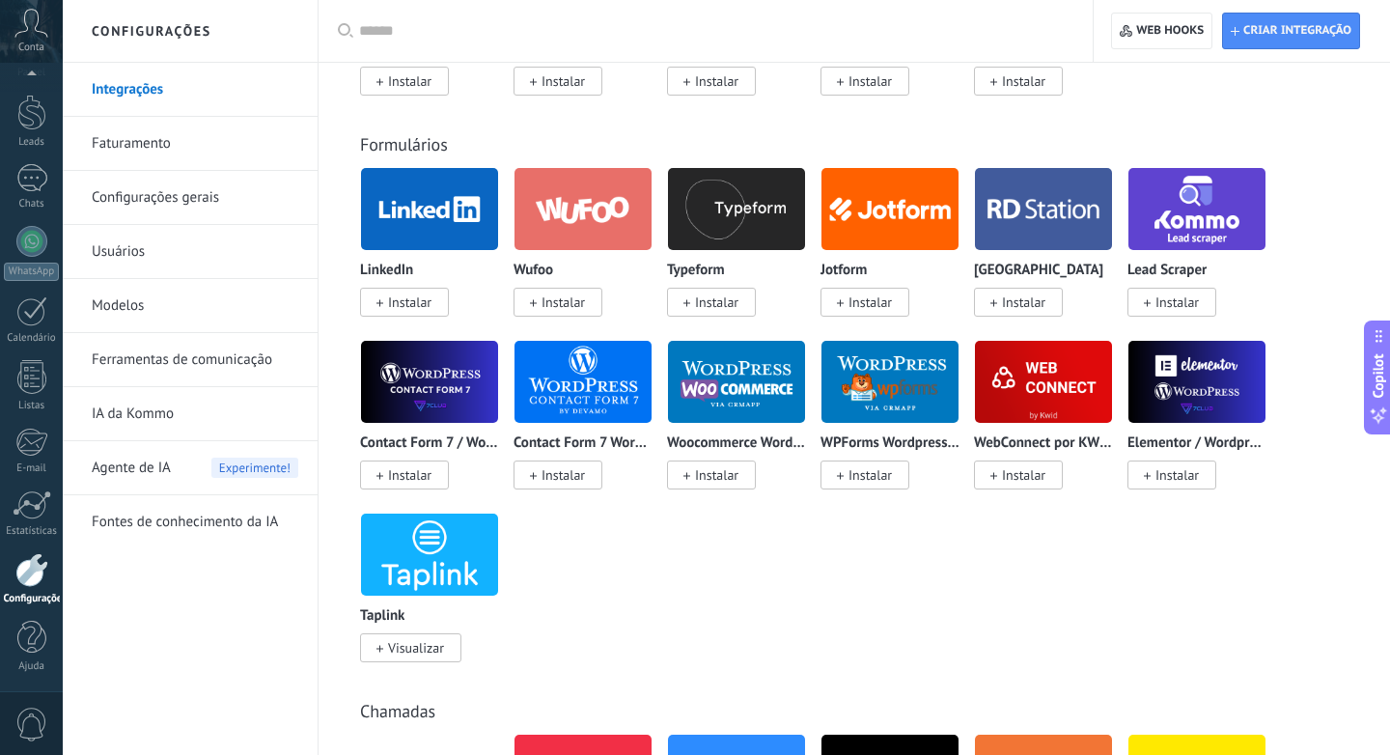
click at [1014, 477] on span "Instalar" at bounding box center [1023, 474] width 43 height 17
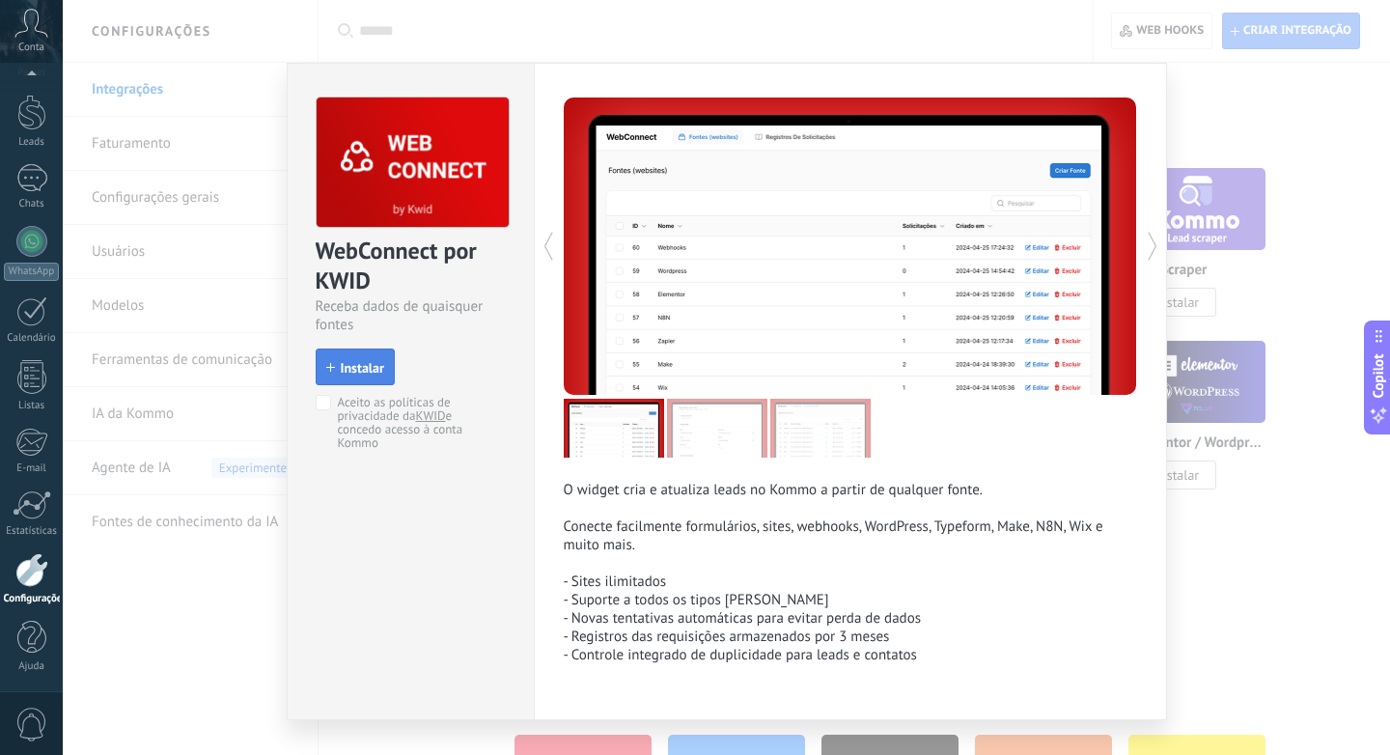
click at [347, 373] on span "Instalar" at bounding box center [362, 368] width 43 height 14
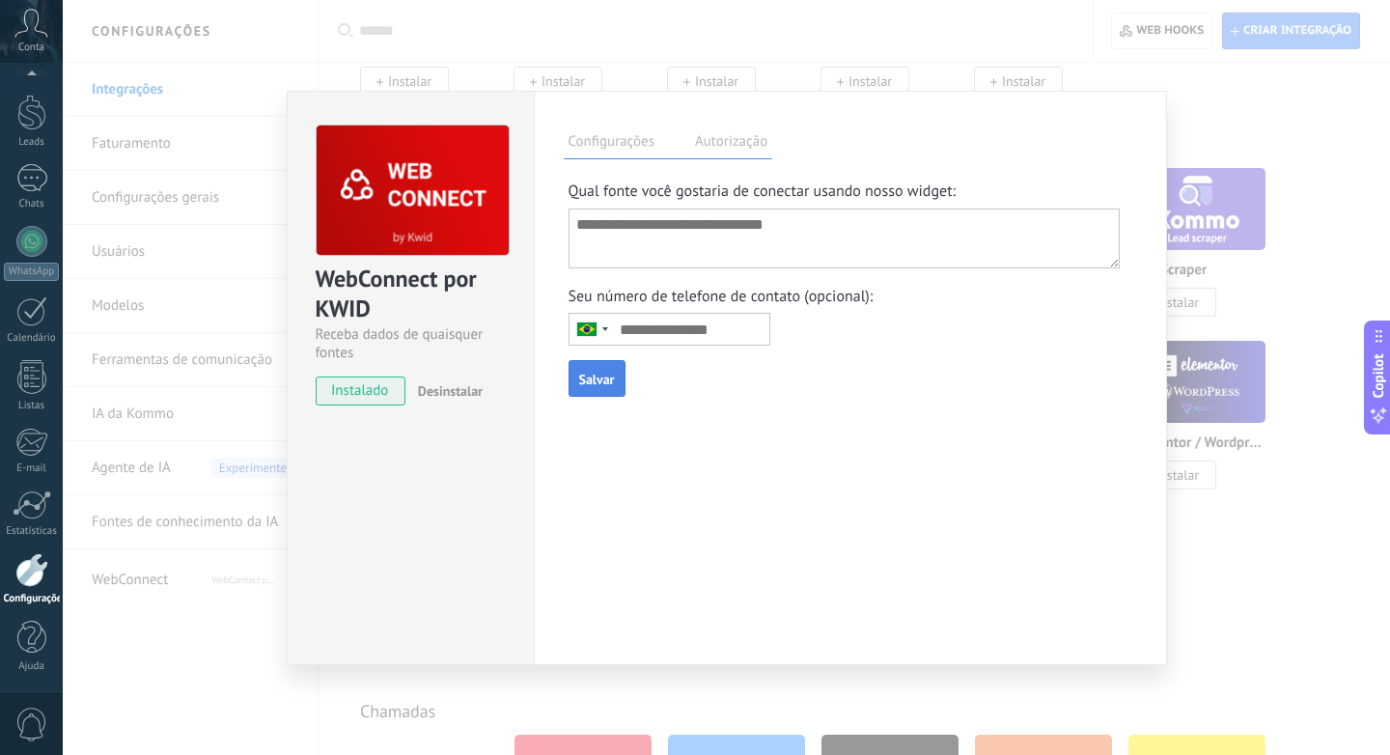
click at [605, 386] on span "Salvar" at bounding box center [597, 380] width 36 height 14
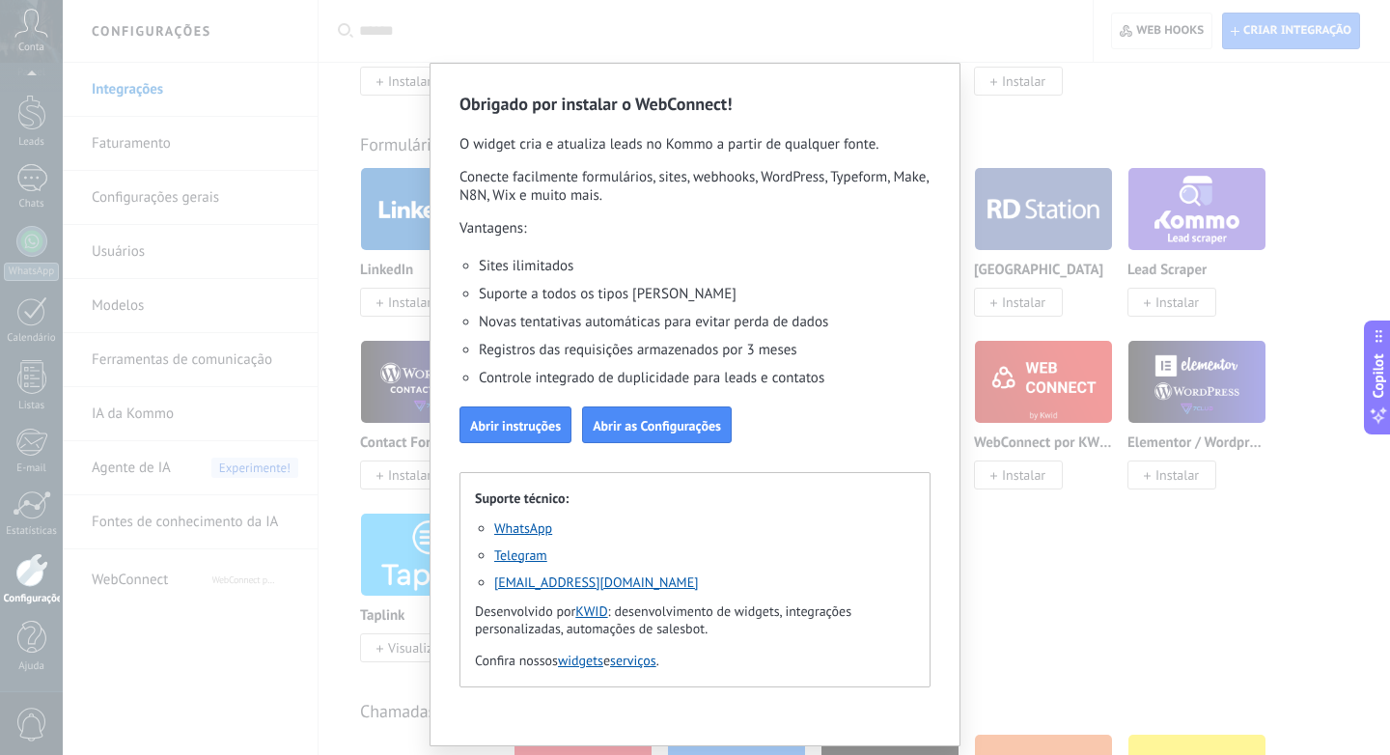
scroll to position [61, 0]
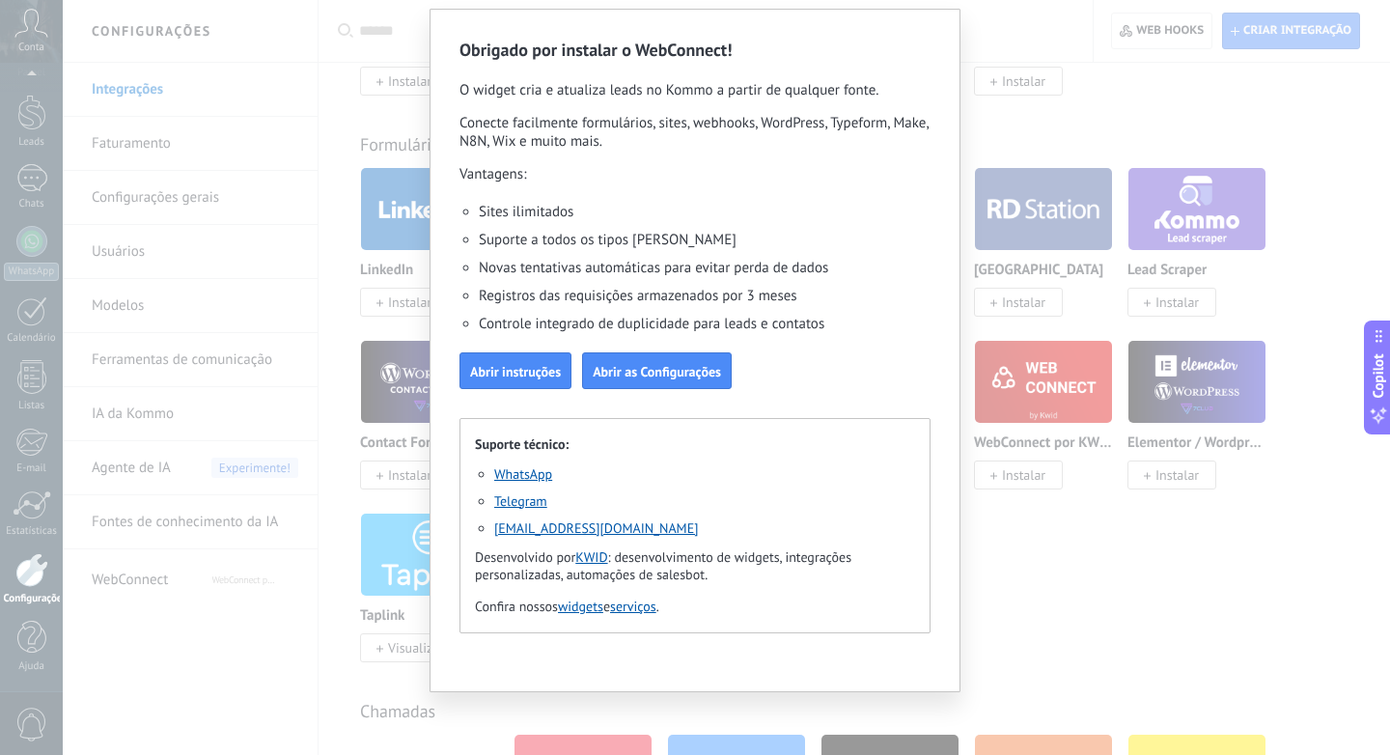
click at [1161, 333] on div "Obrigado por instalar o WebConnect! O widget cria e atualiza leads no Kommo a p…" at bounding box center [695, 377] width 1390 height 755
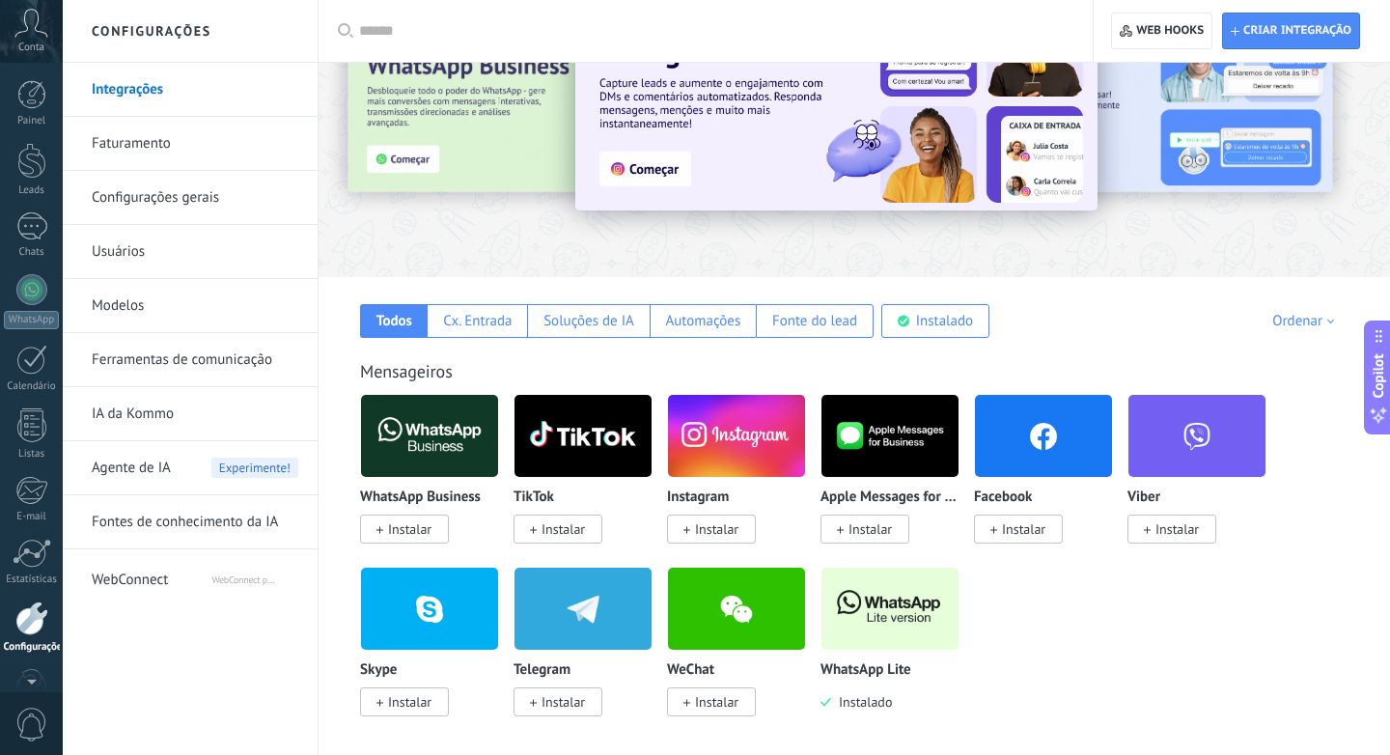
scroll to position [48, 0]
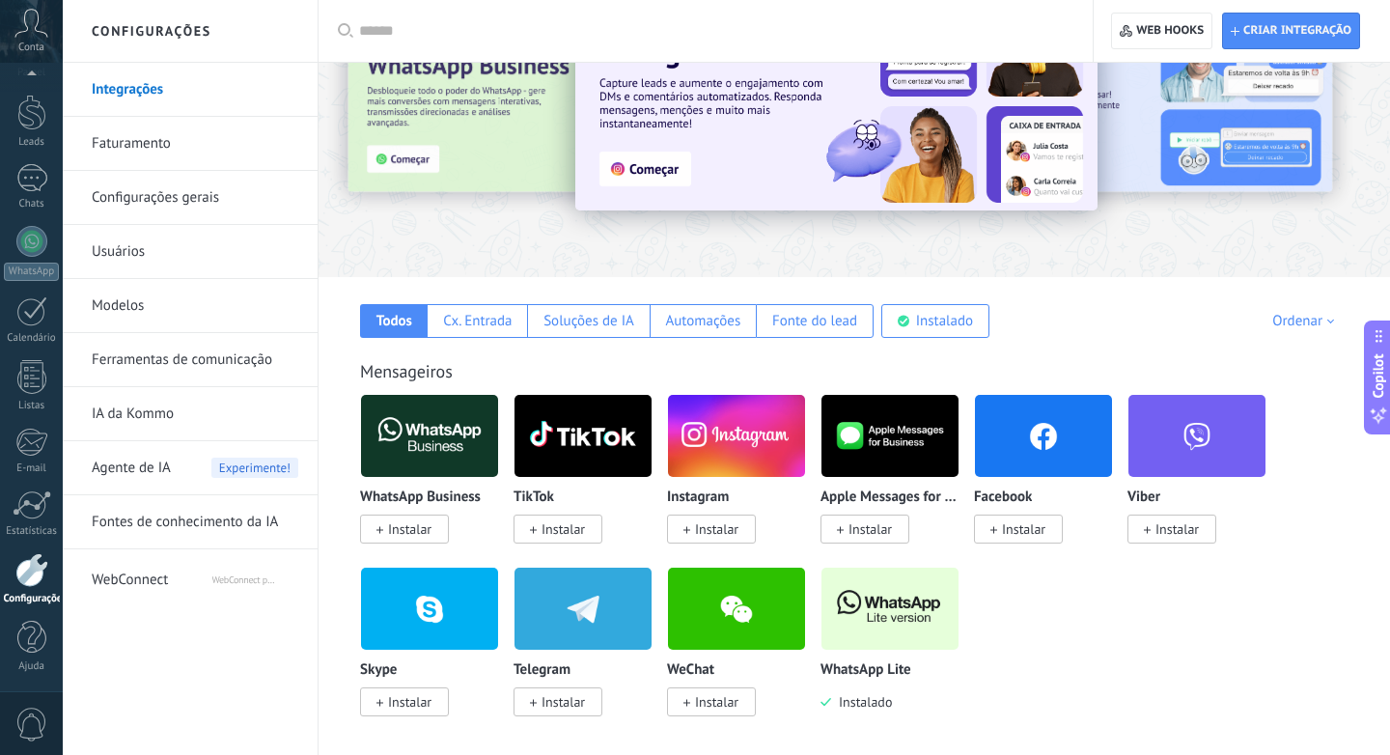
click at [131, 565] on span "WebConnect" at bounding box center [151, 576] width 119 height 46
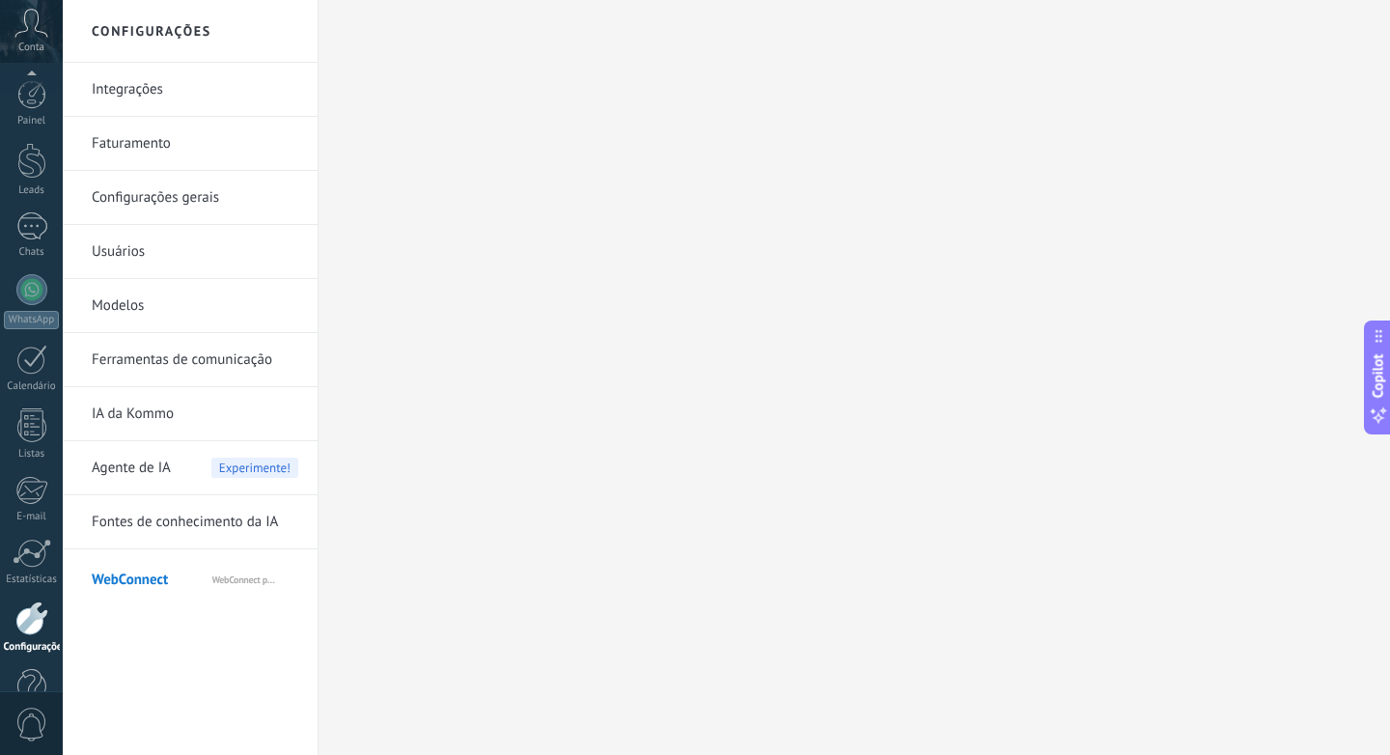
scroll to position [48, 0]
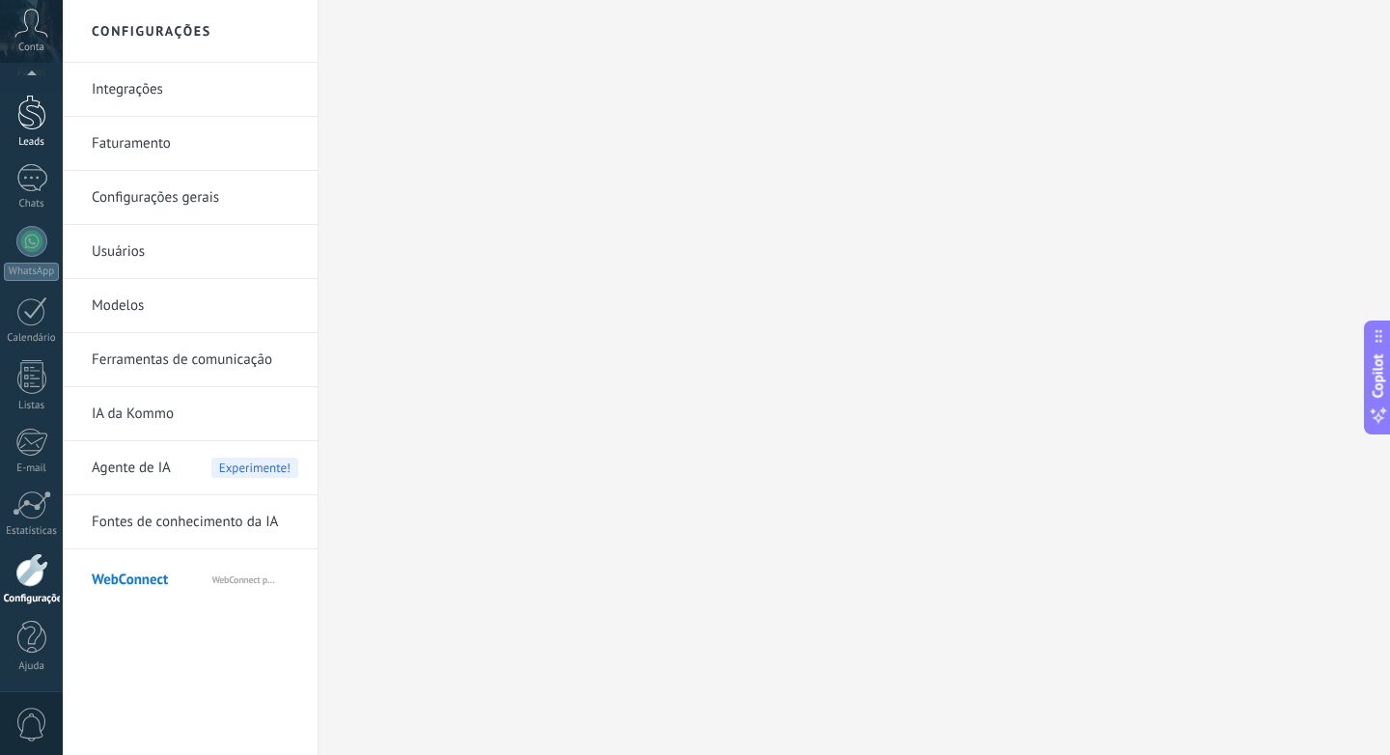
click at [40, 122] on div at bounding box center [31, 113] width 29 height 36
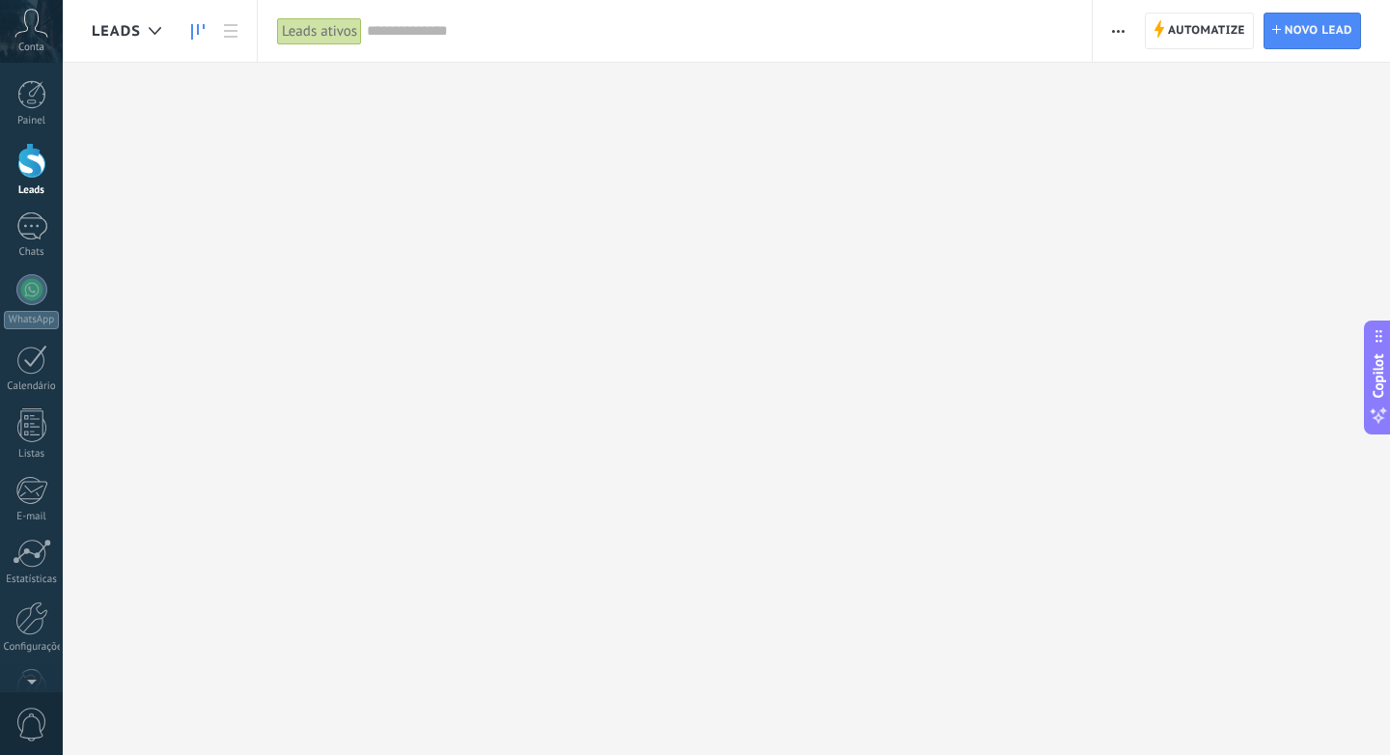
click at [1114, 30] on icon "button" at bounding box center [1118, 31] width 13 height 3
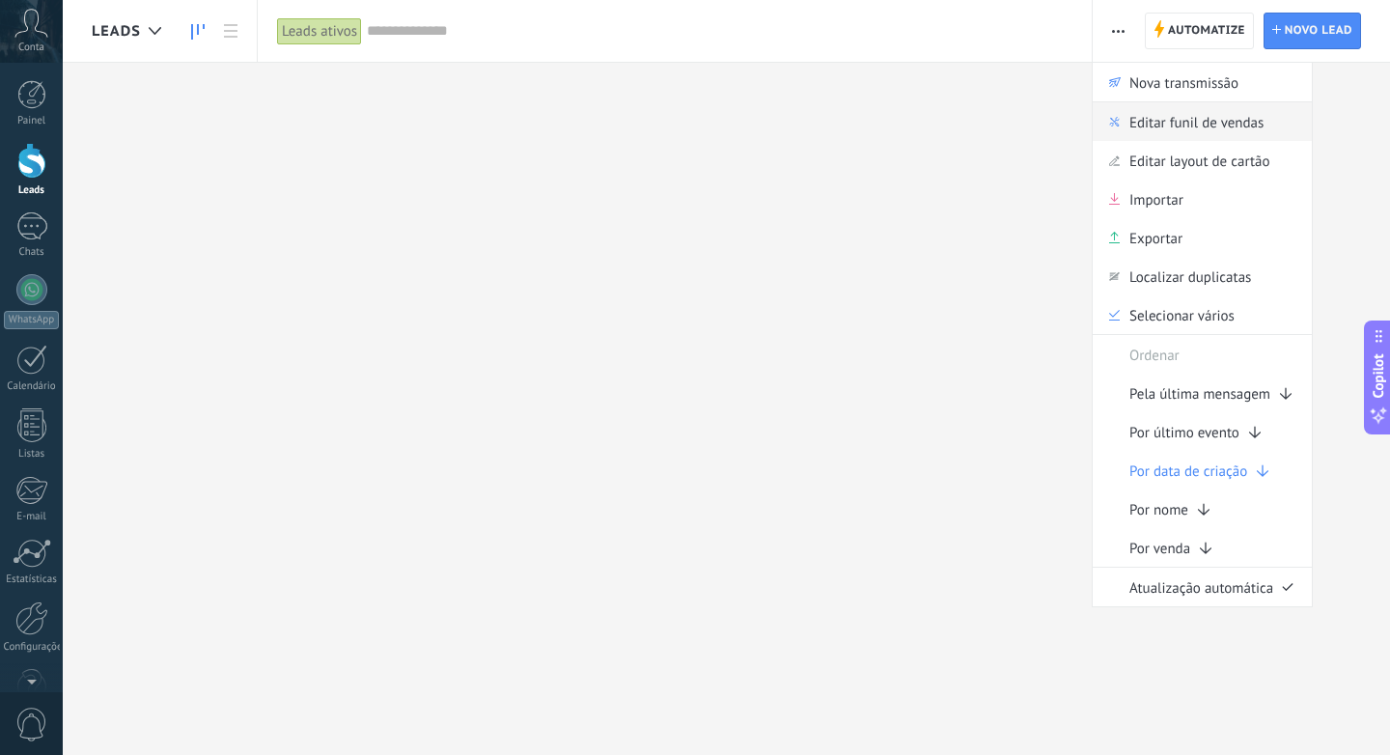
click at [1156, 120] on span "Editar funil de vendas" at bounding box center [1197, 121] width 134 height 39
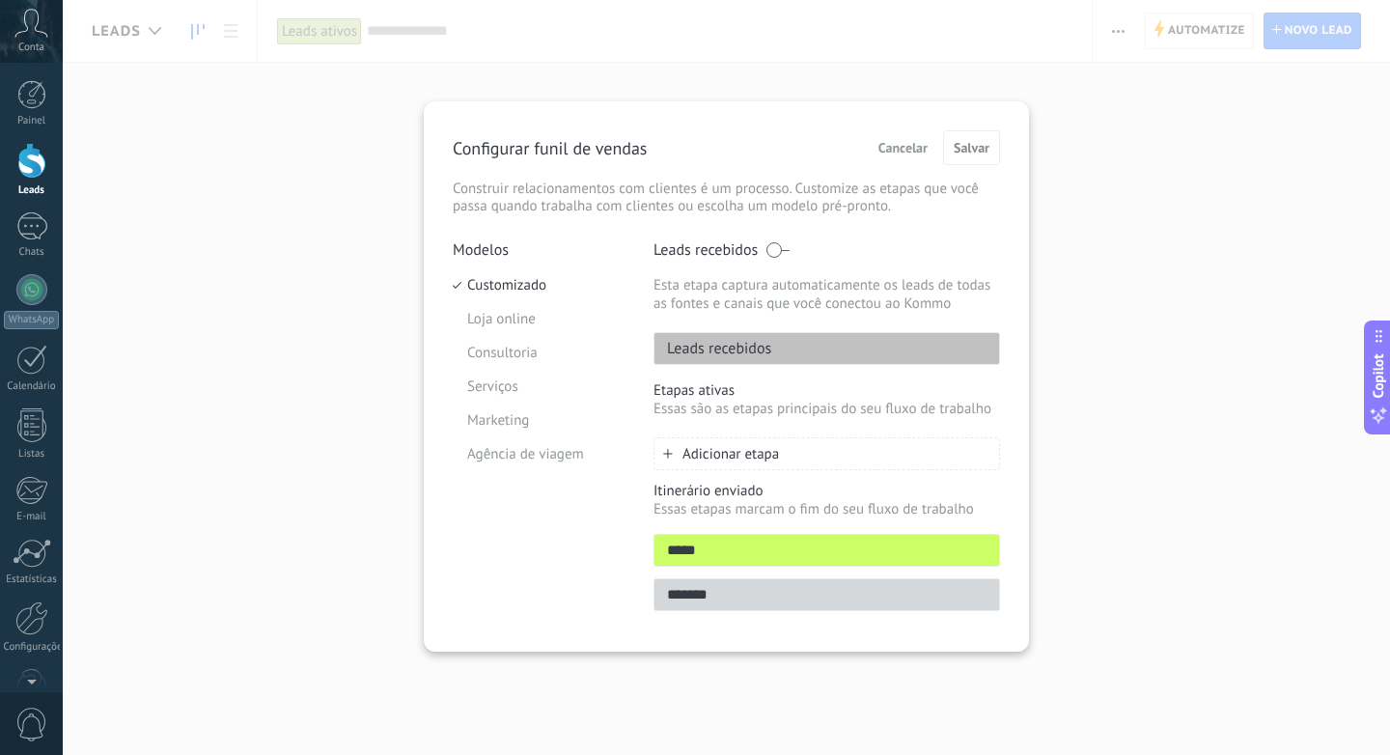
click at [709, 459] on span "Adicionar etapa" at bounding box center [731, 454] width 97 height 18
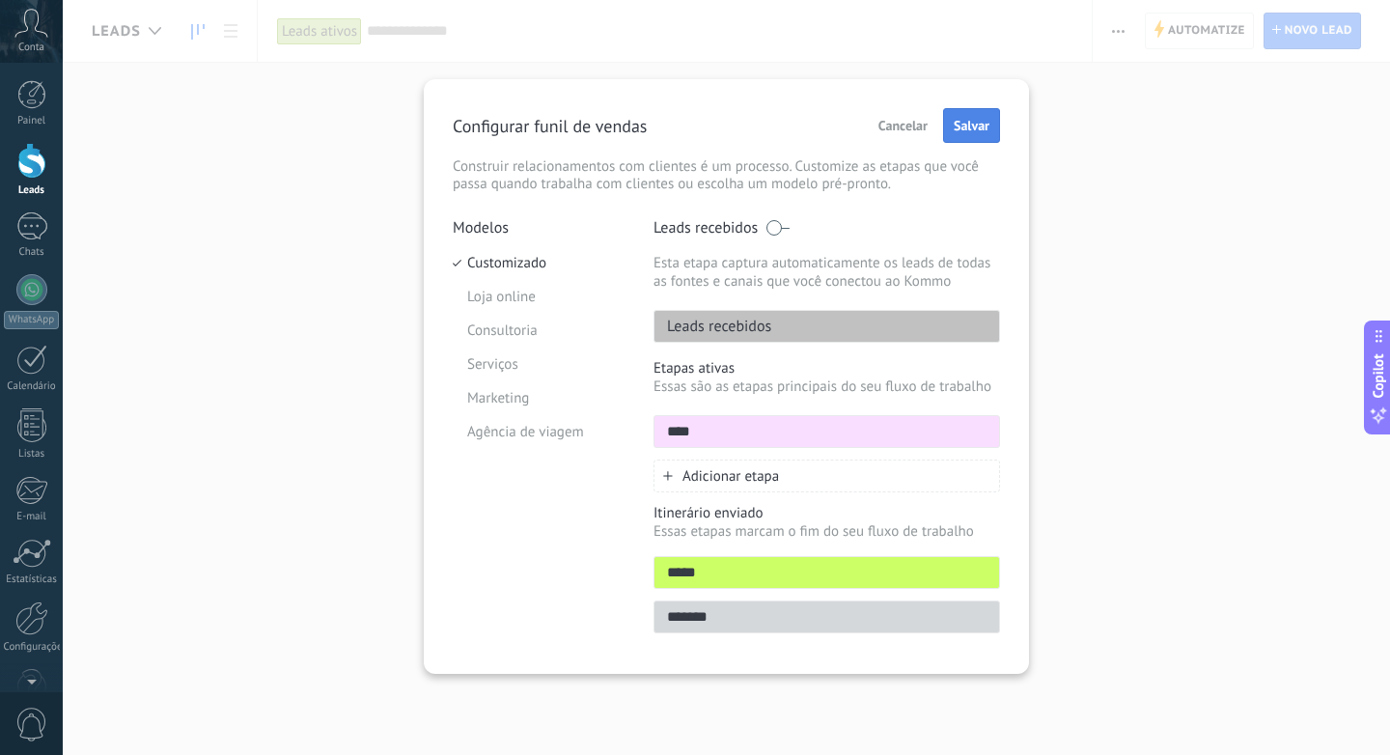
type input "****"
click at [969, 126] on span "Salvar" at bounding box center [972, 126] width 36 height 14
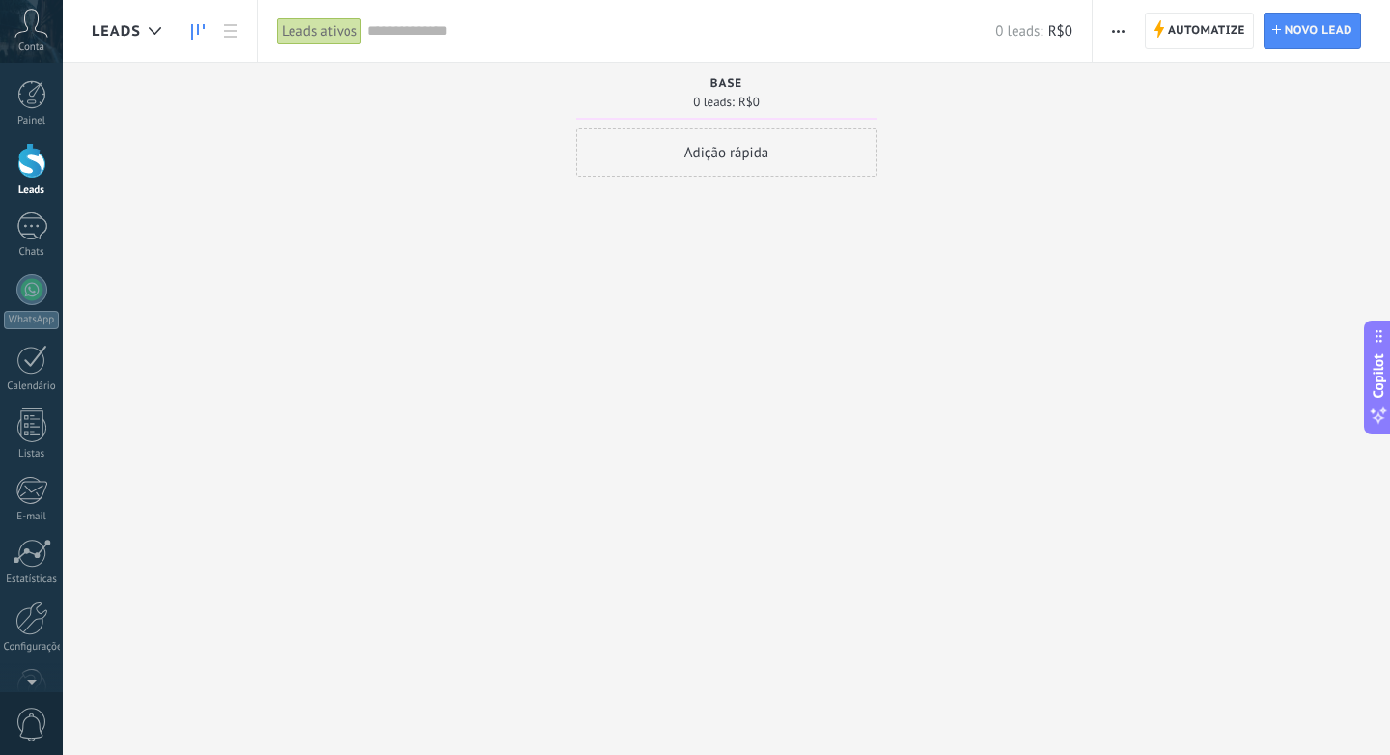
click at [776, 164] on div "Adição rápida" at bounding box center [726, 152] width 301 height 48
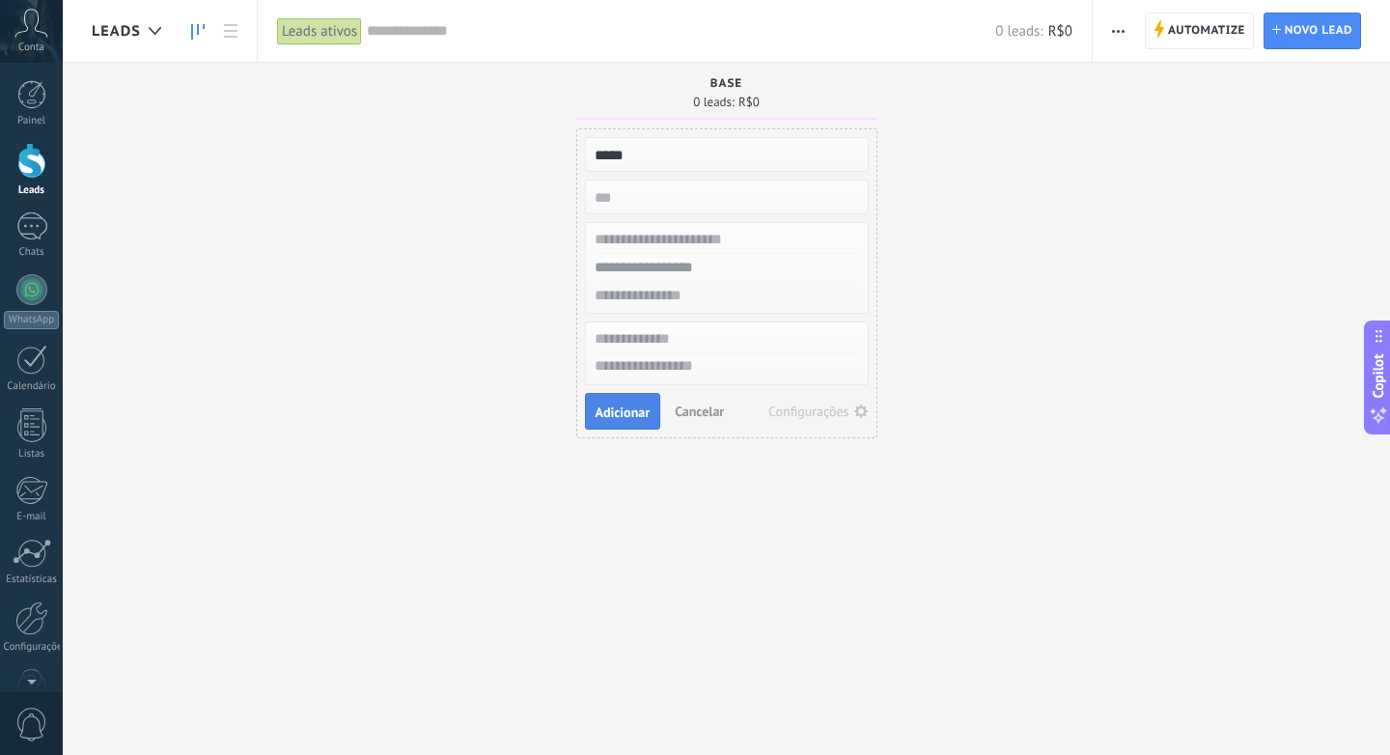
type input "*****"
click at [631, 405] on span "Adicionar" at bounding box center [623, 412] width 55 height 14
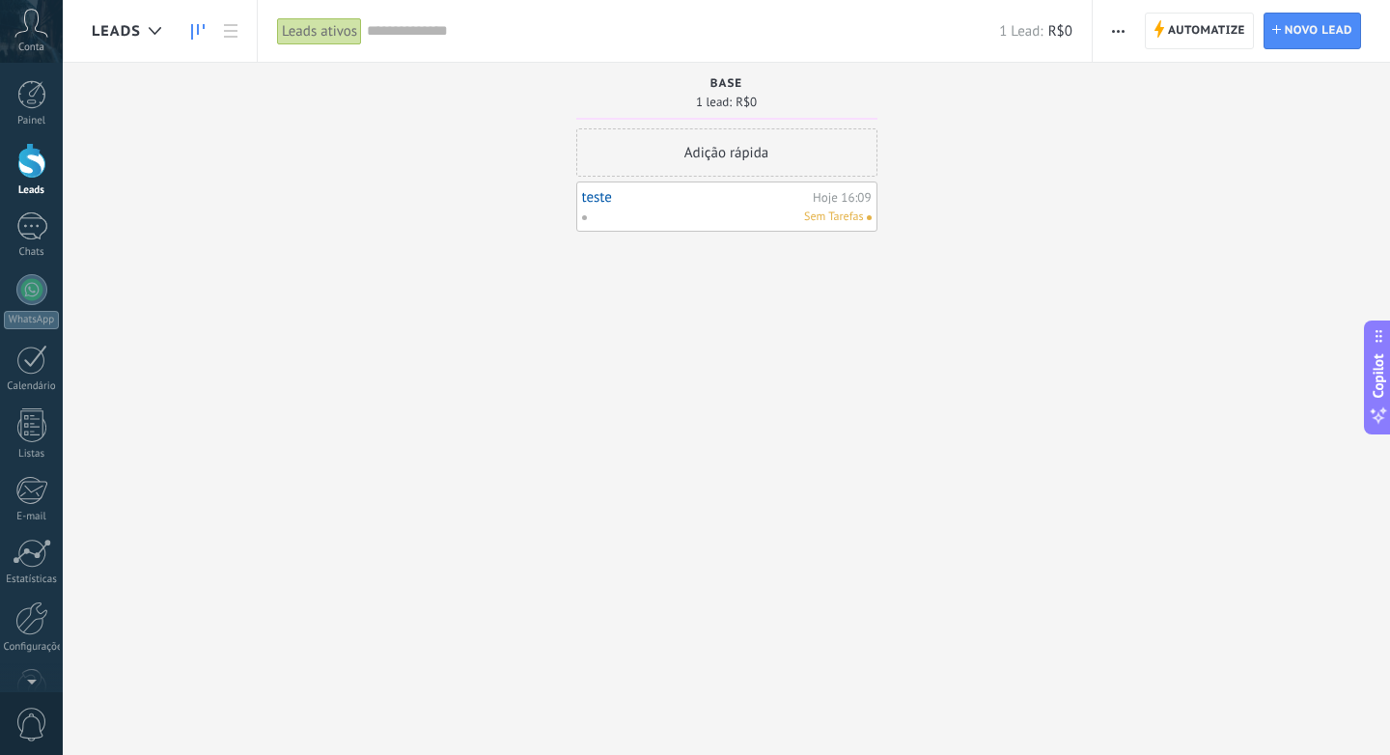
click at [601, 205] on link "teste" at bounding box center [695, 197] width 227 height 16
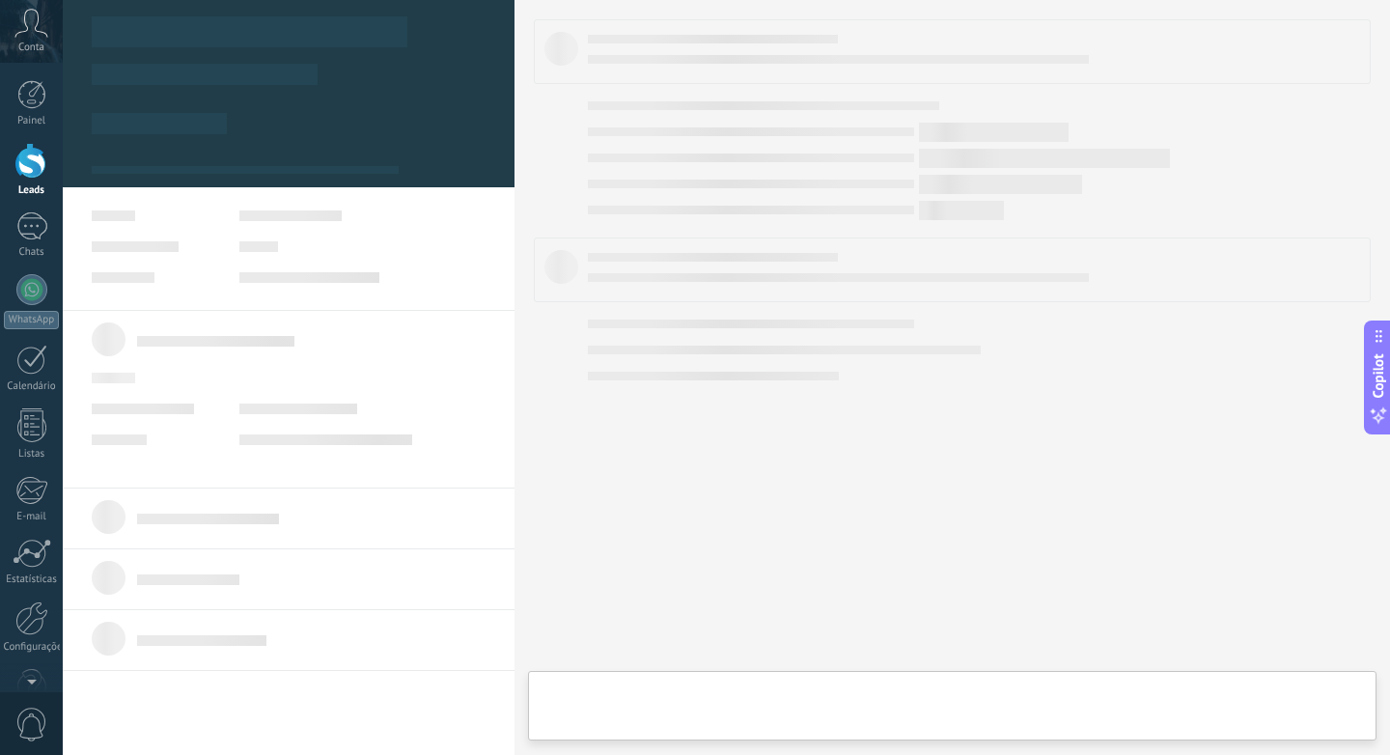
click at [41, 150] on div at bounding box center [31, 161] width 29 height 36
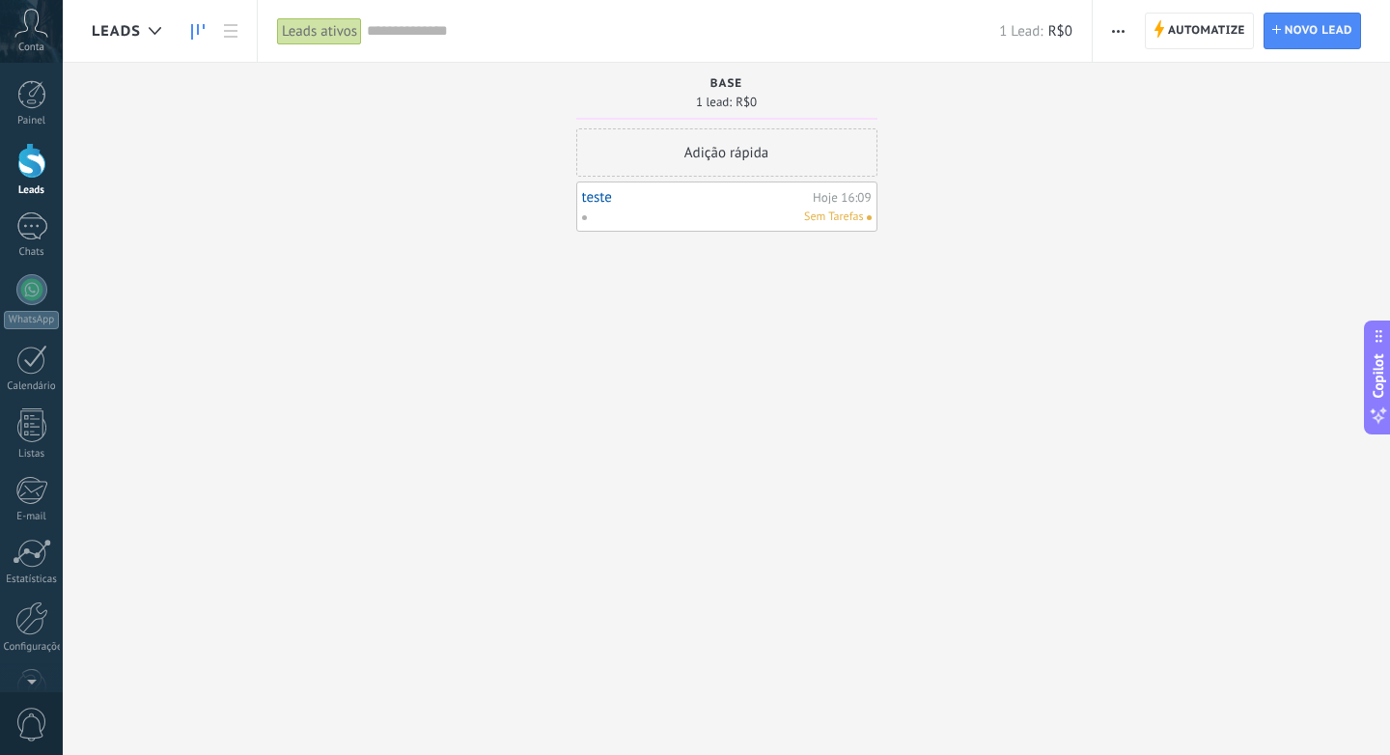
click at [1120, 38] on span "button" at bounding box center [1118, 31] width 13 height 37
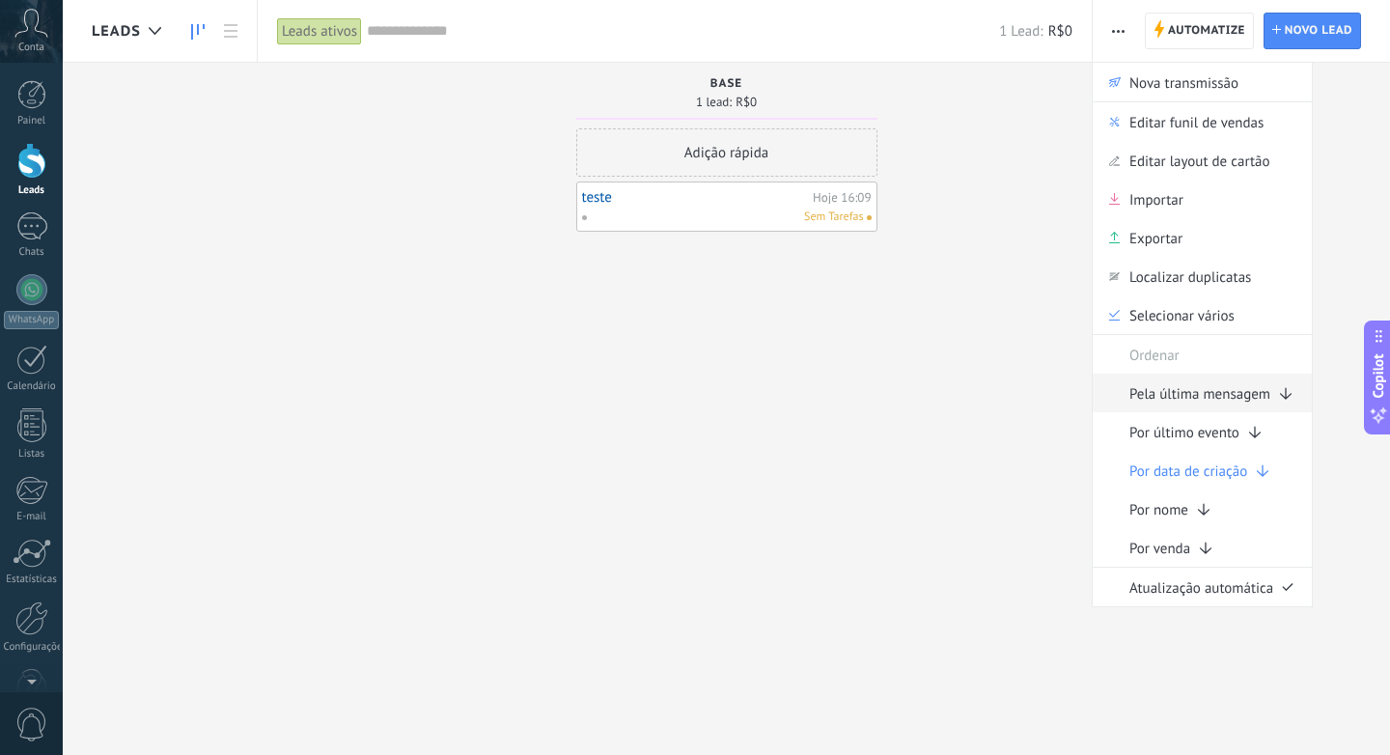
click at [1188, 390] on span "Pela última mensagem" at bounding box center [1200, 393] width 141 height 39
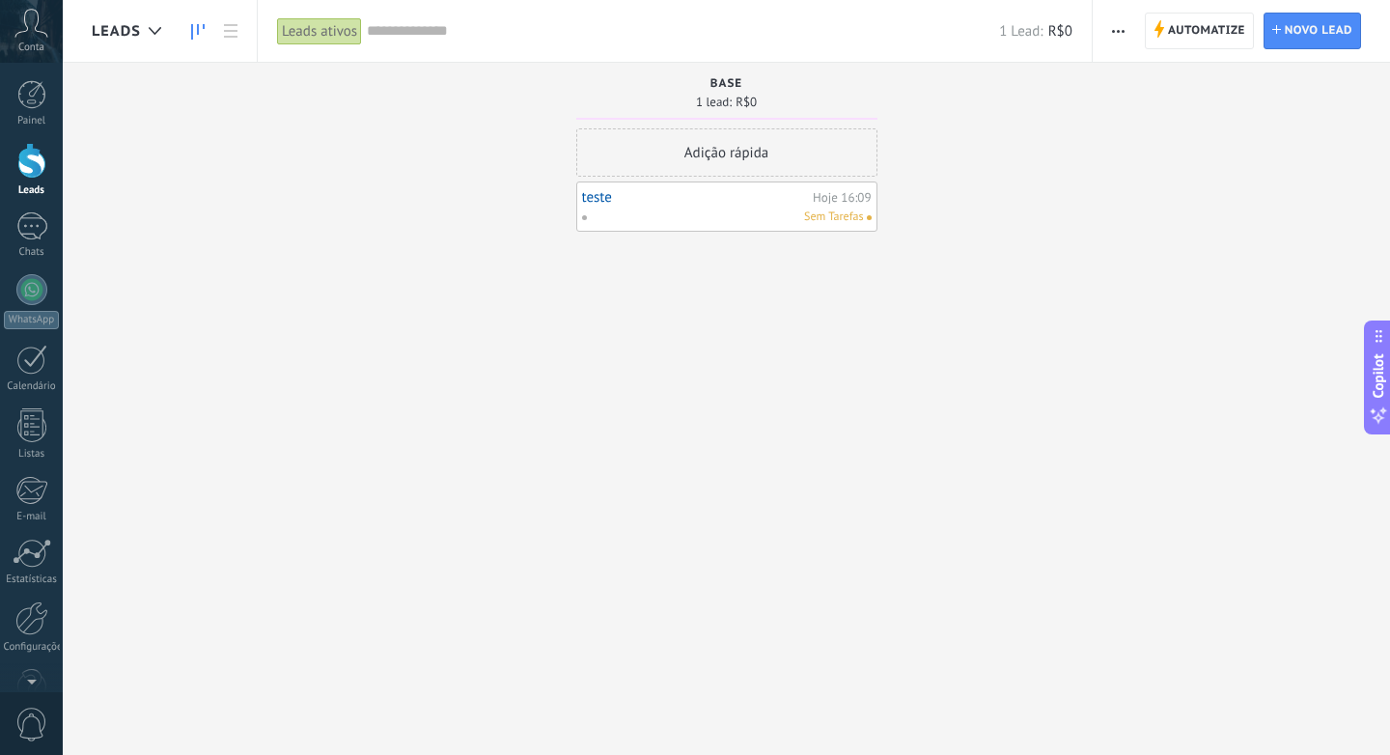
click at [1120, 35] on span "button" at bounding box center [1118, 31] width 13 height 37
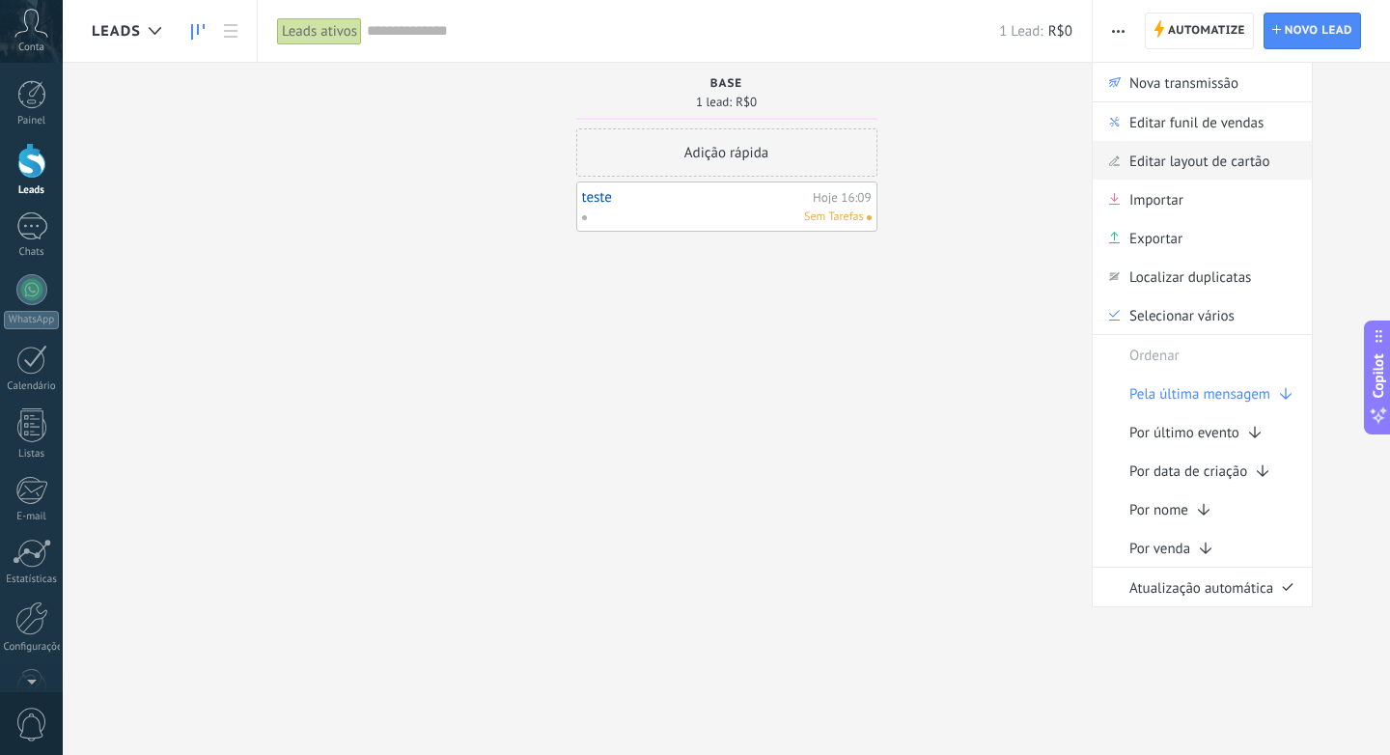
click at [1206, 154] on span "Editar layout de cartão" at bounding box center [1200, 160] width 141 height 39
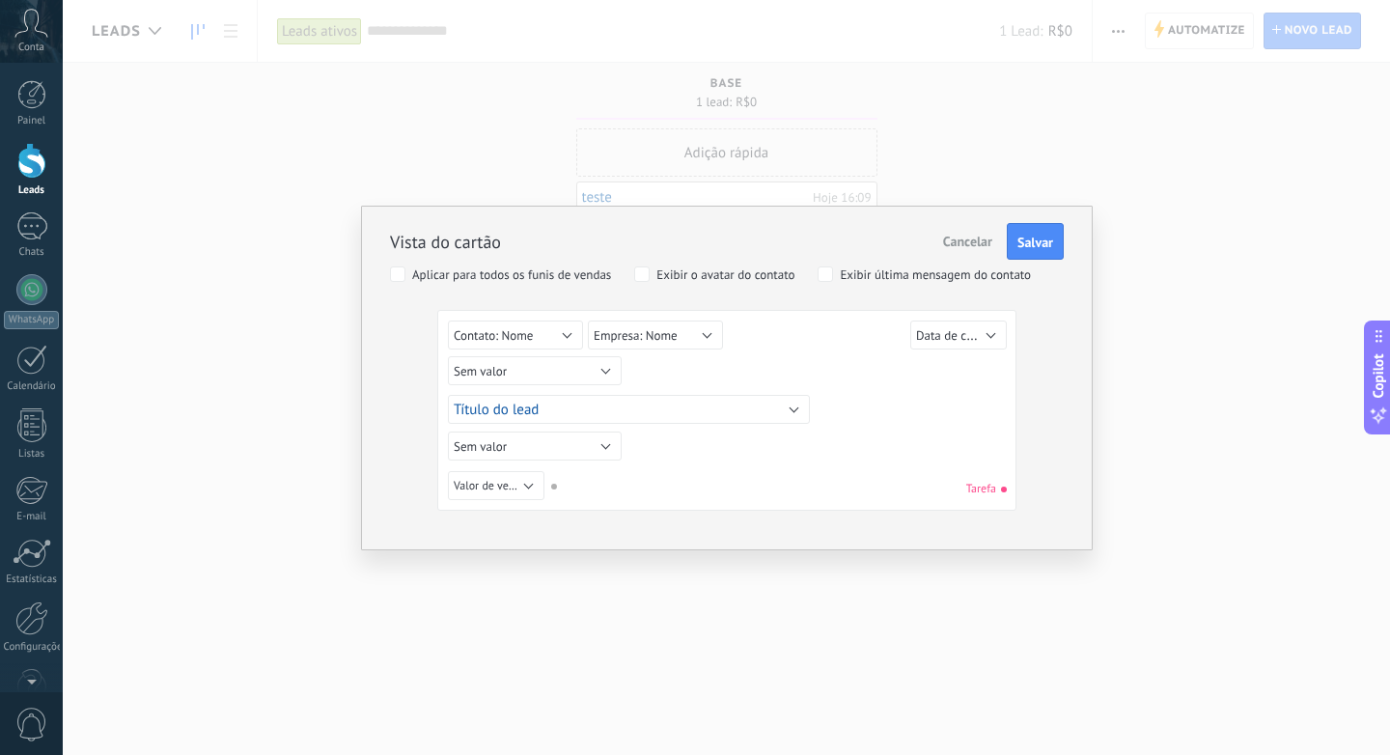
click at [482, 278] on div "Aplicar para todos os funis de vendas" at bounding box center [511, 275] width 199 height 14
click at [850, 270] on div "Exibir última mensagem do contato" at bounding box center [935, 275] width 191 height 14
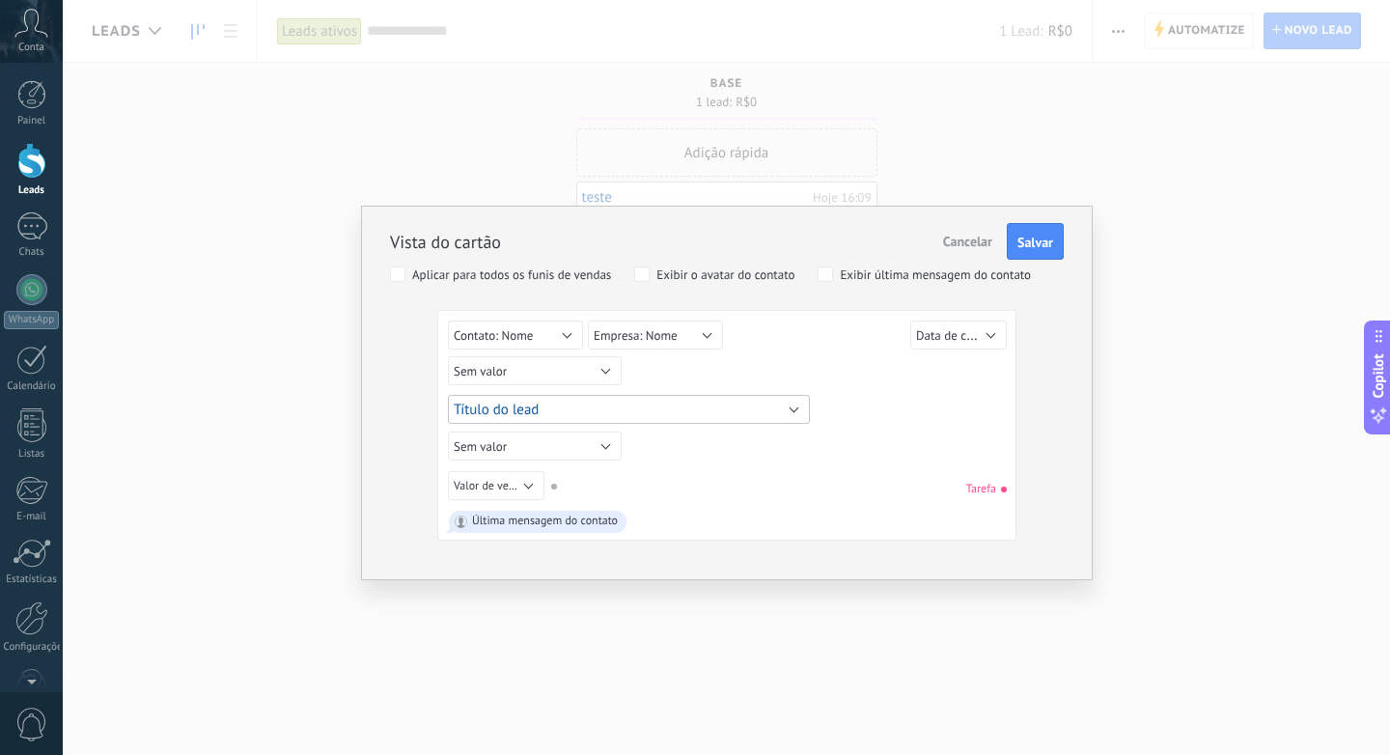
click at [521, 397] on button "Título do lead" at bounding box center [629, 409] width 362 height 29
click at [525, 406] on span "Título do lead" at bounding box center [496, 410] width 85 height 18
click at [1028, 244] on span "Salvar" at bounding box center [1036, 243] width 36 height 14
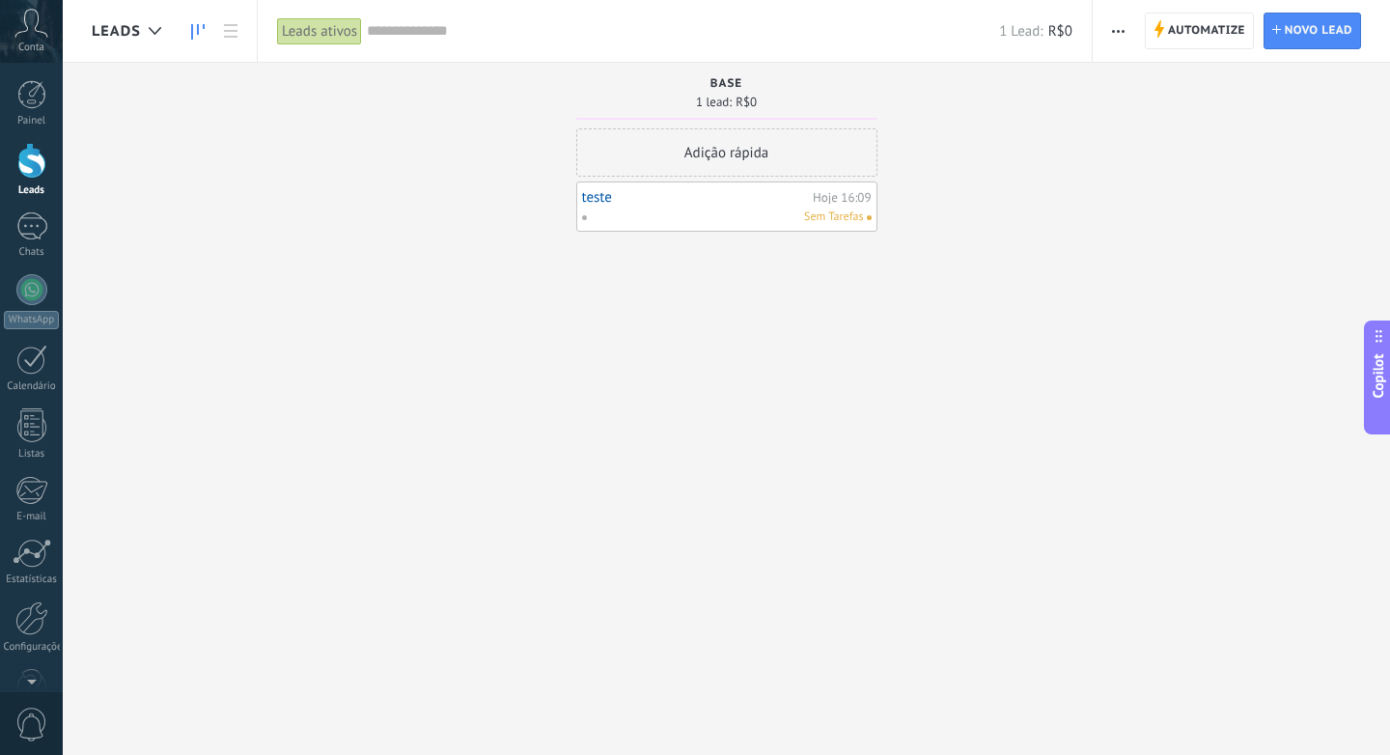
click at [592, 210] on span at bounding box center [591, 217] width 21 height 17
click at [650, 280] on div "Adição rápida teste Hoje 16:09 Sem Tarefas" at bounding box center [726, 379] width 301 height 503
click at [596, 197] on link "teste" at bounding box center [695, 197] width 227 height 16
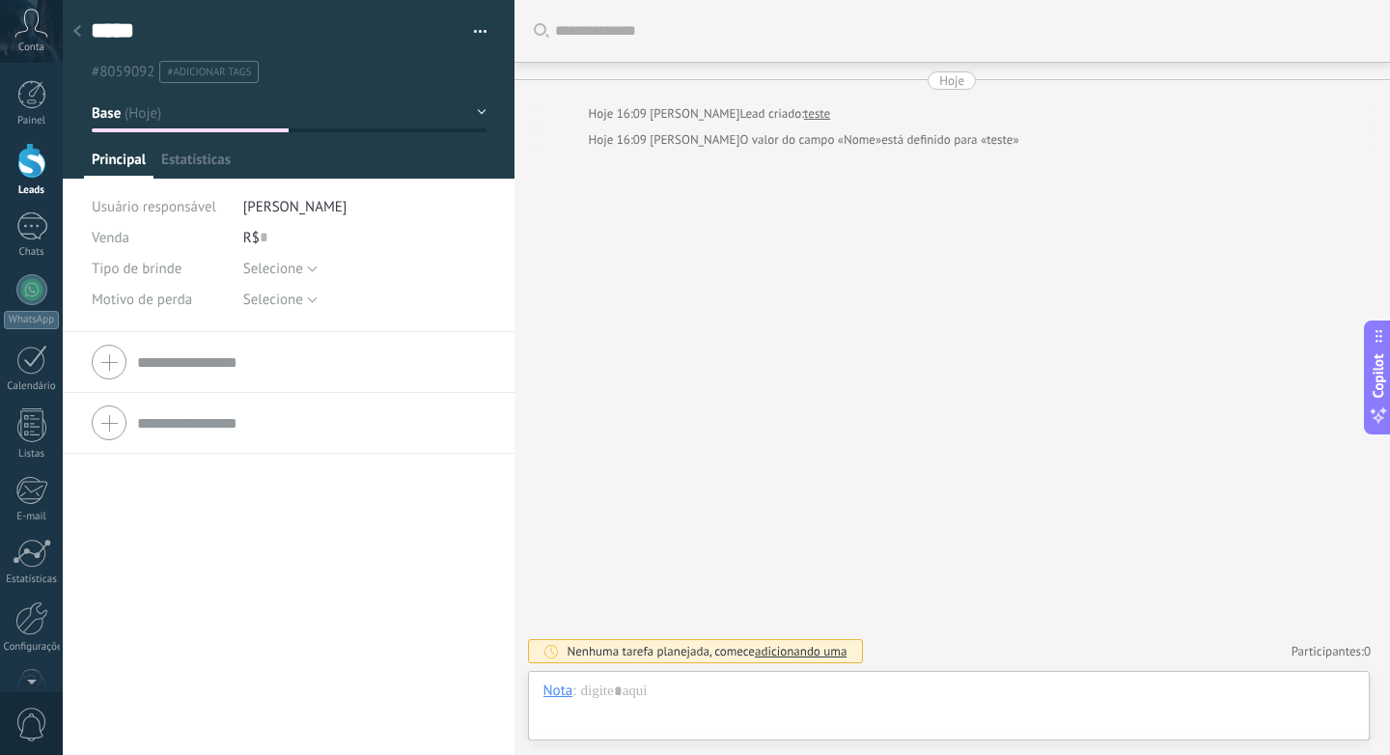
scroll to position [29, 0]
click at [203, 175] on span "Estatísticas" at bounding box center [196, 165] width 70 height 28
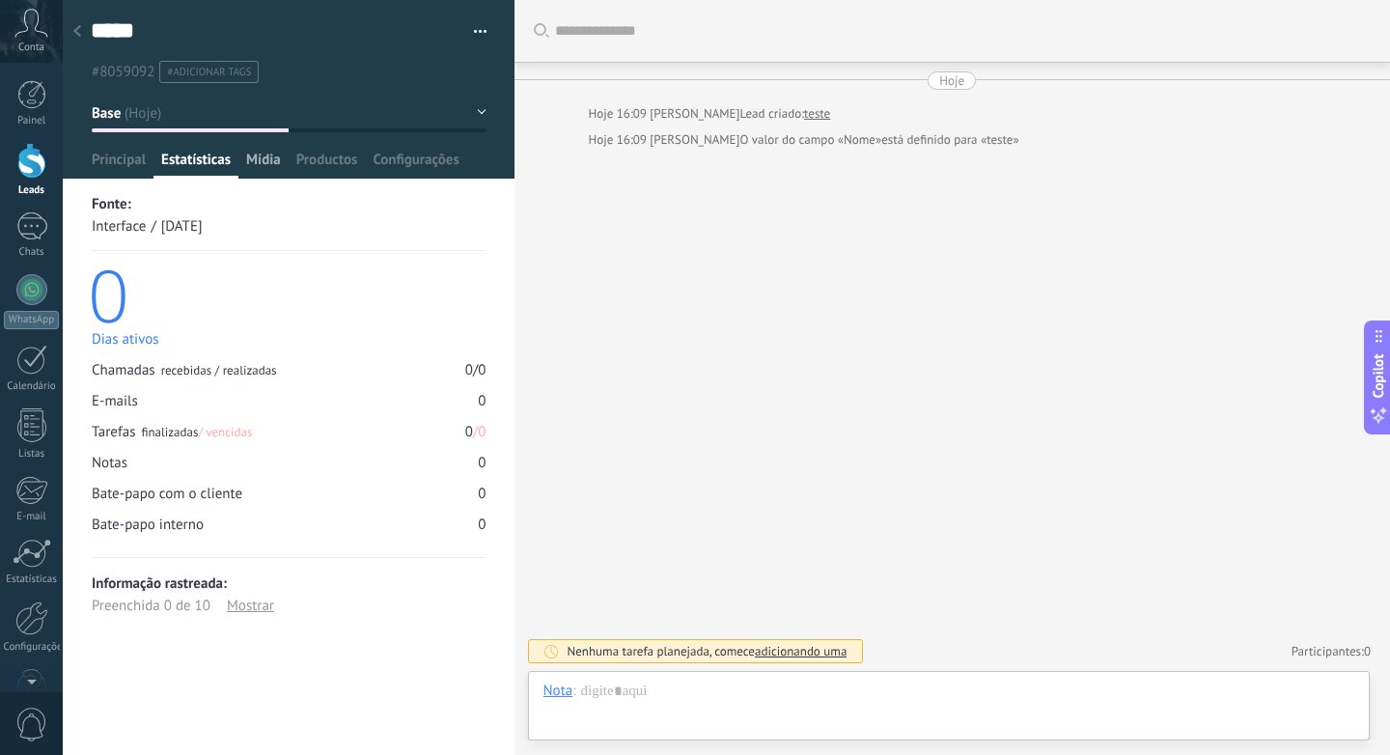
click at [251, 167] on span "Mídia" at bounding box center [263, 165] width 35 height 28
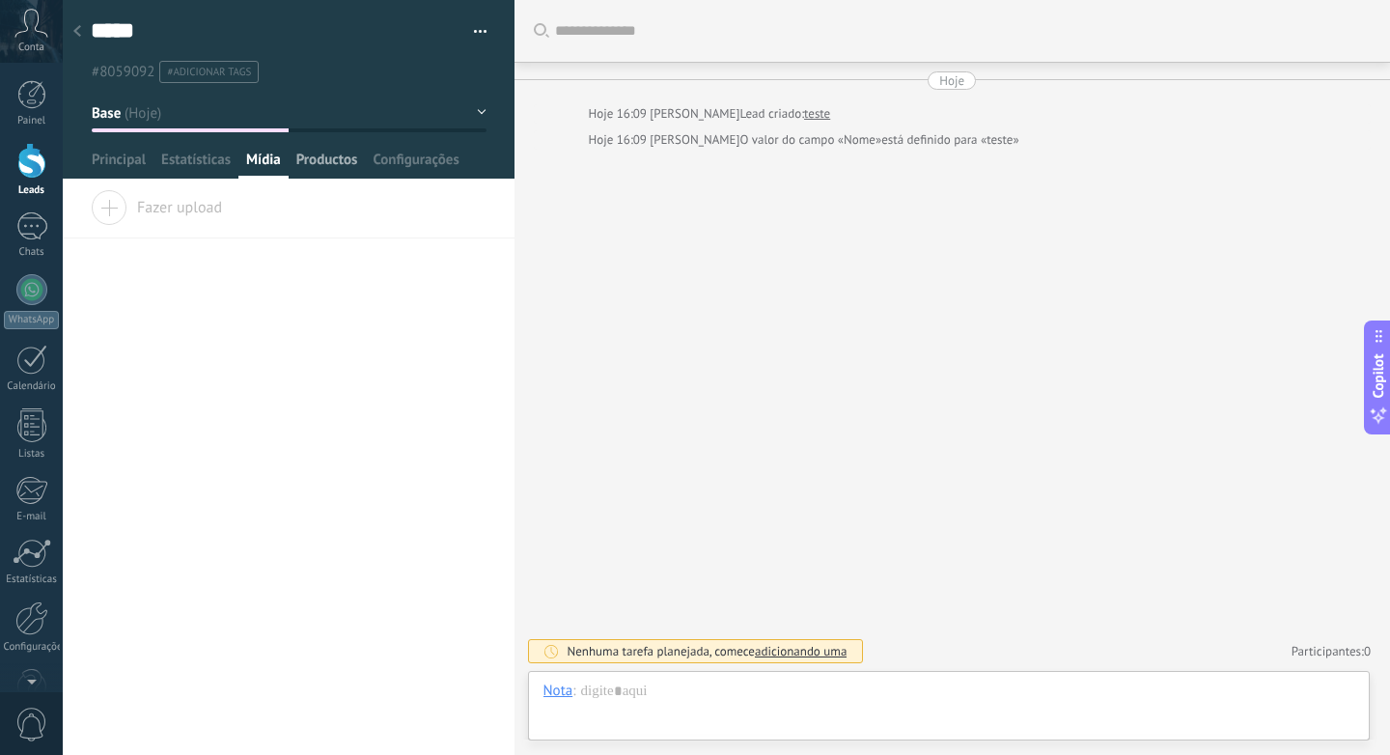
click at [327, 151] on span "Productos" at bounding box center [327, 165] width 62 height 28
click at [408, 154] on span "Configurações" at bounding box center [416, 165] width 86 height 28
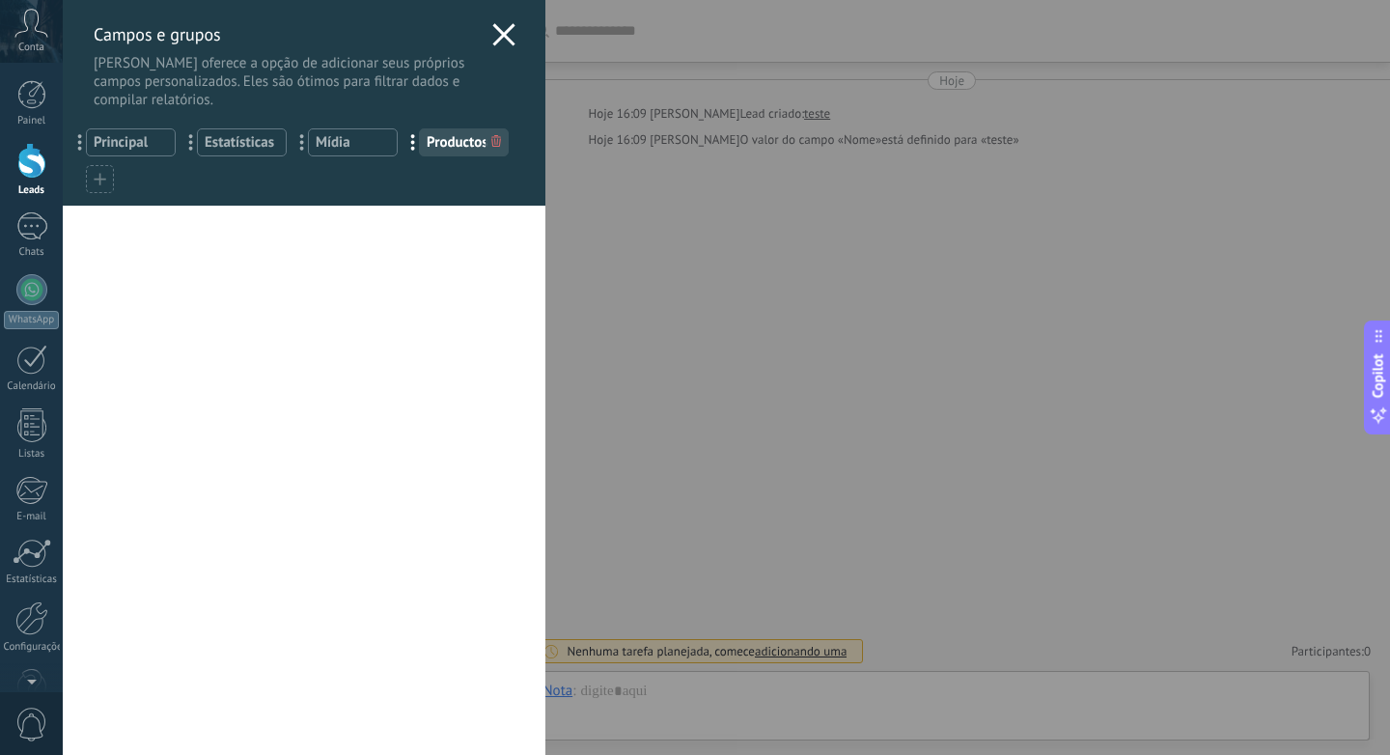
click at [120, 156] on div "... Principal" at bounding box center [131, 142] width 90 height 28
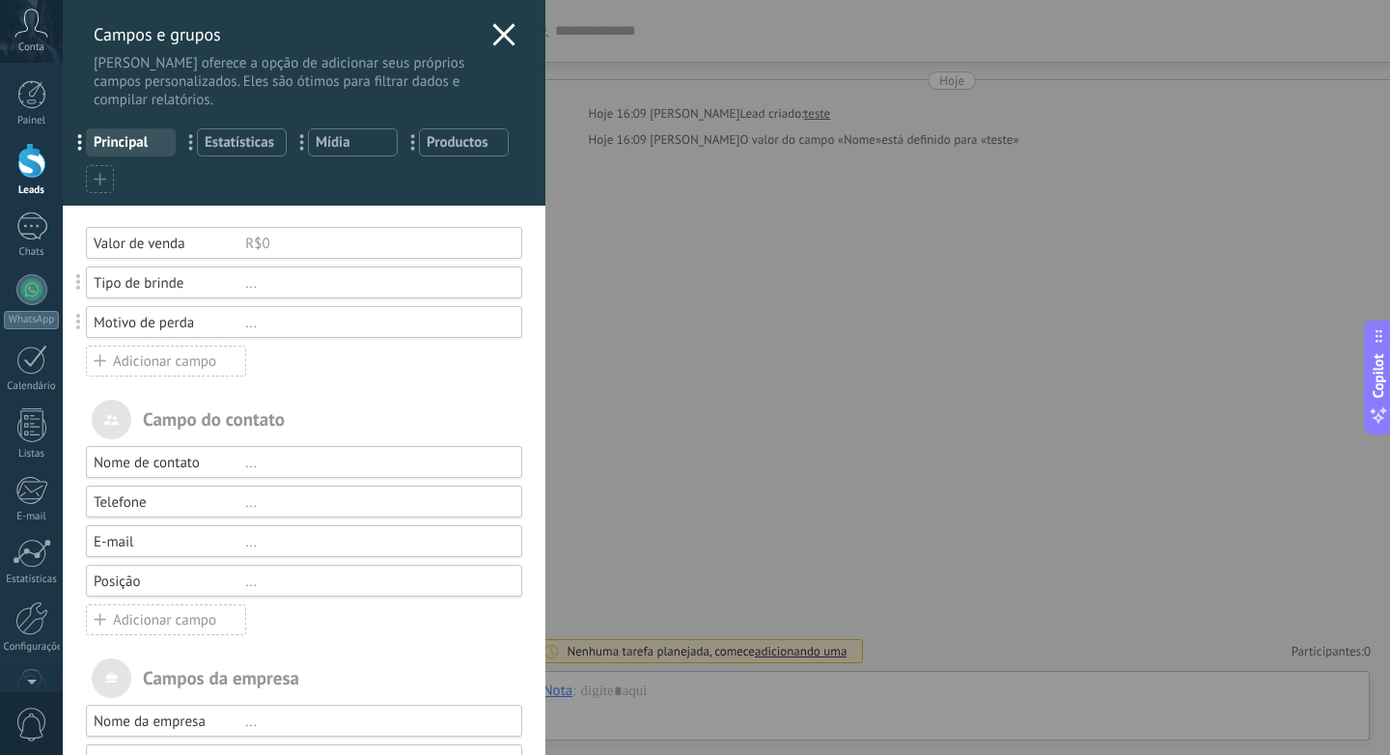
click at [134, 362] on div "Adicionar campo" at bounding box center [166, 361] width 160 height 31
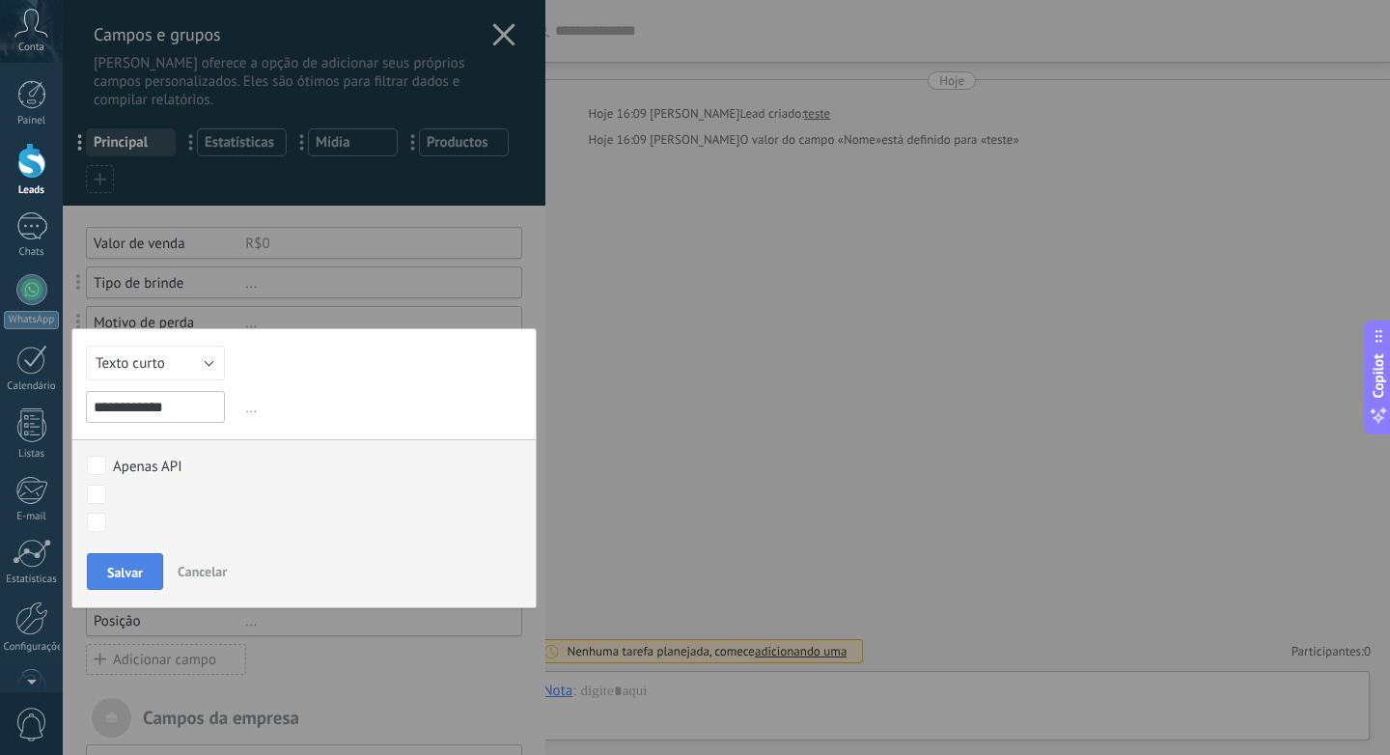
type input "**********"
click at [131, 578] on span "Salvar" at bounding box center [125, 573] width 36 height 14
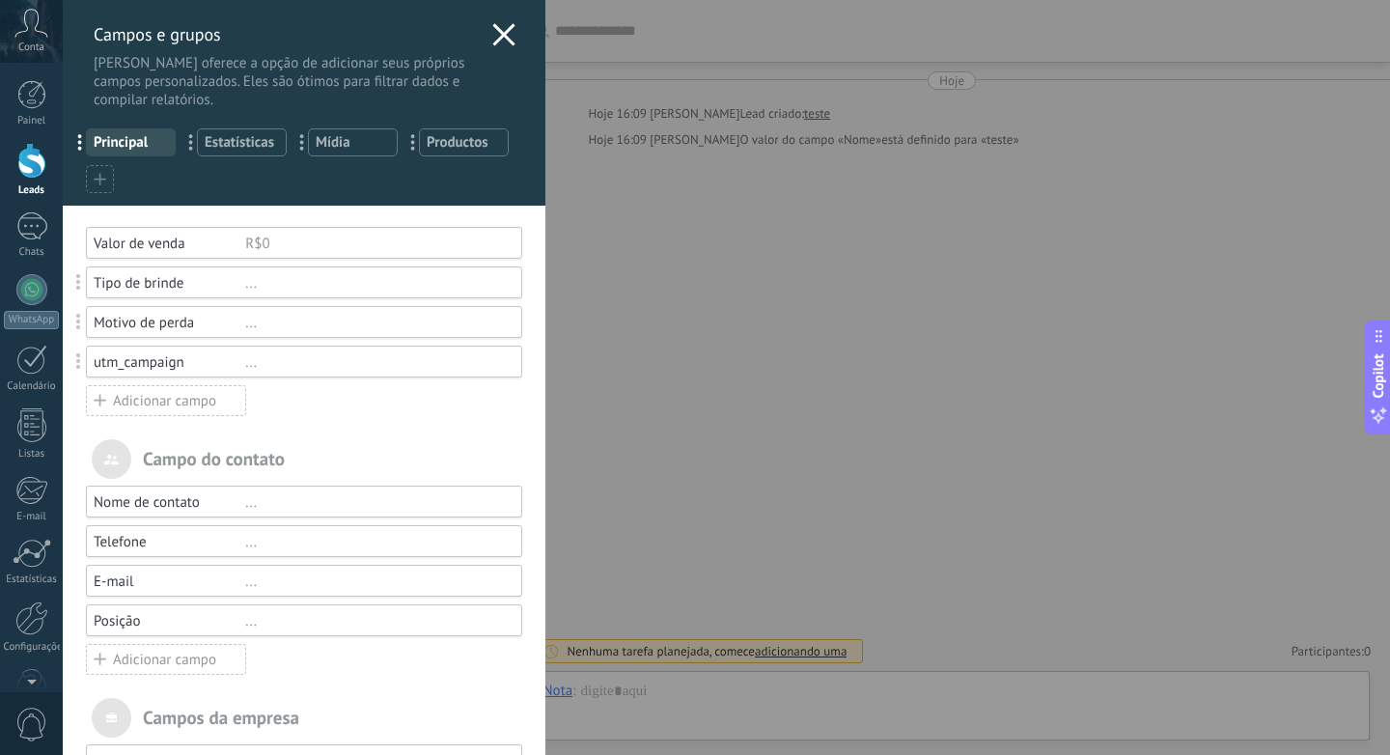
click at [200, 403] on div "Adicionar campo" at bounding box center [166, 400] width 160 height 31
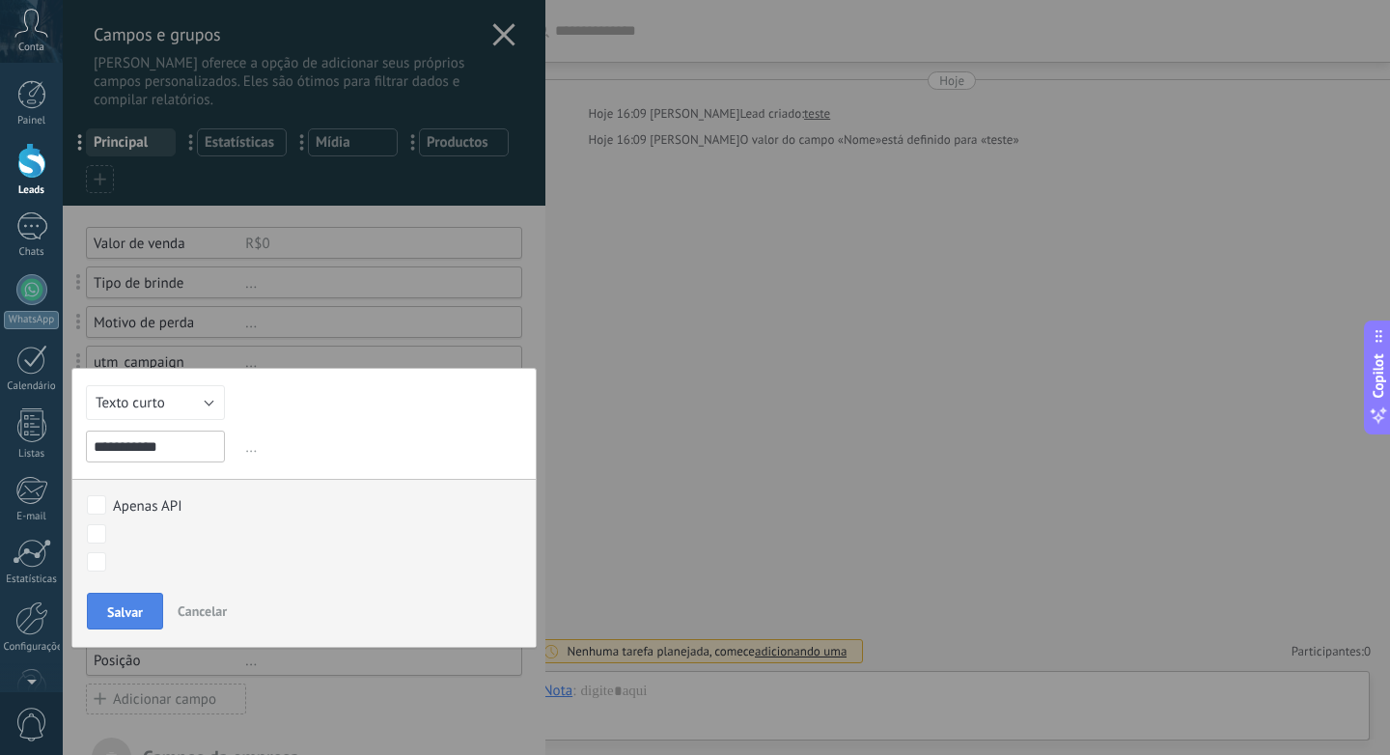
type input "**********"
click at [135, 618] on span "Salvar" at bounding box center [125, 612] width 36 height 14
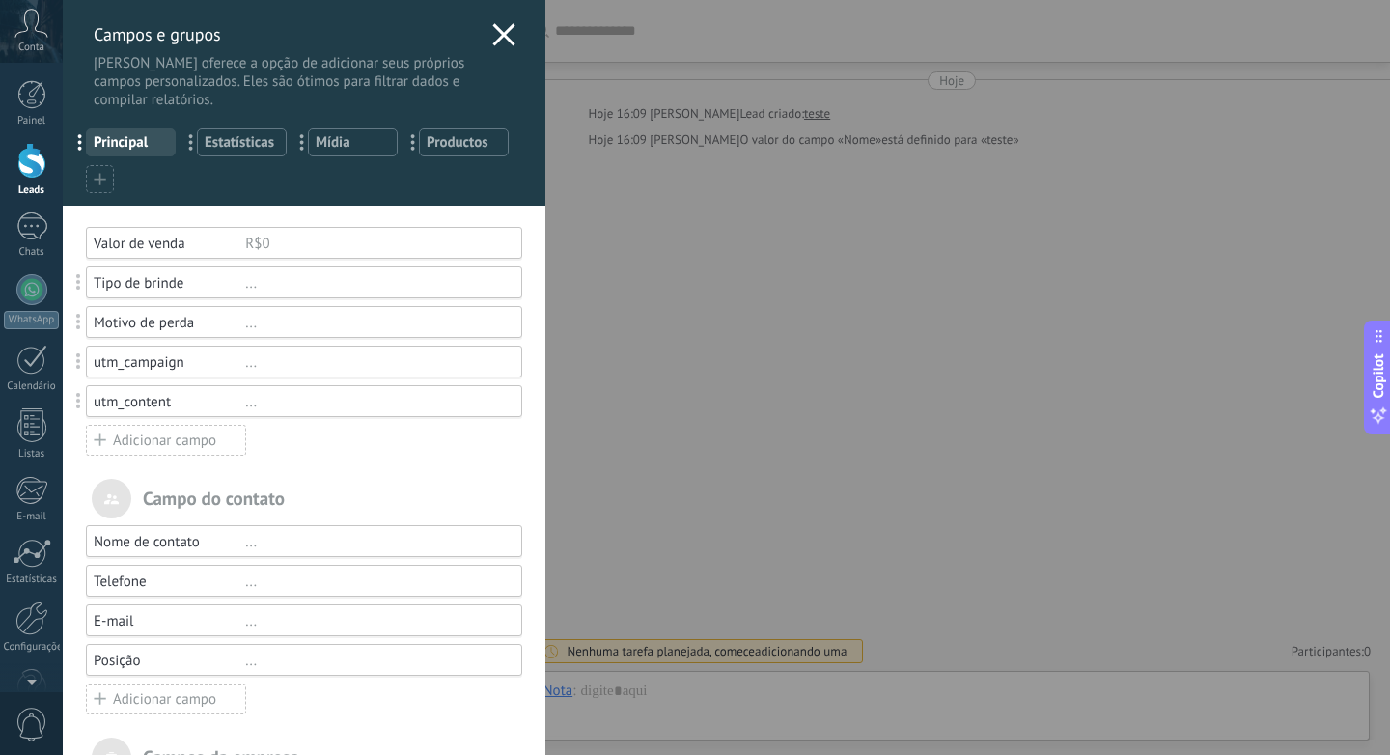
click at [139, 441] on div "Adicionar campo" at bounding box center [166, 440] width 160 height 31
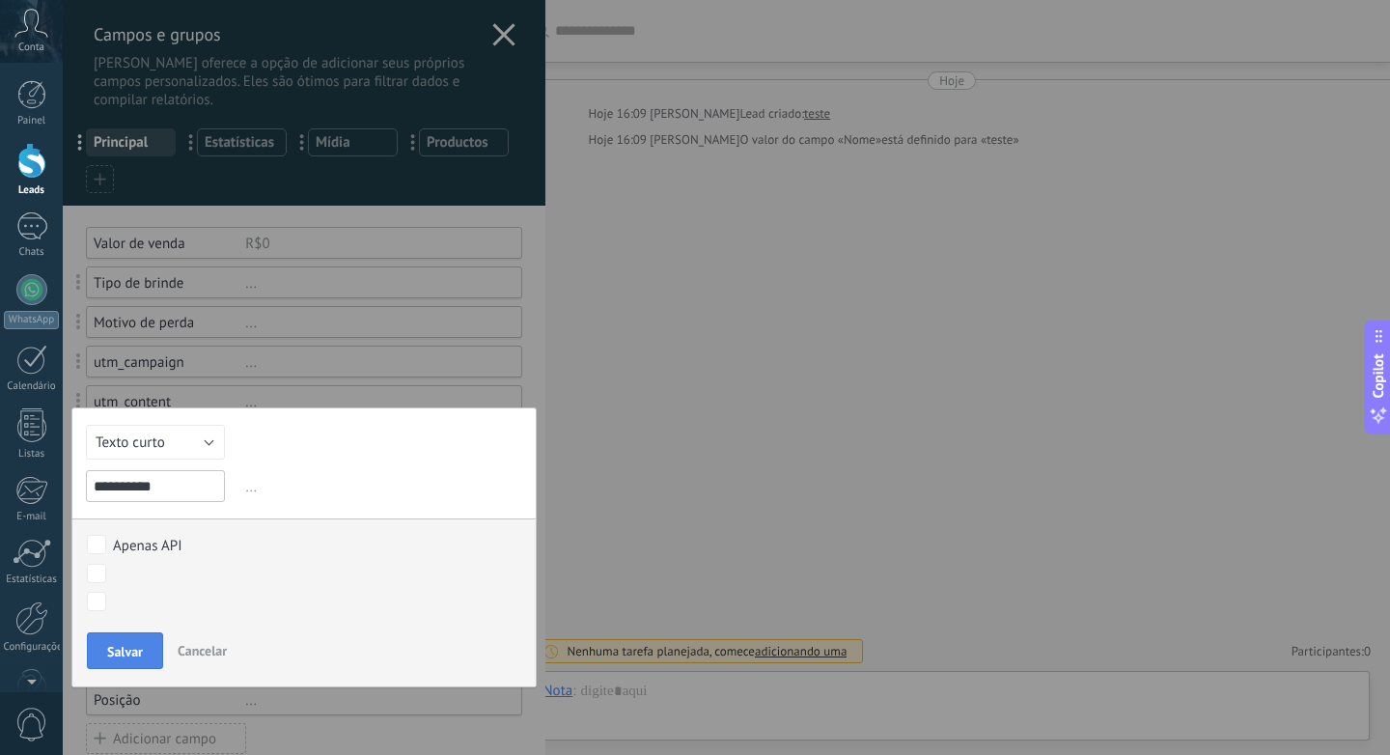
type input "**********"
click at [120, 644] on button "Salvar" at bounding box center [125, 650] width 76 height 37
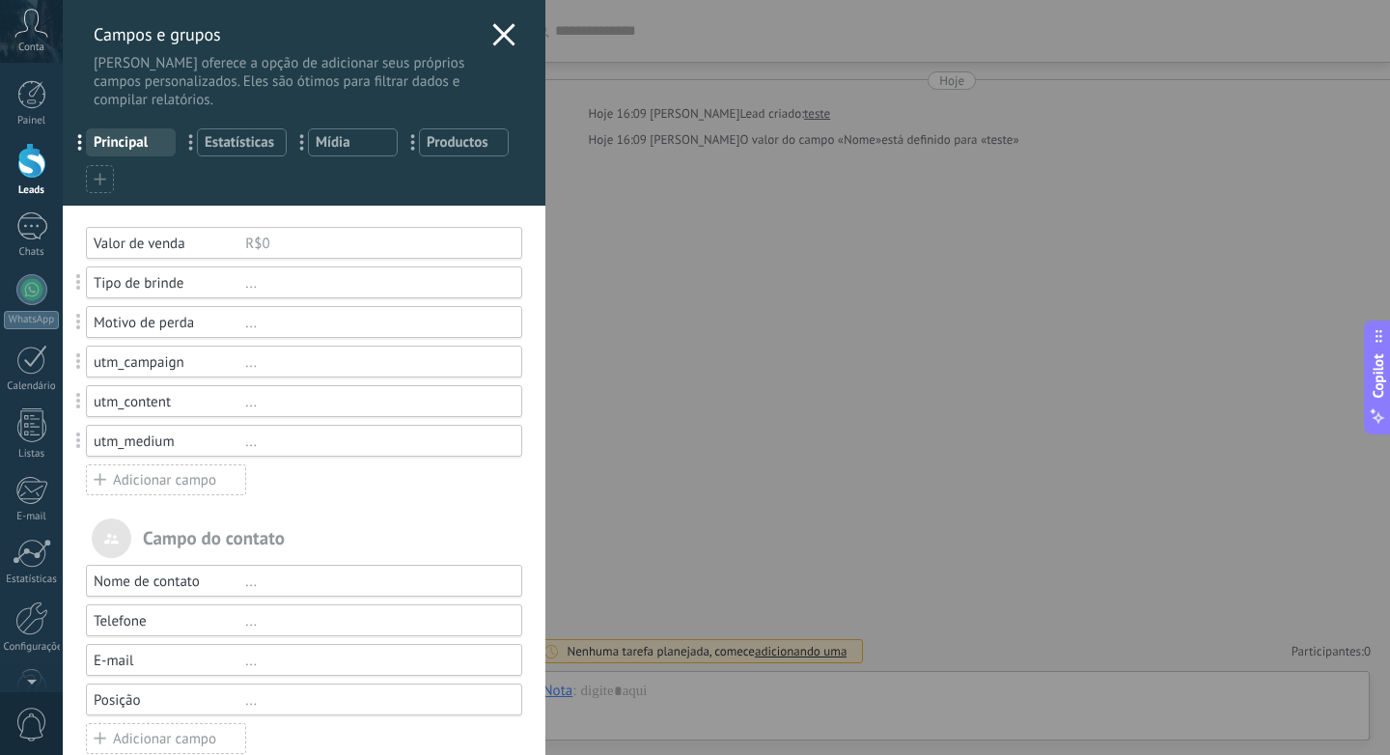
click at [185, 490] on div "Adicionar campo" at bounding box center [166, 479] width 160 height 31
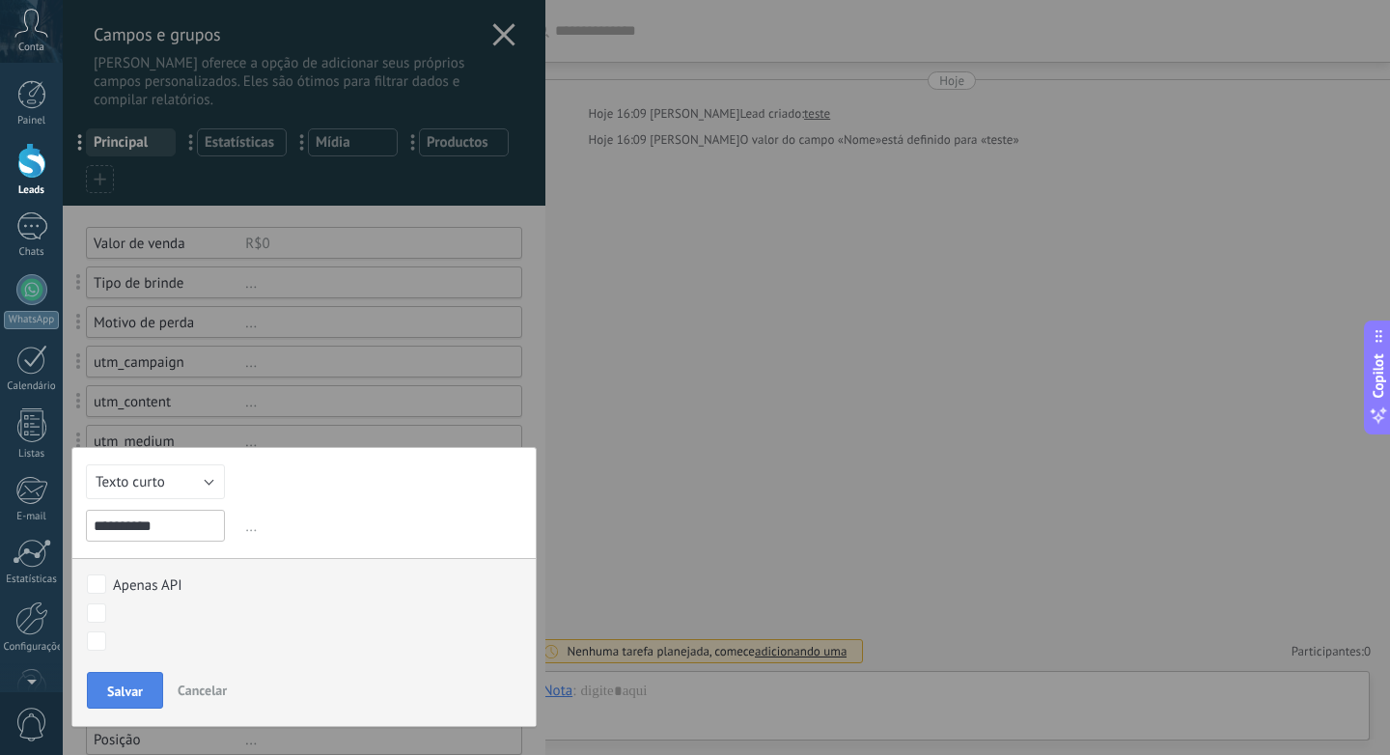
type input "**********"
click at [126, 692] on span "Salvar" at bounding box center [125, 692] width 36 height 14
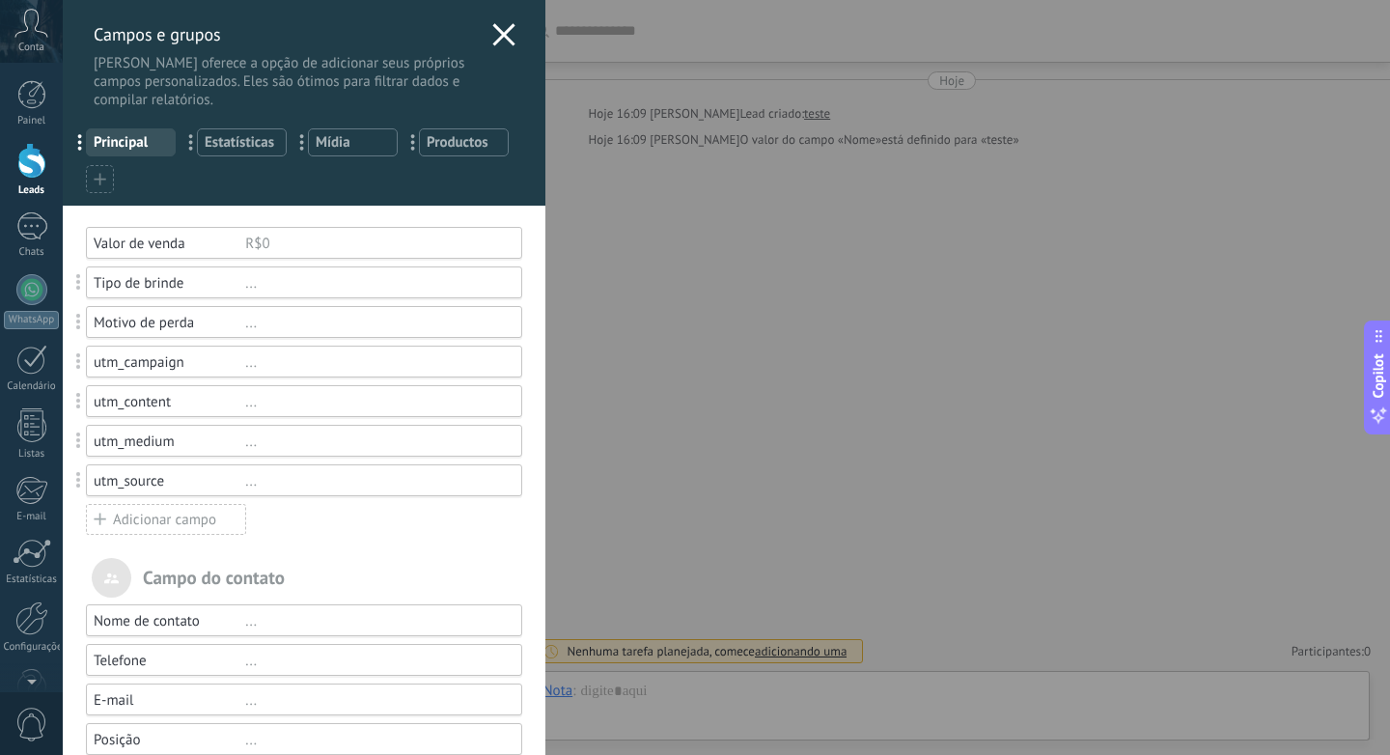
click at [154, 535] on div "Adicionar campo" at bounding box center [166, 519] width 160 height 31
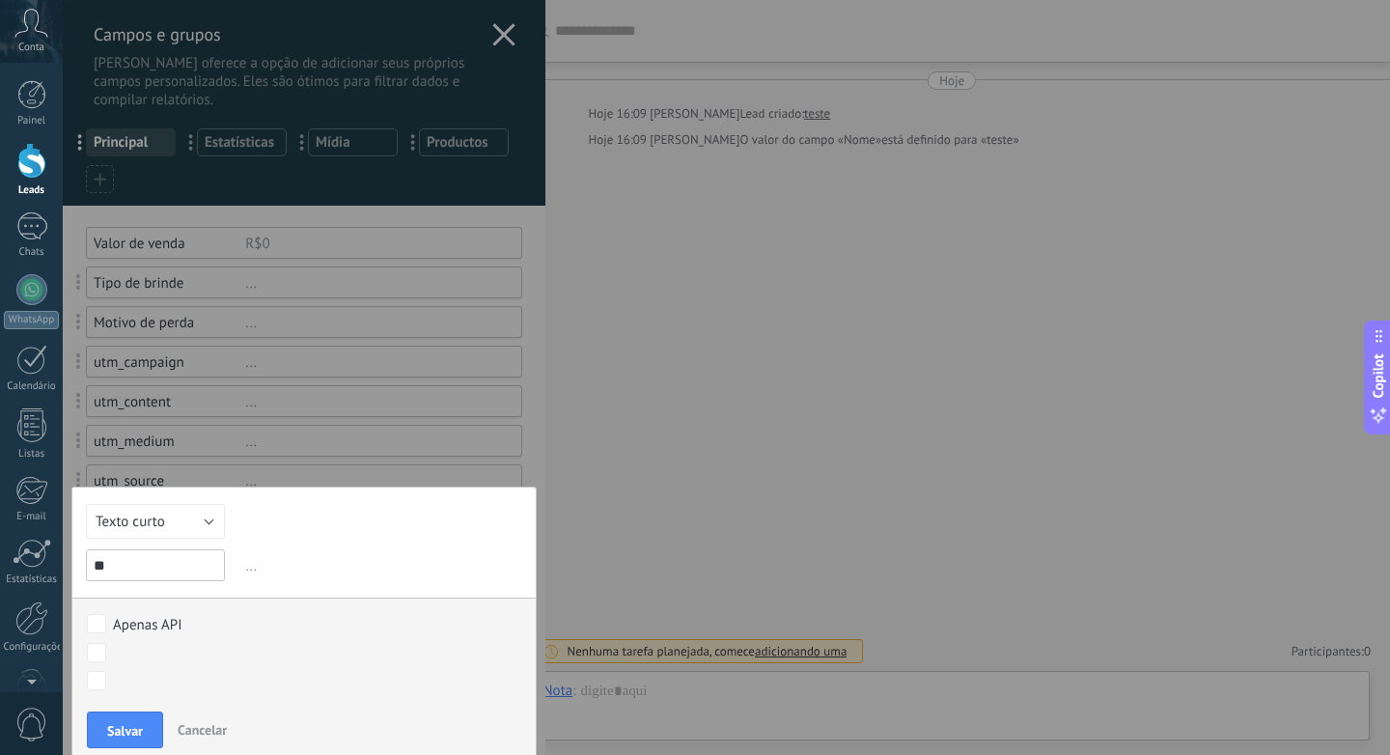
type input "*"
type input "********"
click at [122, 728] on span "Salvar" at bounding box center [125, 731] width 36 height 14
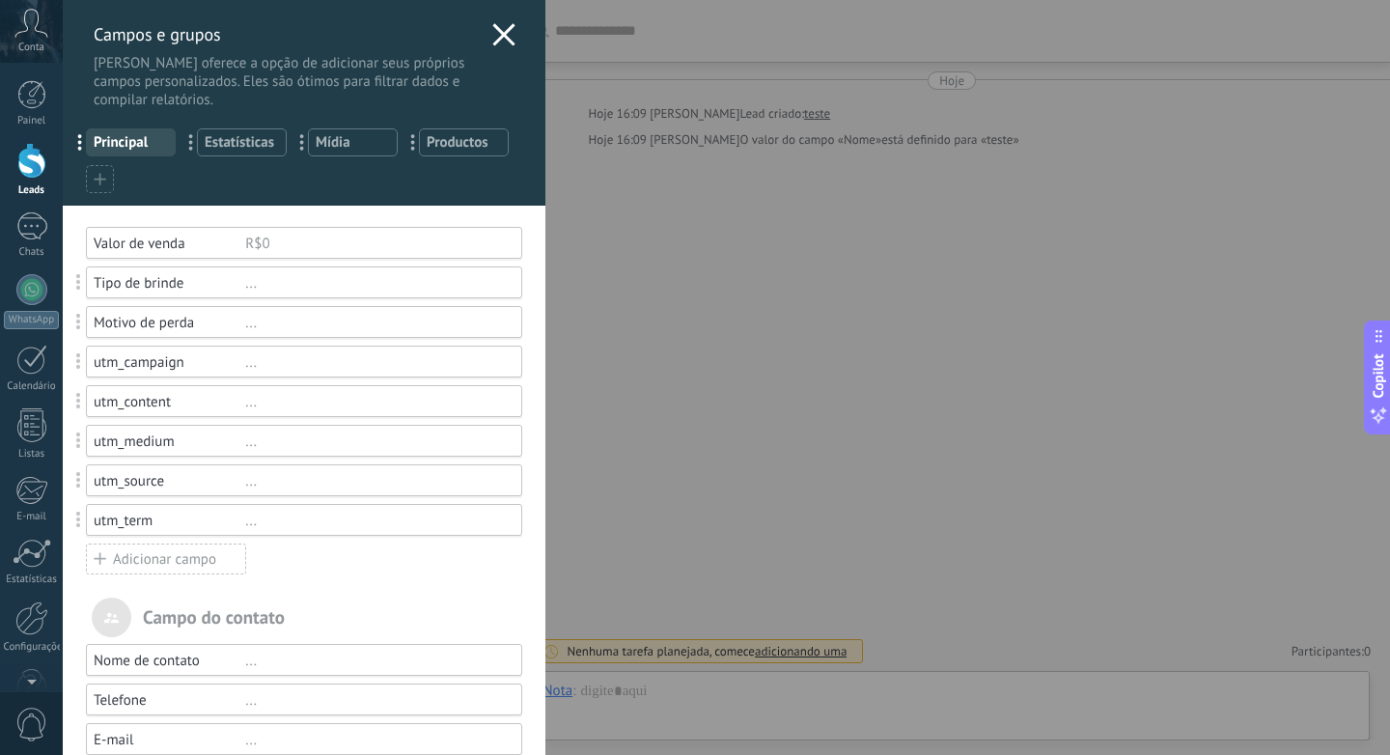
click at [499, 39] on icon at bounding box center [503, 34] width 23 height 23
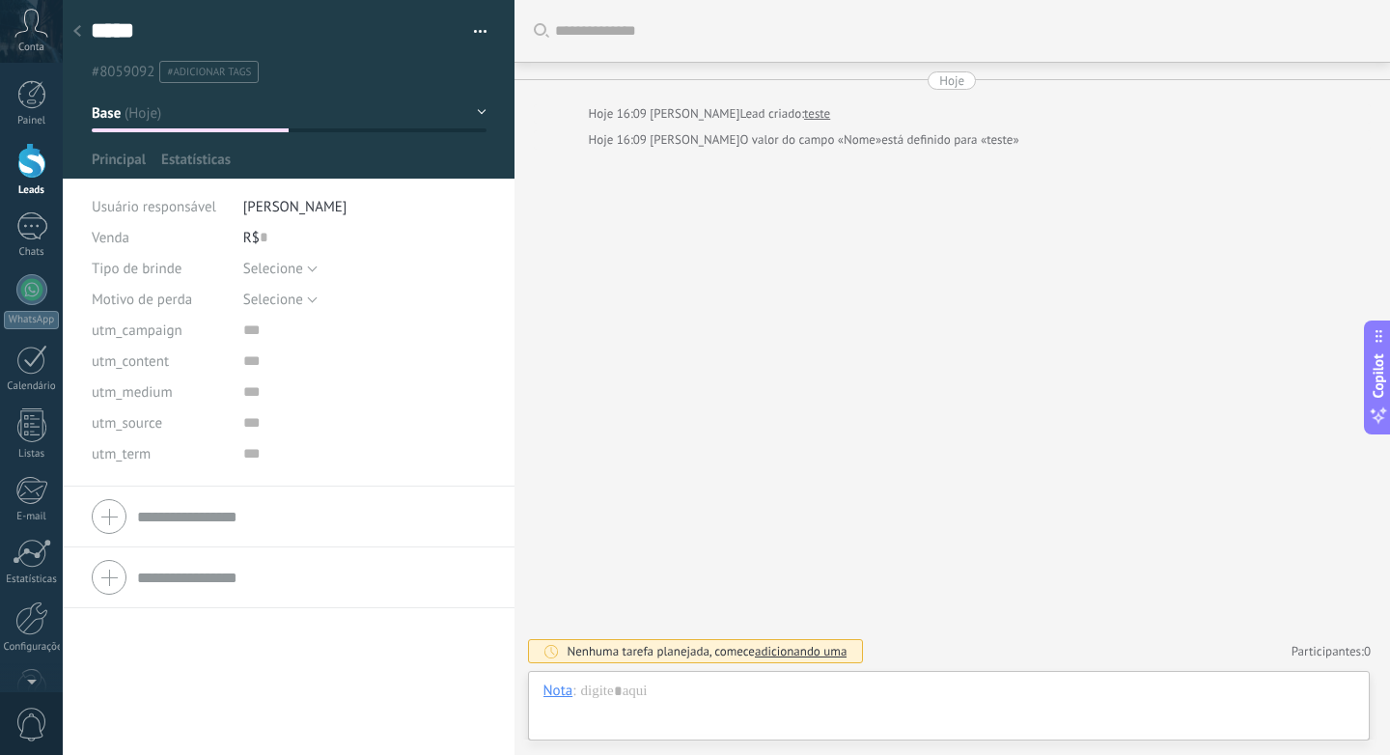
scroll to position [29, 0]
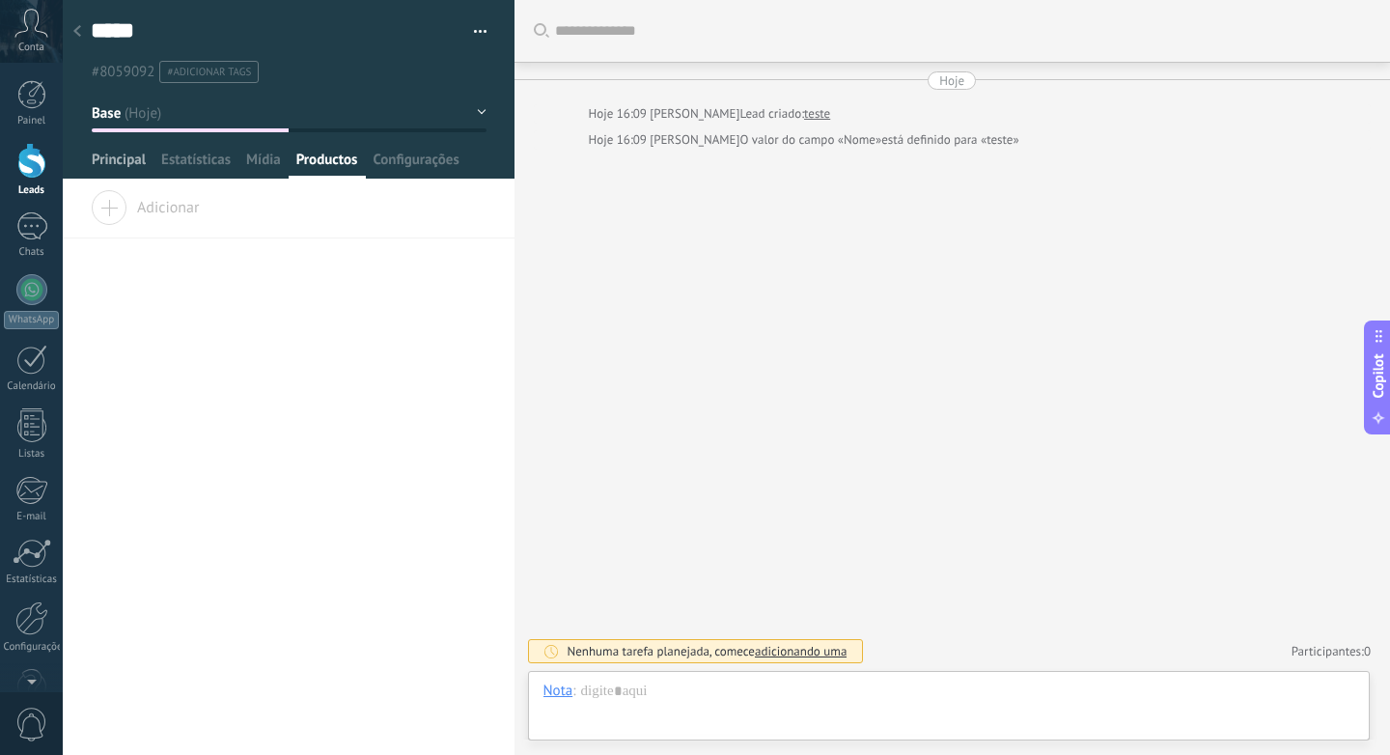
click at [109, 163] on span "Principal" at bounding box center [119, 165] width 54 height 28
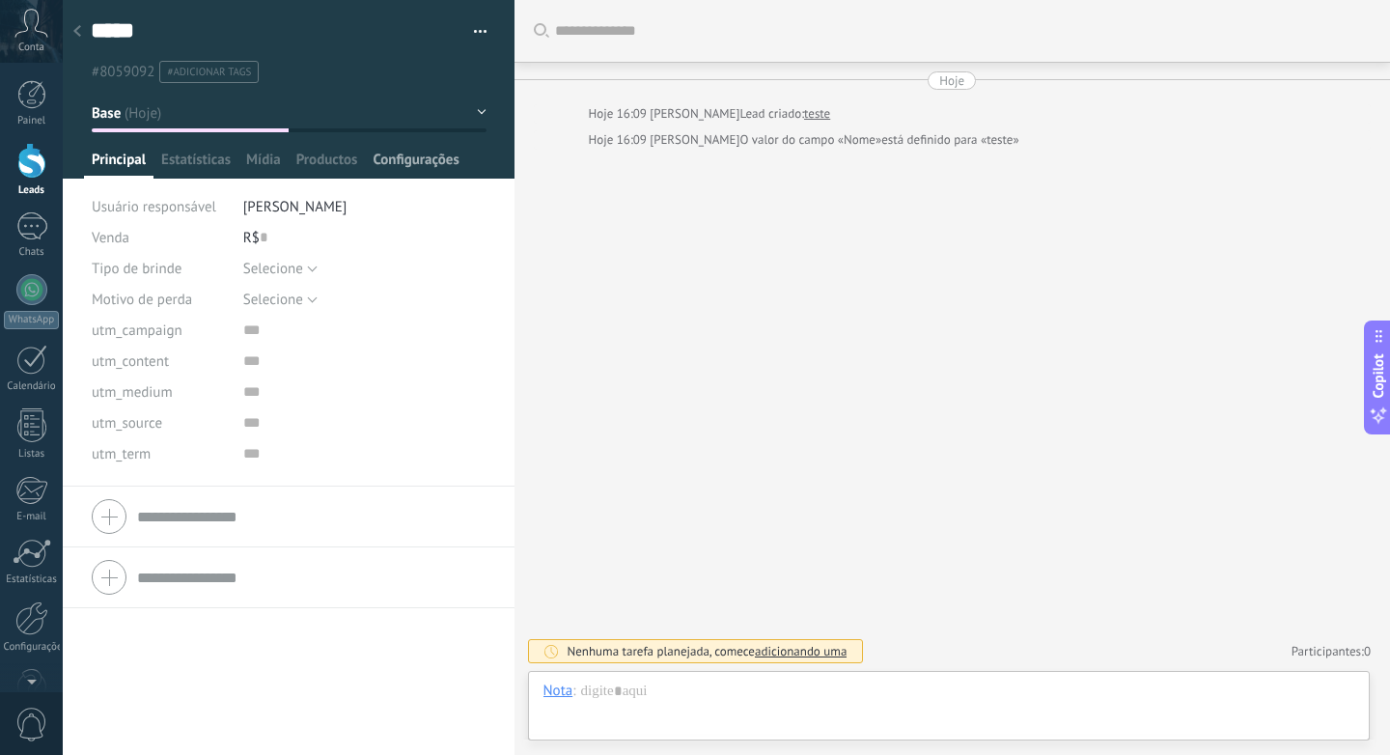
click at [410, 170] on span "Configurações" at bounding box center [416, 165] width 86 height 28
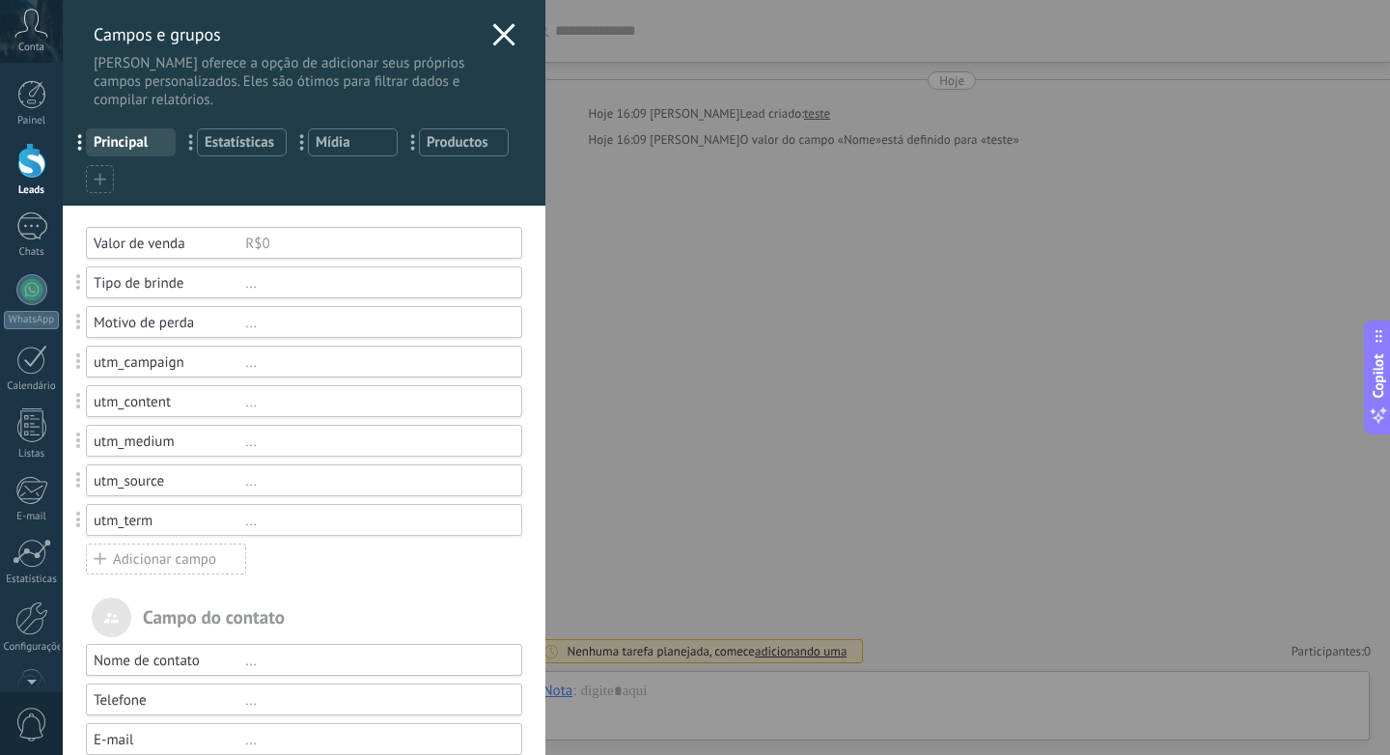
click at [221, 332] on div "Motivo de perda" at bounding box center [170, 323] width 152 height 18
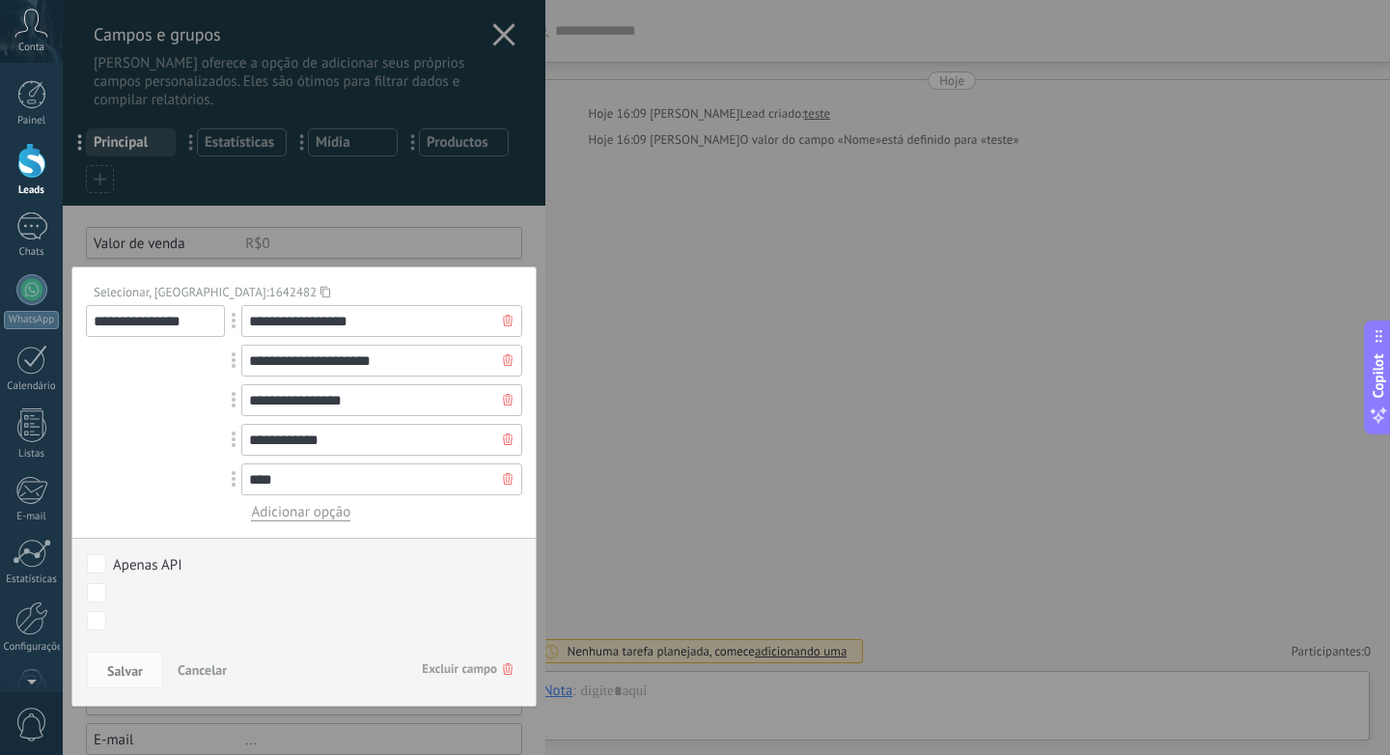
click at [448, 663] on span "Excluir campo" at bounding box center [467, 669] width 91 height 35
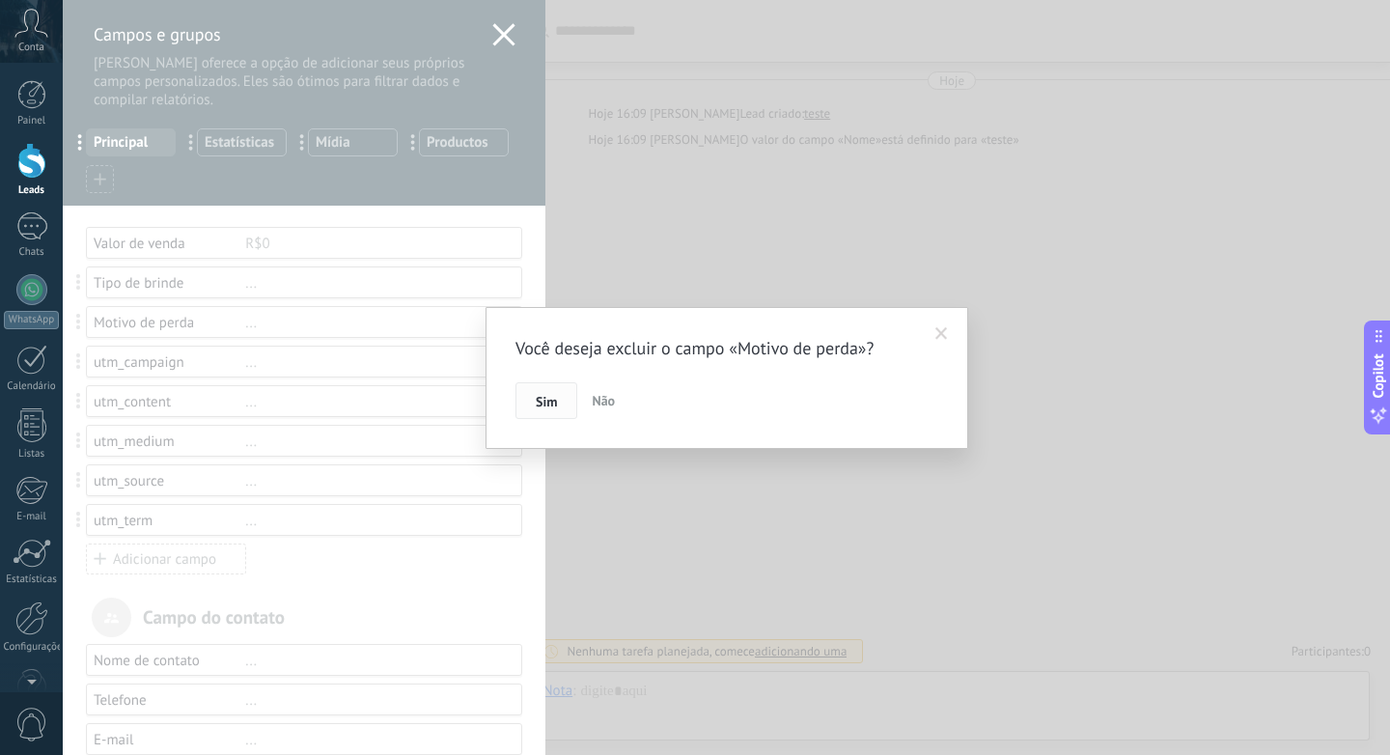
click at [533, 399] on button "Sim" at bounding box center [547, 400] width 62 height 37
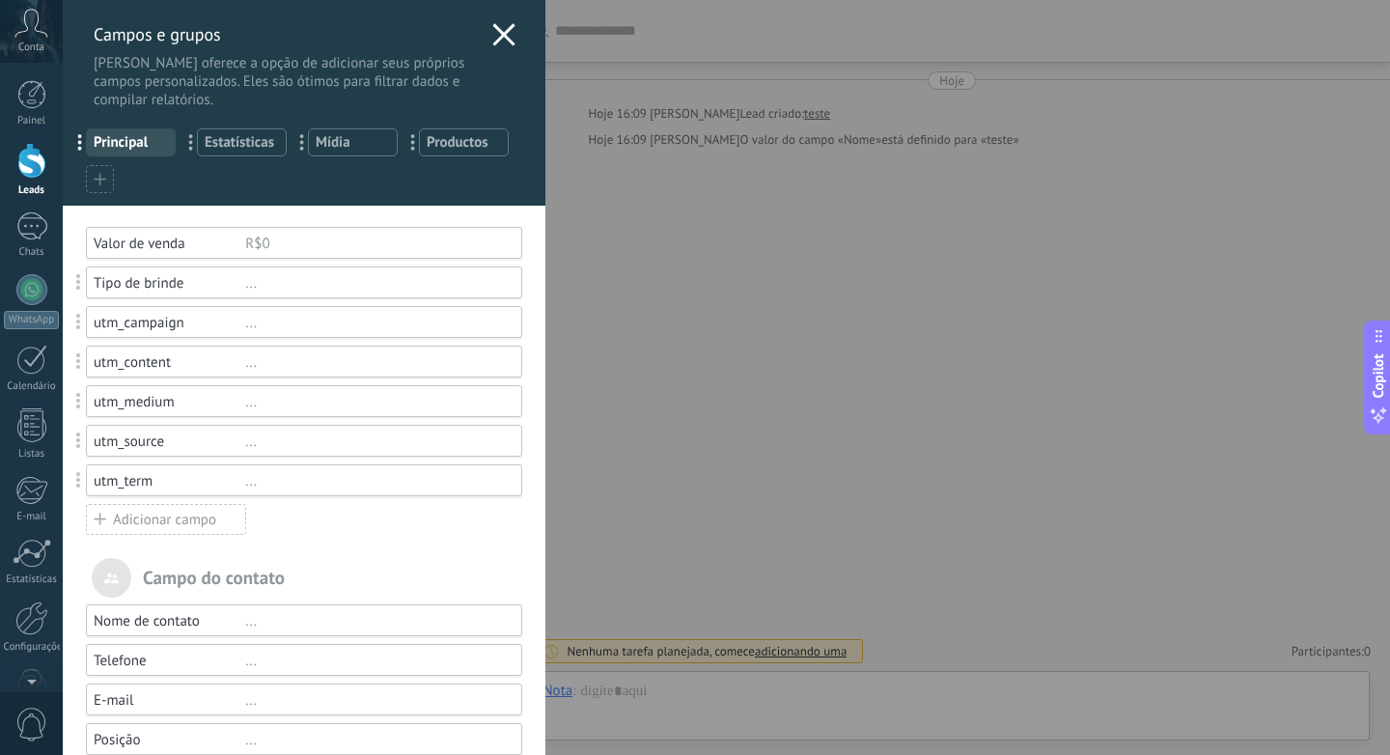
click at [248, 289] on div "..." at bounding box center [375, 283] width 260 height 18
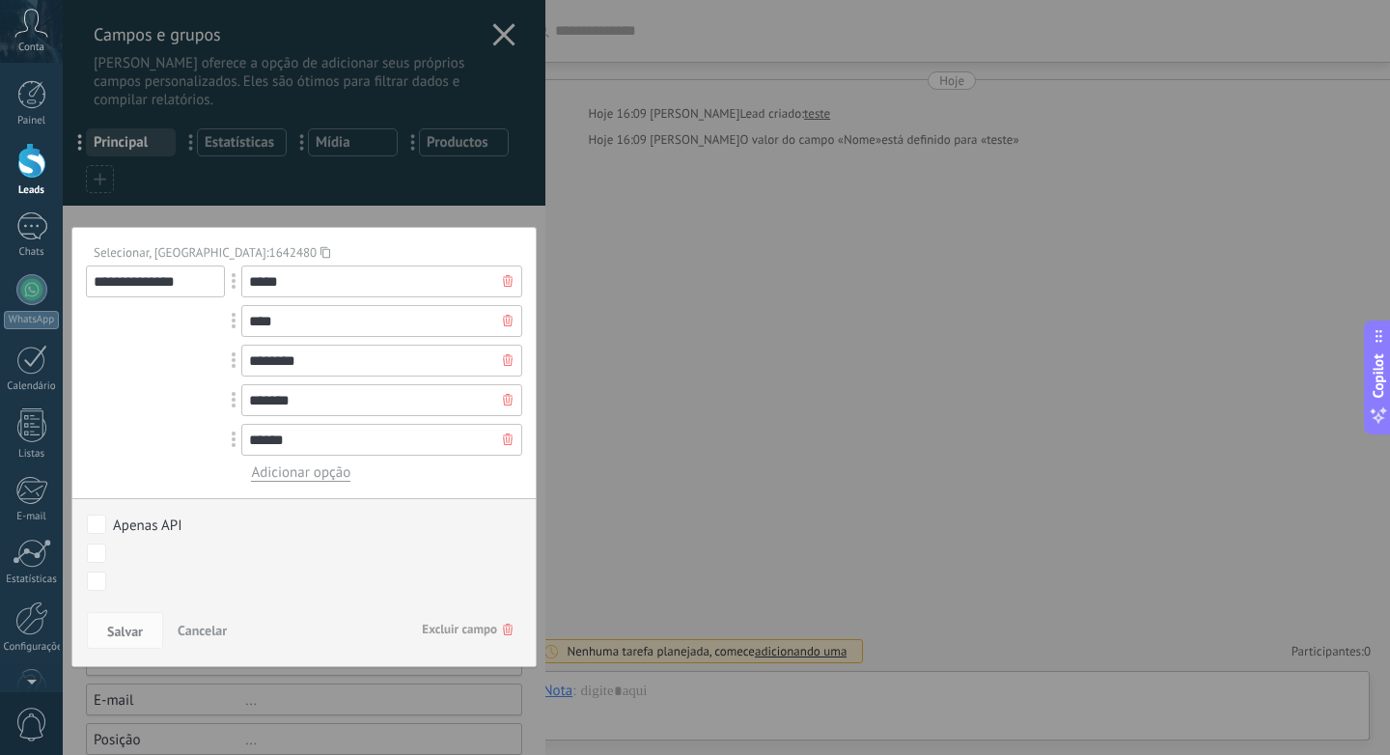
click at [454, 629] on span "Excluir campo" at bounding box center [467, 629] width 91 height 35
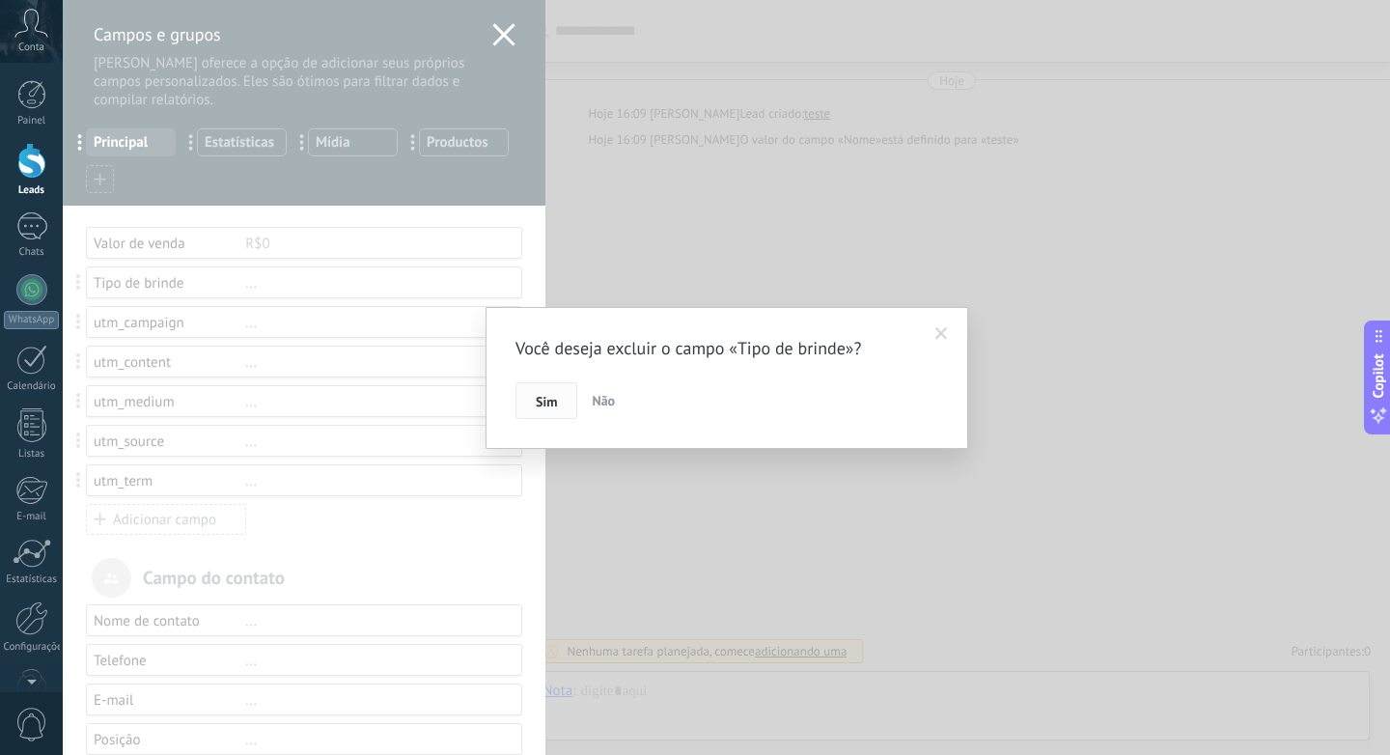
click at [556, 392] on button "Sim" at bounding box center [547, 400] width 62 height 37
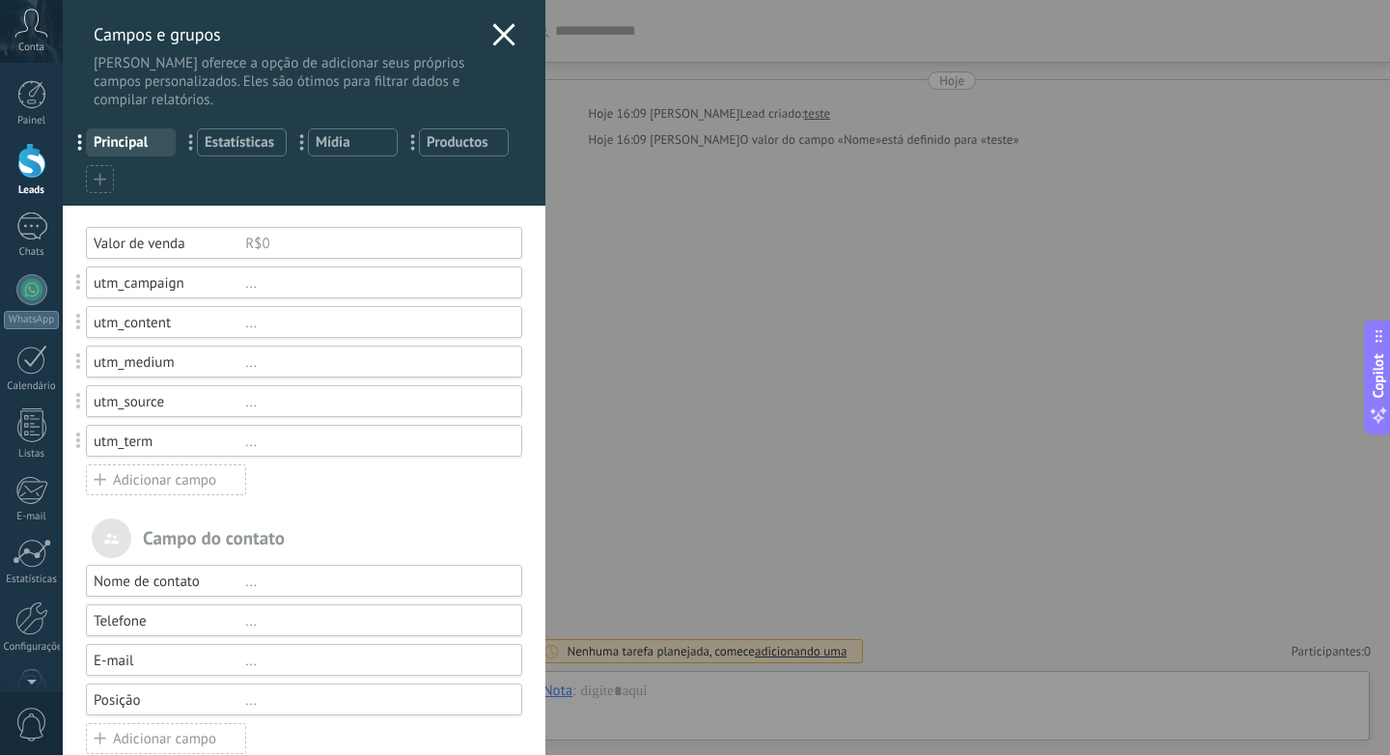
click at [495, 37] on use at bounding box center [503, 34] width 22 height 22
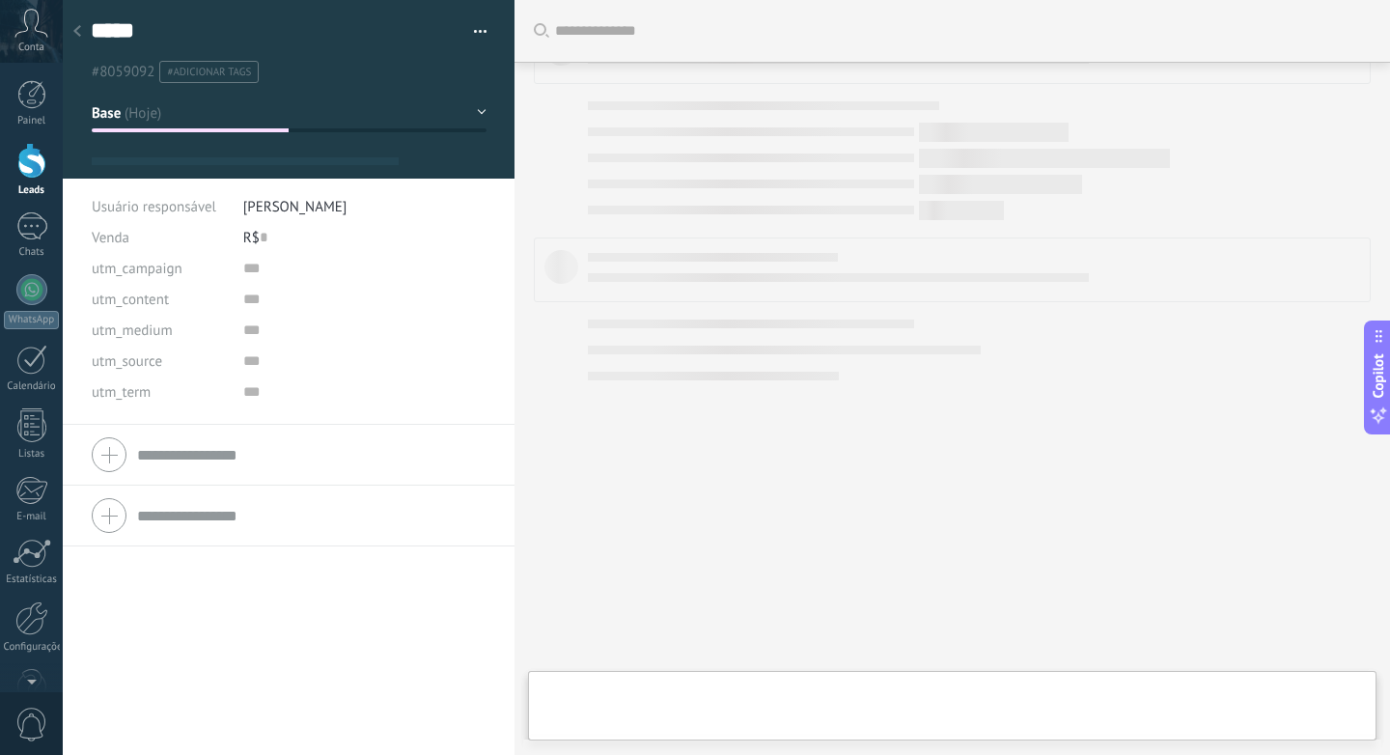
type textarea "*****"
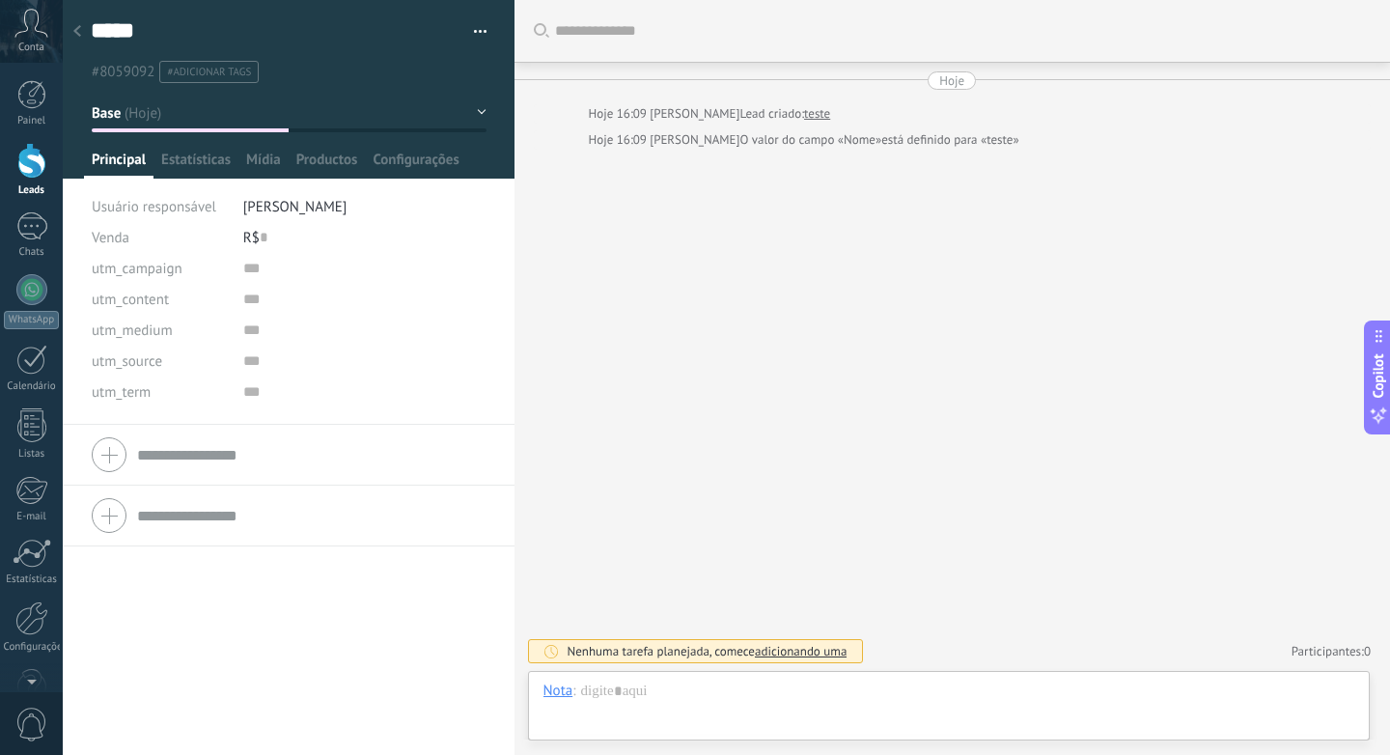
click at [29, 166] on div at bounding box center [31, 161] width 29 height 36
